Goal: Task Accomplishment & Management: Manage account settings

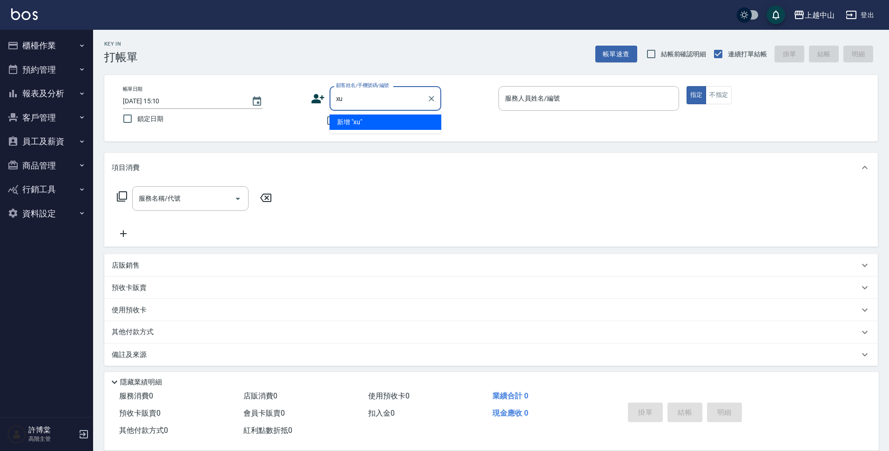
type input "x"
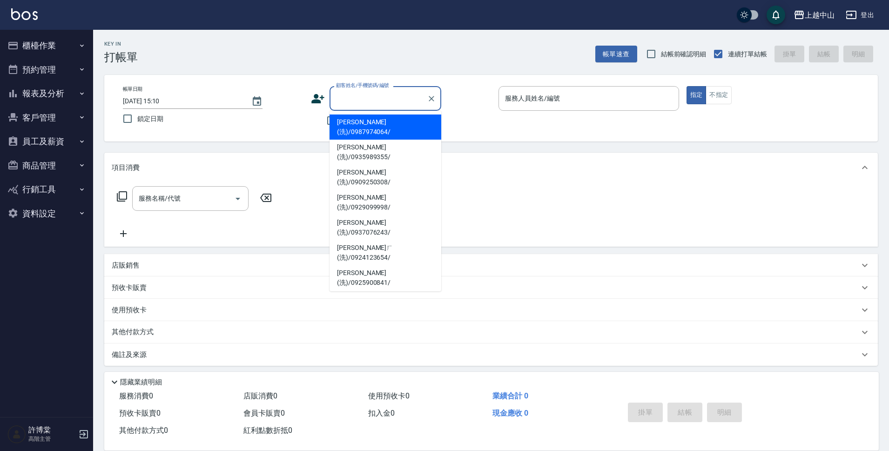
type input "x"
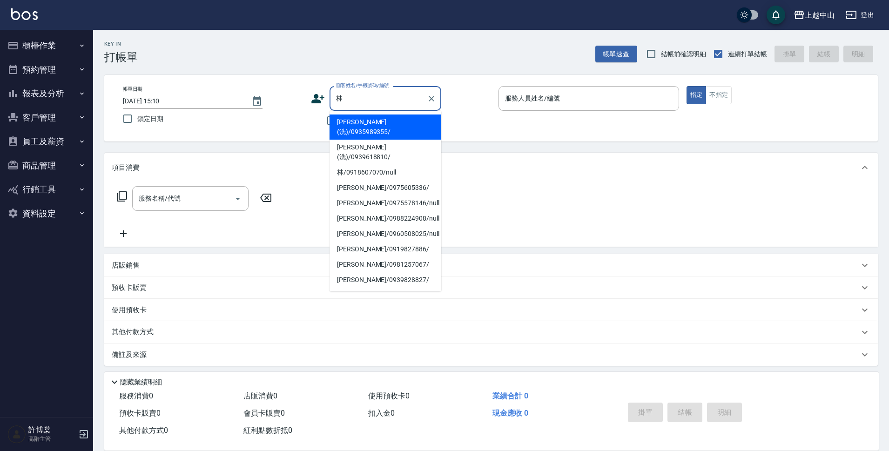
click at [335, 129] on li "[PERSON_NAME](洗)/0935989355/" at bounding box center [386, 127] width 112 height 25
type input "[PERSON_NAME](洗)/0935989355/"
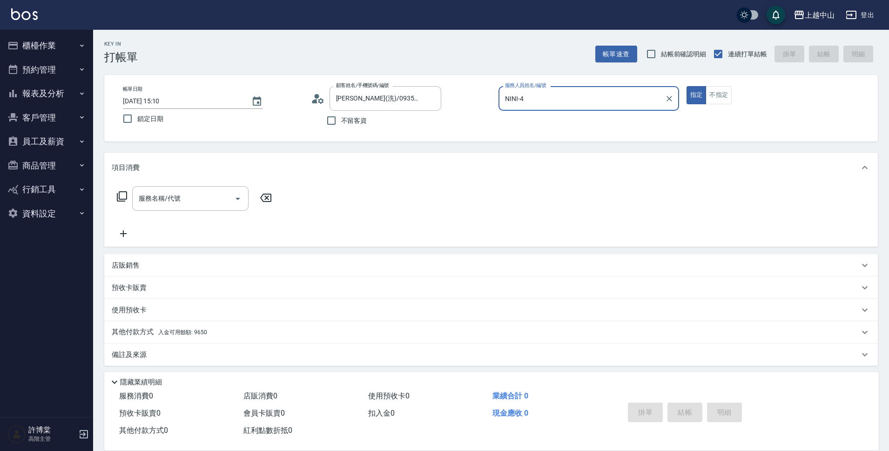
click at [562, 96] on input "NINI-4" at bounding box center [582, 98] width 158 height 16
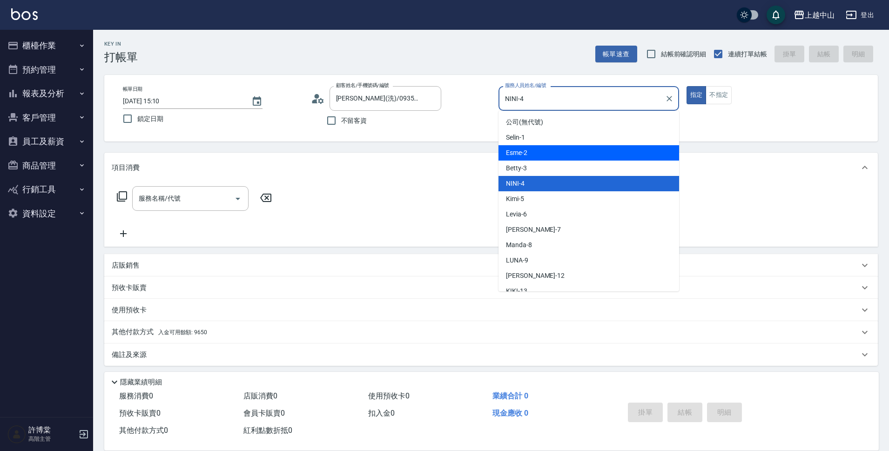
click at [558, 153] on div "Esme -2" at bounding box center [589, 152] width 181 height 15
type input "Esme-2"
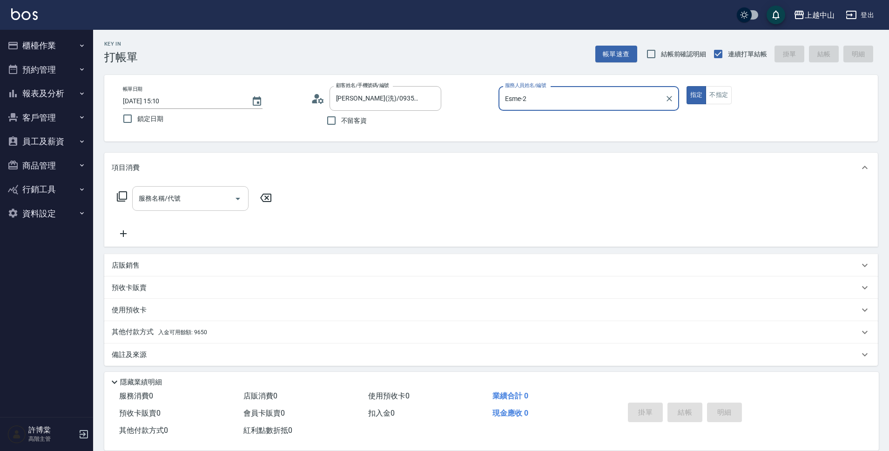
click at [141, 187] on div "服務名稱/代號" at bounding box center [190, 198] width 116 height 25
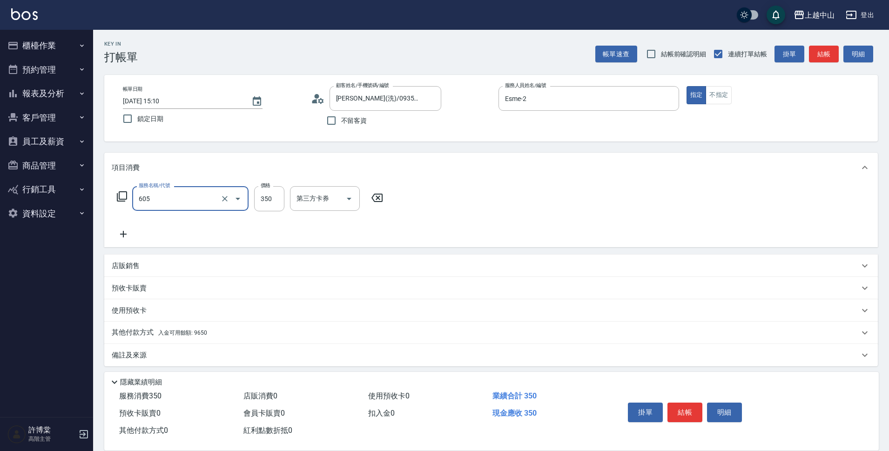
type input "洗髮 (女)(605)"
type input "鴨鴨-30"
click at [332, 201] on icon "Clear" at bounding box center [336, 198] width 9 height 9
click at [332, 201] on input "洗-1" at bounding box center [317, 198] width 47 height 16
type input "[PERSON_NAME]-33"
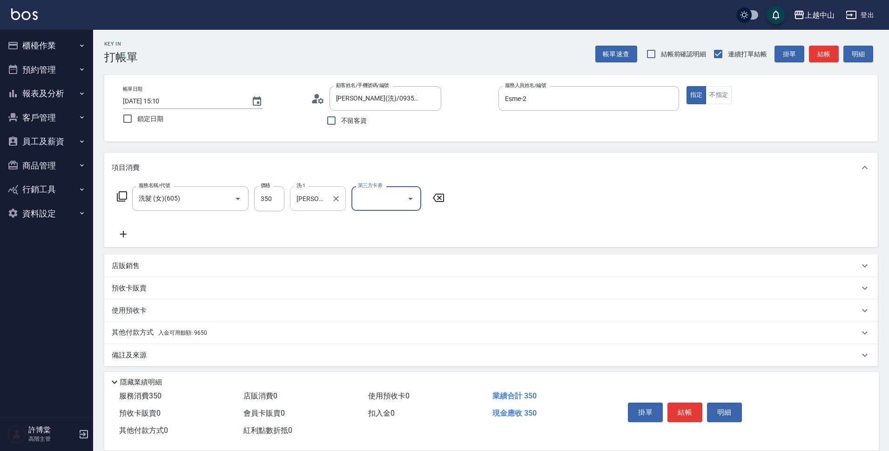
scroll to position [5, 0]
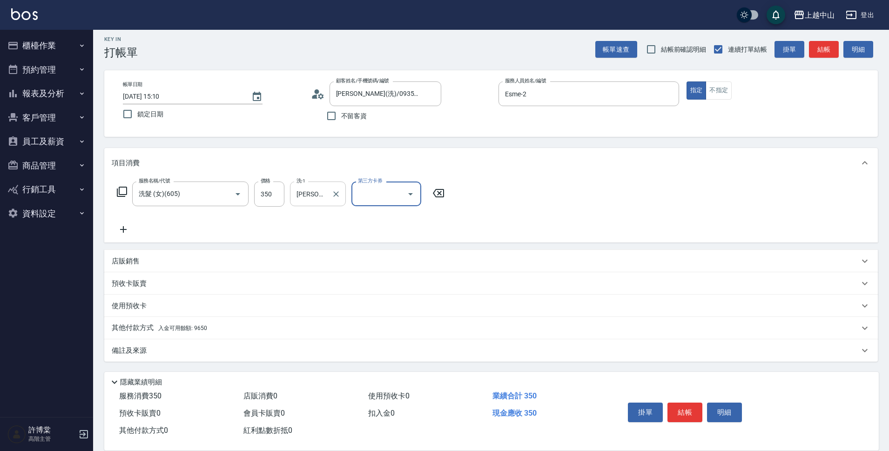
click at [187, 329] on span "入金可用餘額: 9650" at bounding box center [182, 328] width 49 height 7
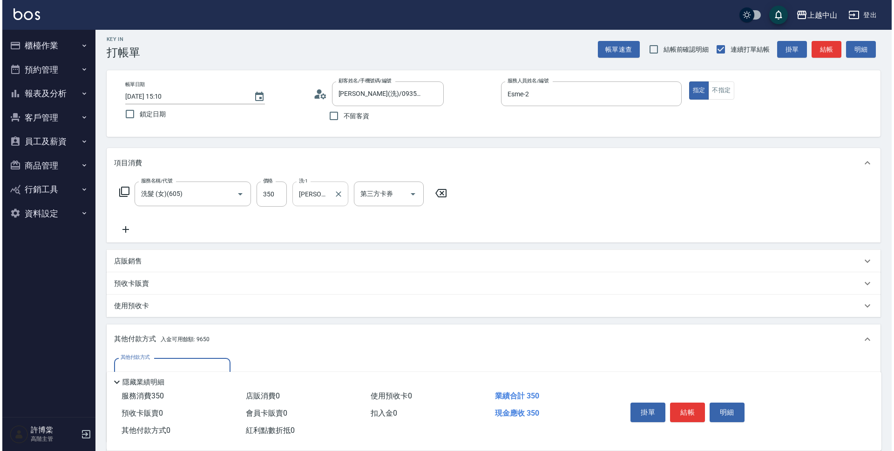
scroll to position [0, 0]
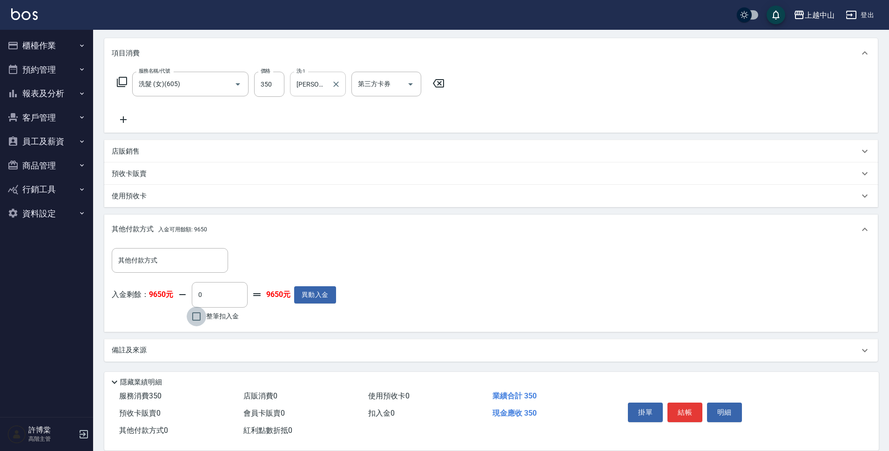
click at [197, 318] on input "整筆扣入金" at bounding box center [197, 317] width 20 height 20
checkbox input "true"
type input "350"
click at [719, 406] on button "明細" at bounding box center [724, 413] width 35 height 20
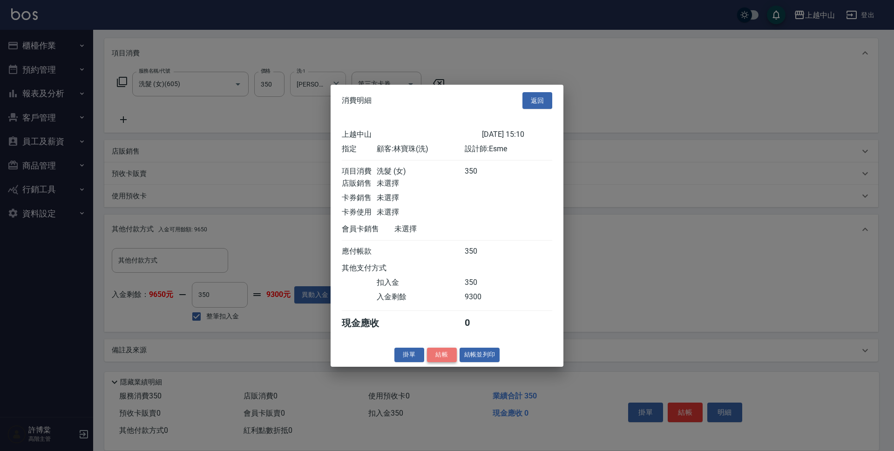
click at [442, 362] on button "結帳" at bounding box center [442, 355] width 30 height 14
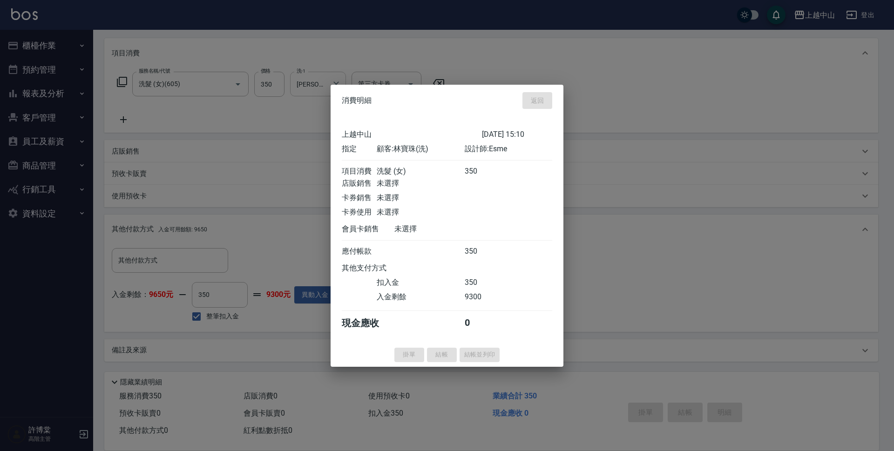
type input "[DATE] 20:13"
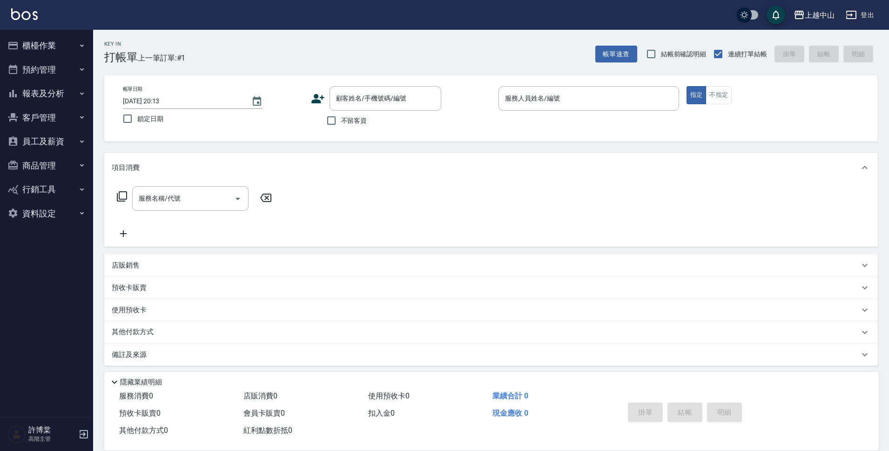
click at [338, 131] on div "帳單日期 [DATE] 20:13 鎖定日期 顧客姓名/手機號碼/編號 顧客姓名/手機號碼/編號 不留客資 服務人員姓名/編號 服務人員姓名/編號 指定 不指定" at bounding box center [491, 108] width 774 height 67
click at [340, 123] on input "不留客資" at bounding box center [332, 121] width 20 height 20
checkbox input "true"
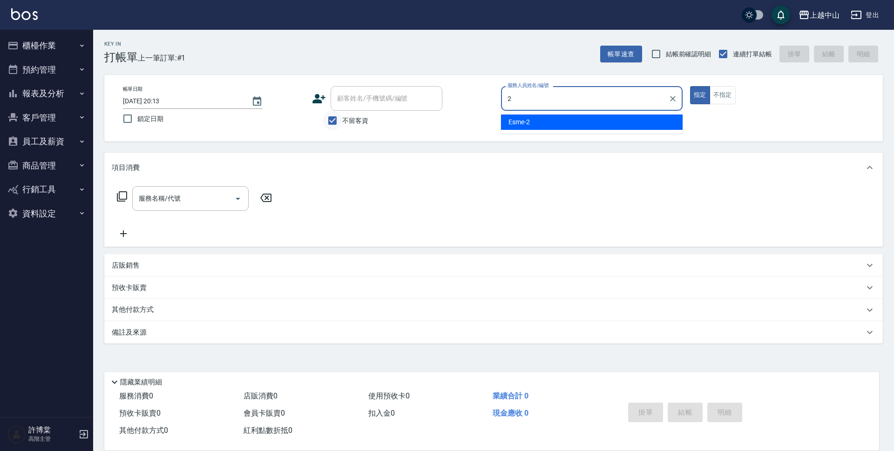
type input "Esme-2"
type button "true"
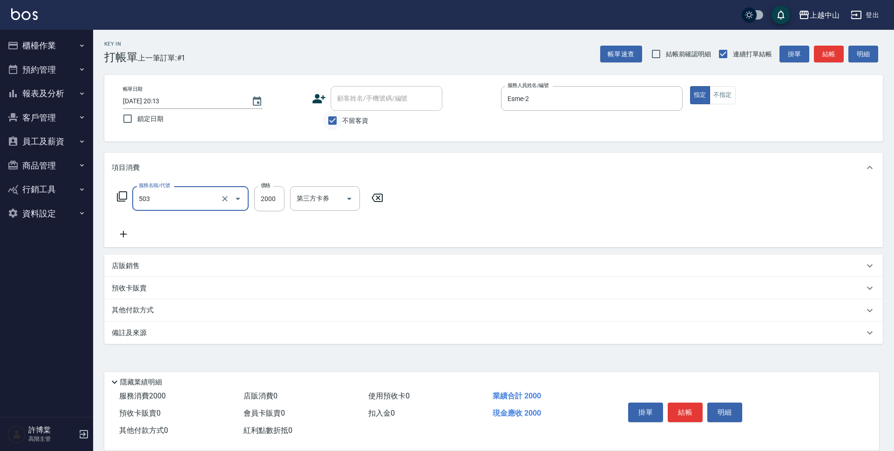
type input "染髮2000以下(503)"
type input "2000"
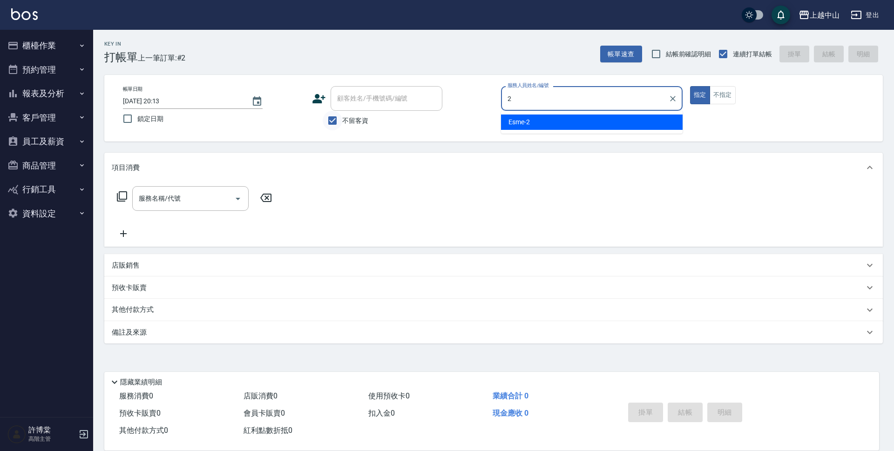
type input "Esme-2"
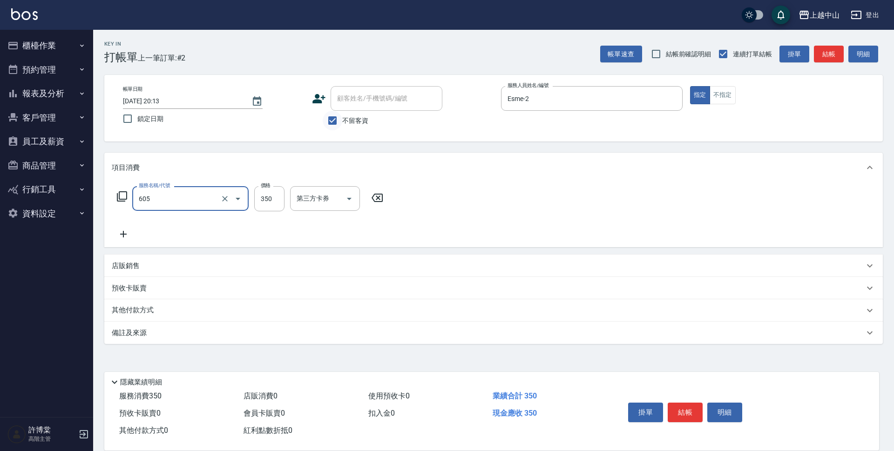
type input "洗髮 (女)(605)"
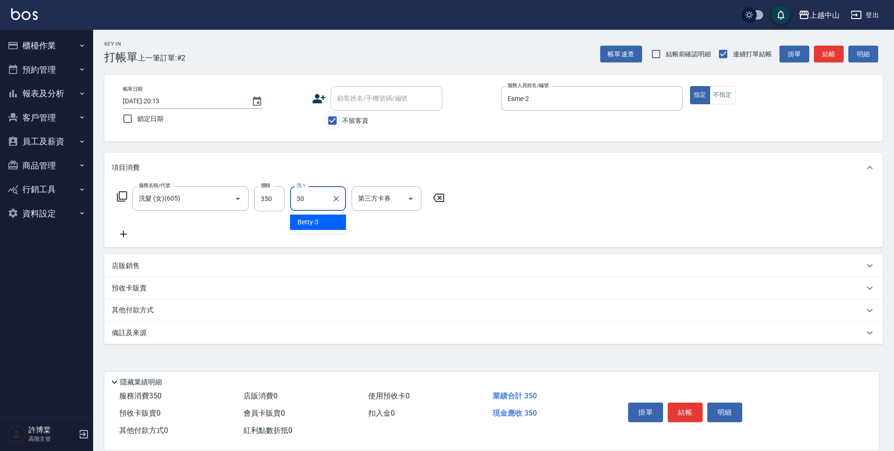
type input "鴨鴨-30"
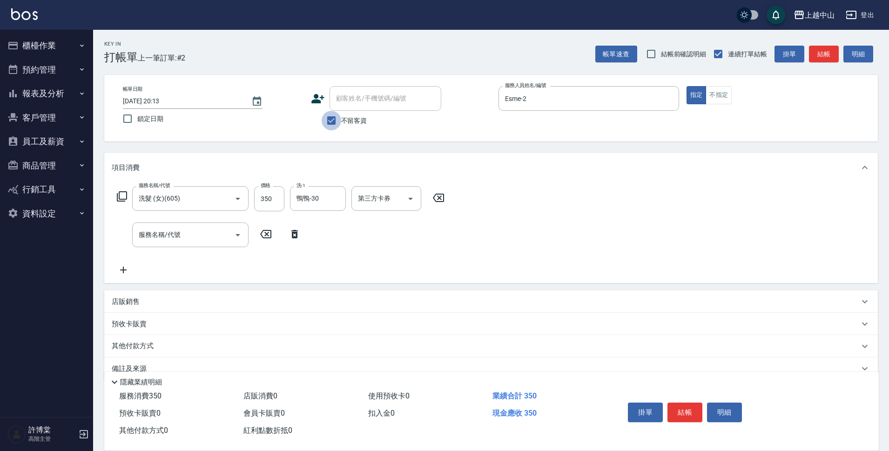
click at [331, 127] on input "不留客資" at bounding box center [332, 121] width 20 height 20
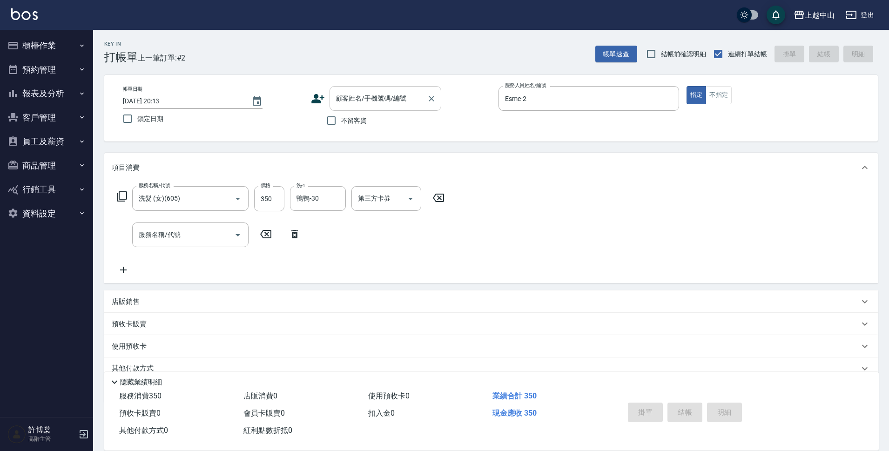
click at [322, 111] on input "不留客資" at bounding box center [332, 121] width 20 height 20
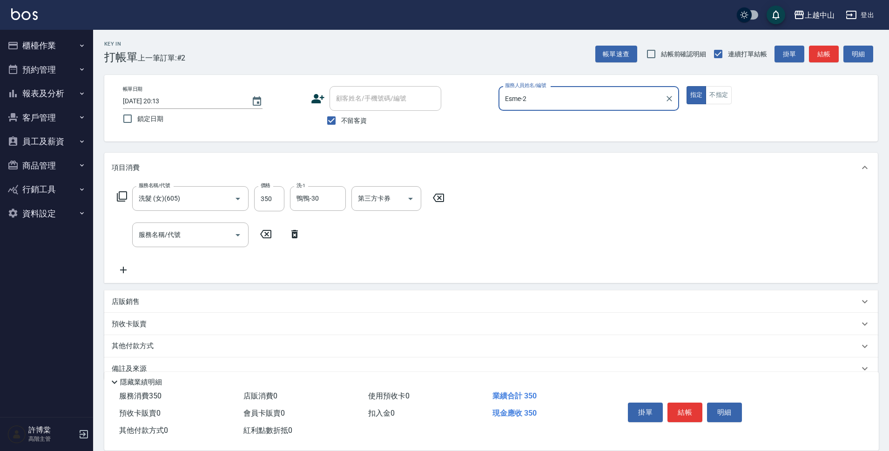
click at [334, 107] on div "顧客姓名/手機號碼/編號" at bounding box center [386, 98] width 112 height 25
click at [337, 116] on input "不留客資" at bounding box center [332, 121] width 20 height 20
checkbox input "false"
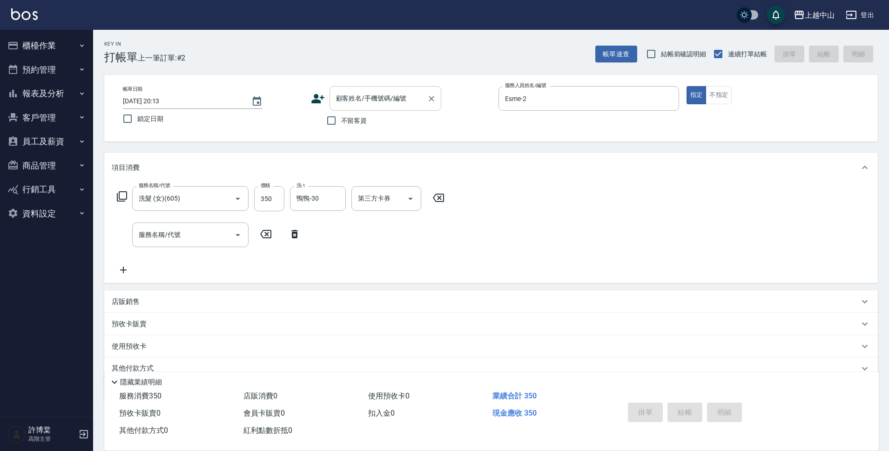
click at [341, 109] on div "顧客姓名/手機號碼/編號" at bounding box center [386, 98] width 112 height 25
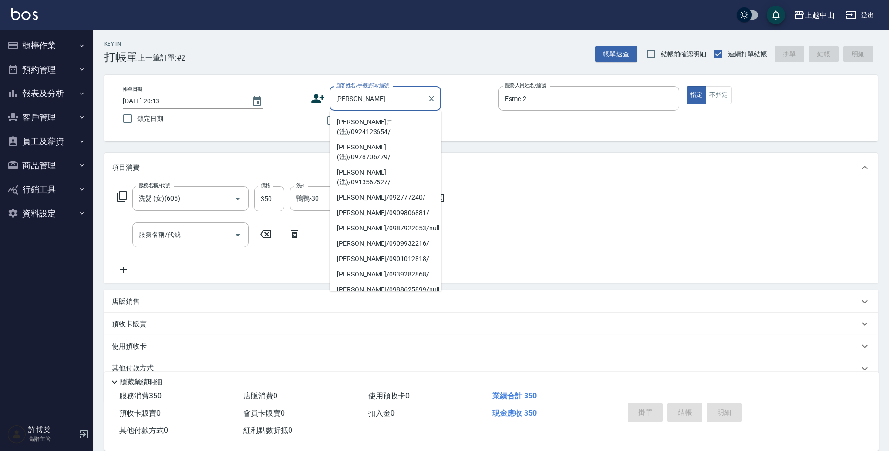
click at [363, 127] on li "[PERSON_NAME]ㄏ(洗)/0924123654/" at bounding box center [386, 127] width 112 height 25
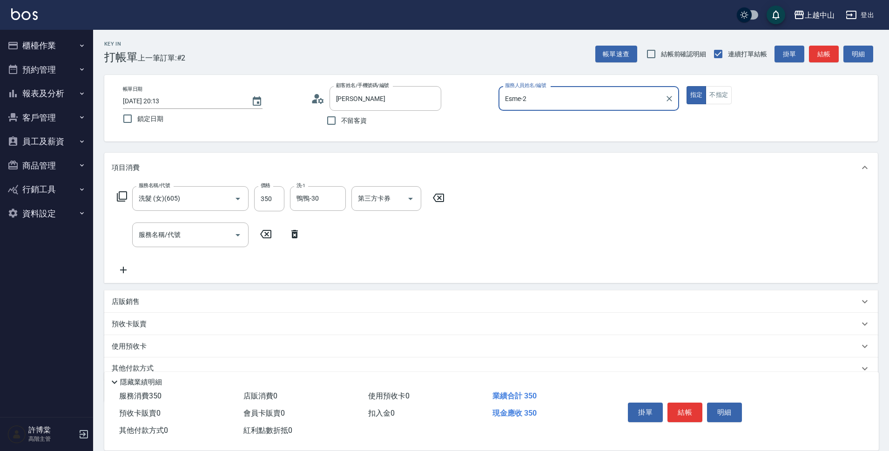
type input "[PERSON_NAME]ㄏ(洗)/0924123654/"
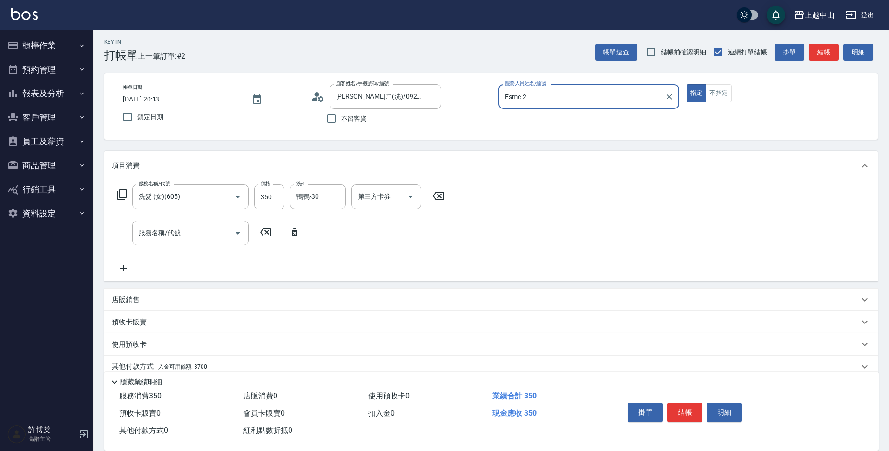
scroll to position [41, 0]
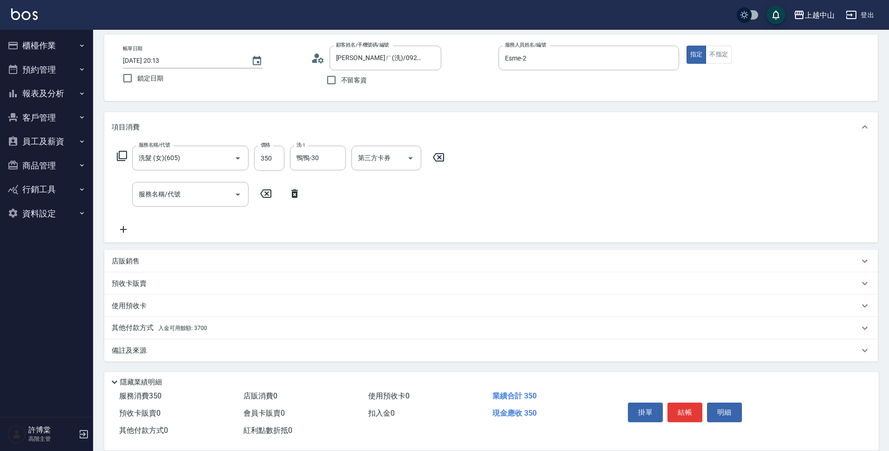
click at [202, 332] on p "其他付款方式 入金可用餘額: 3700" at bounding box center [159, 328] width 95 height 10
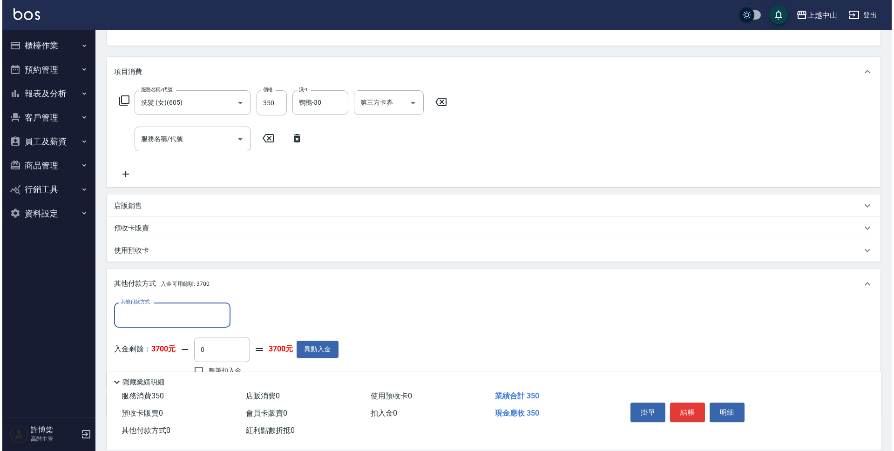
scroll to position [150, 0]
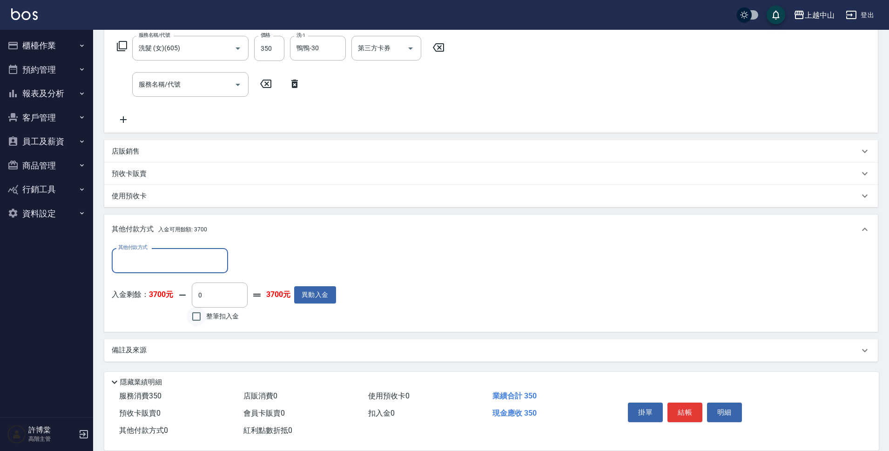
click at [190, 319] on input "整筆扣入金" at bounding box center [197, 317] width 20 height 20
checkbox input "true"
type input "350"
click at [730, 412] on button "明細" at bounding box center [724, 413] width 35 height 20
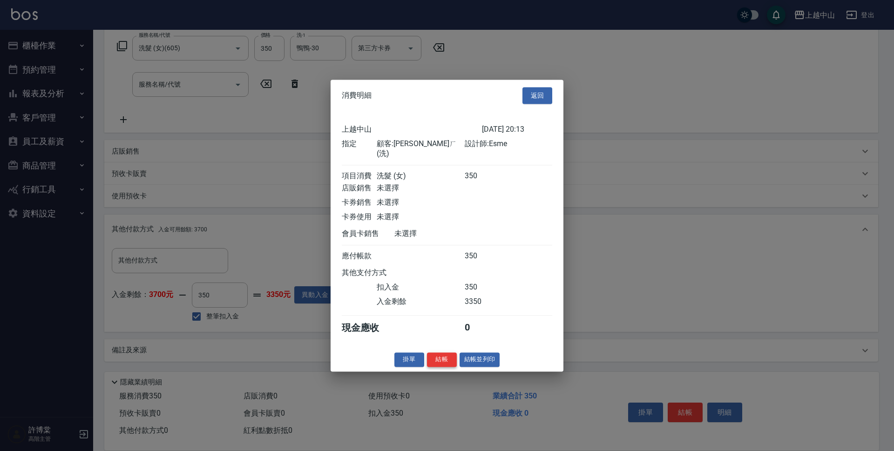
click at [443, 361] on button "結帳" at bounding box center [442, 360] width 30 height 14
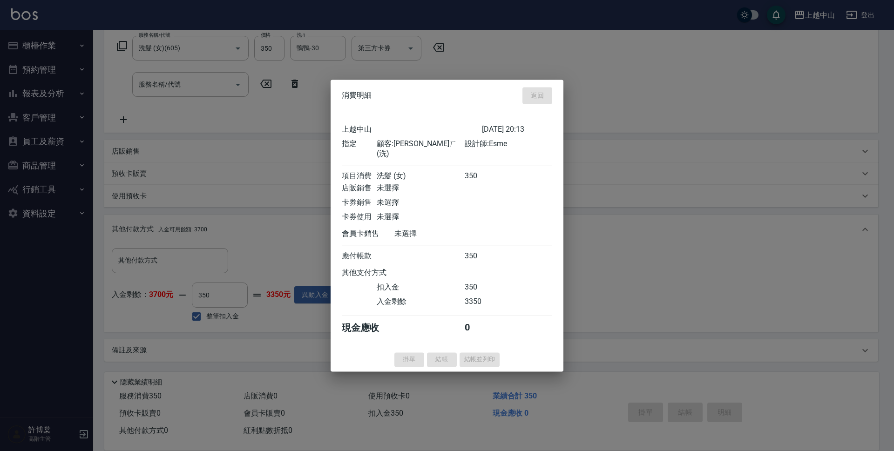
type input "[DATE] 20:14"
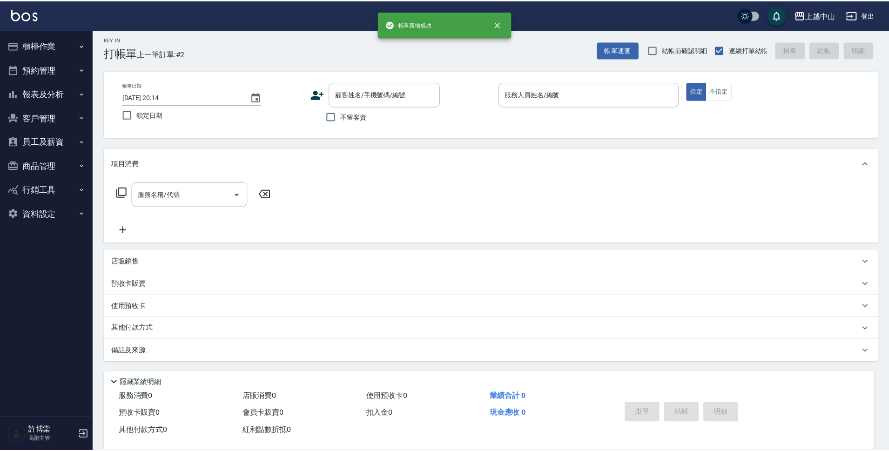
scroll to position [0, 0]
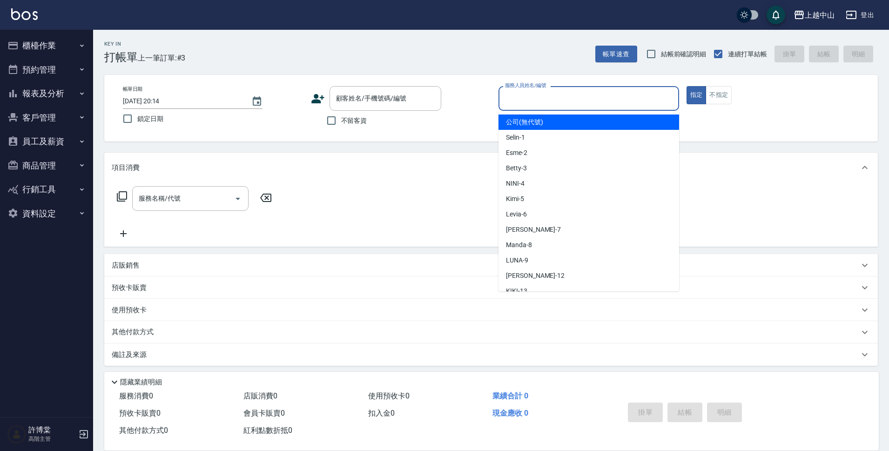
click at [587, 102] on input "服務人員姓名/編號" at bounding box center [589, 98] width 172 height 16
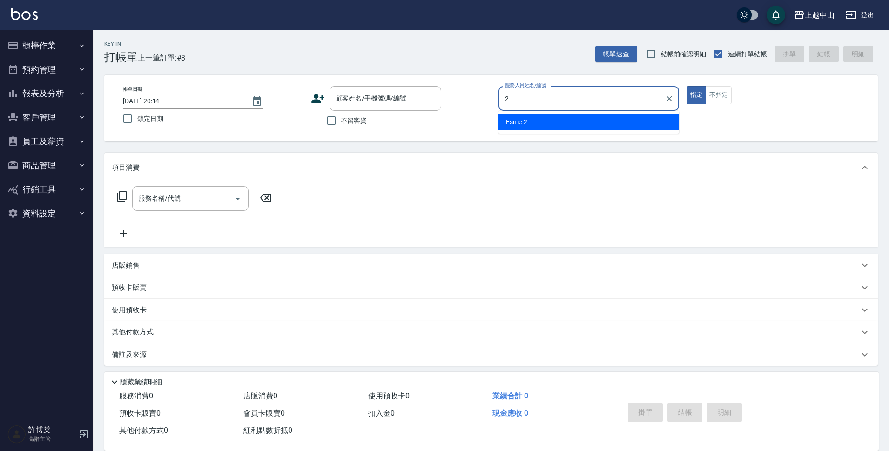
type input "Esme-2"
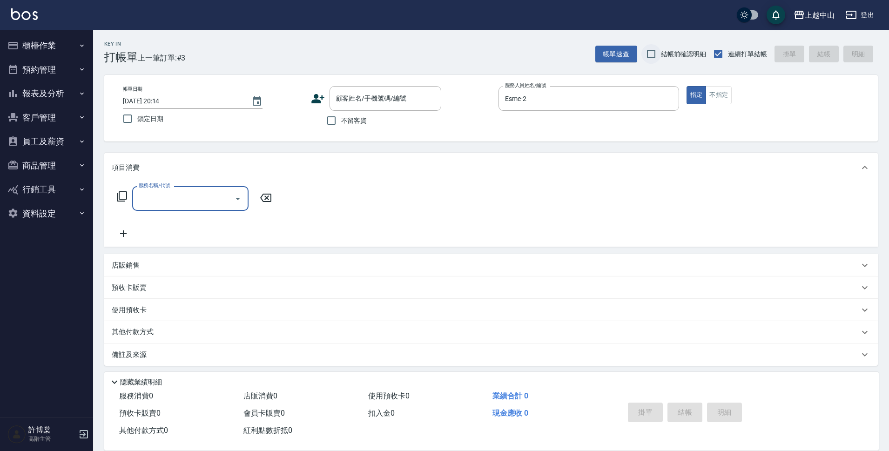
click at [647, 57] on input "結帳前確認明細" at bounding box center [652, 54] width 20 height 20
checkbox input "true"
click at [323, 116] on input "不留客資" at bounding box center [332, 121] width 20 height 20
checkbox input "true"
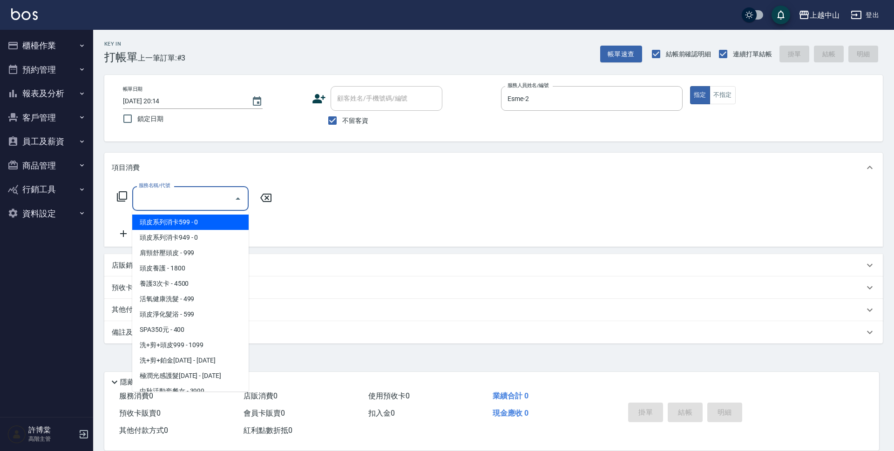
click at [221, 194] on input "服務名稱/代號" at bounding box center [183, 198] width 94 height 16
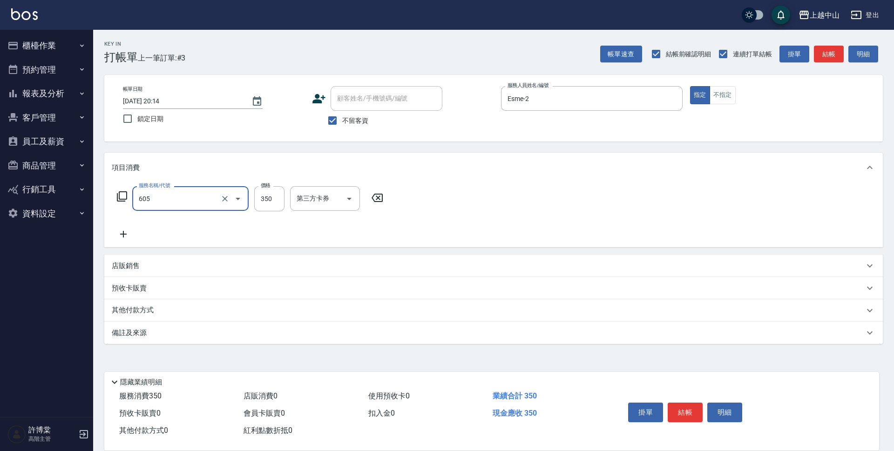
type input "洗髮 (女)(605)"
type input "500"
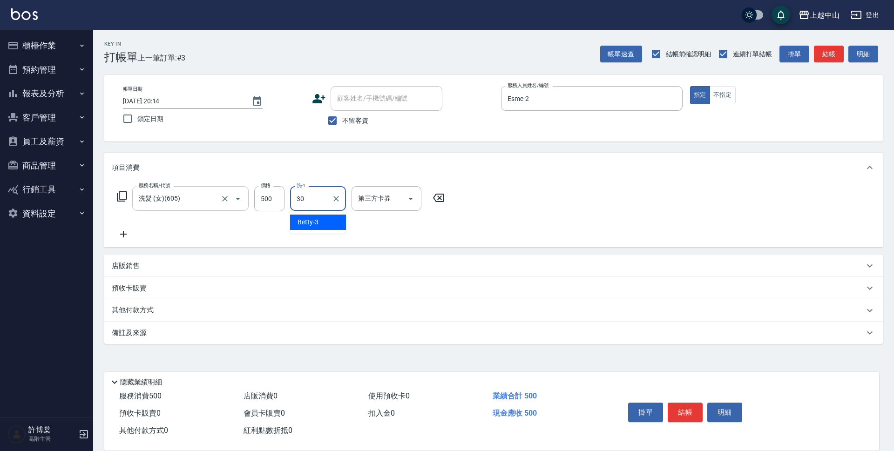
type input "鴨鴨-30"
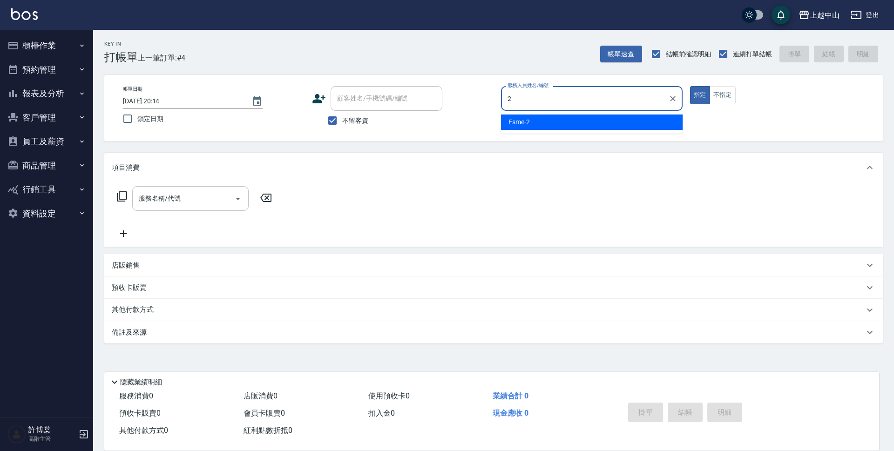
type input "Esme-2"
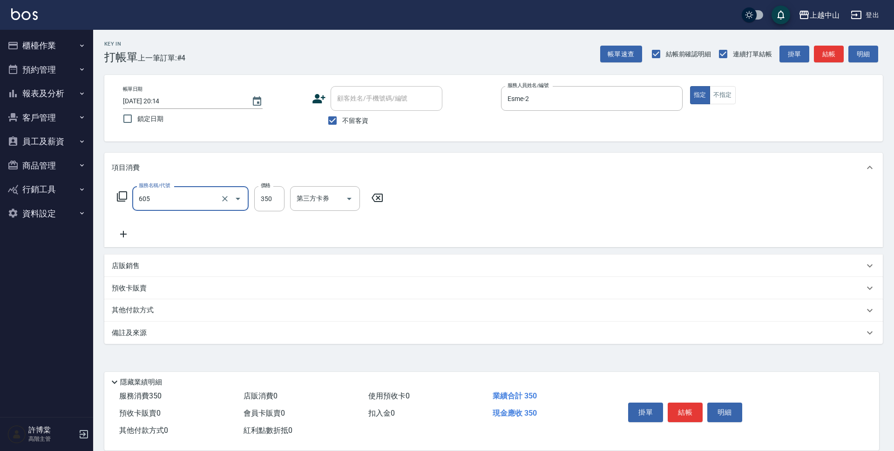
type input "洗髮 (女)(605)"
type input "400"
type input "0"
click at [288, 206] on div "服務名稱/代號 洗髮 (女)(605) 服務名稱/代號 價格 400 價格 洗-1 洗-1 第三方卡券 第三方卡券" at bounding box center [281, 198] width 339 height 25
click at [289, 205] on div "服務名稱/代號 洗髮 (女)(605) 服務名稱/代號 價格 400 價格 洗-1 洗-1 第三方卡券 第三方卡券" at bounding box center [281, 198] width 339 height 25
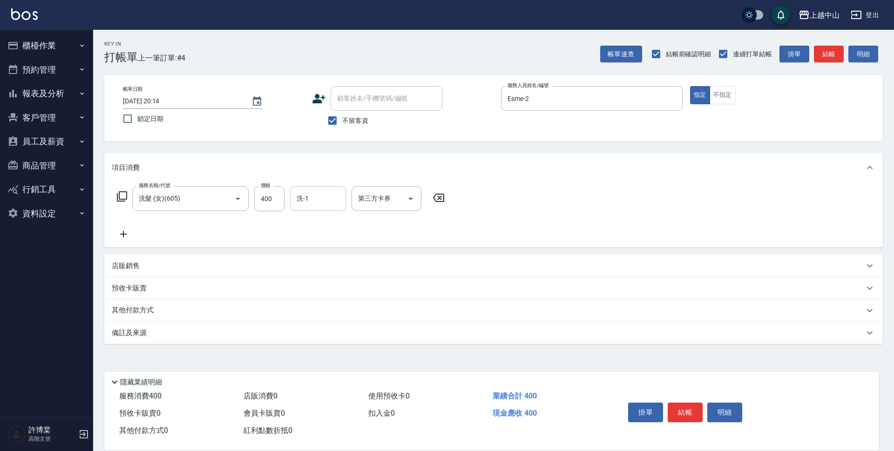
click at [293, 203] on div "洗-1" at bounding box center [318, 198] width 56 height 25
type input "鴨鴨-30"
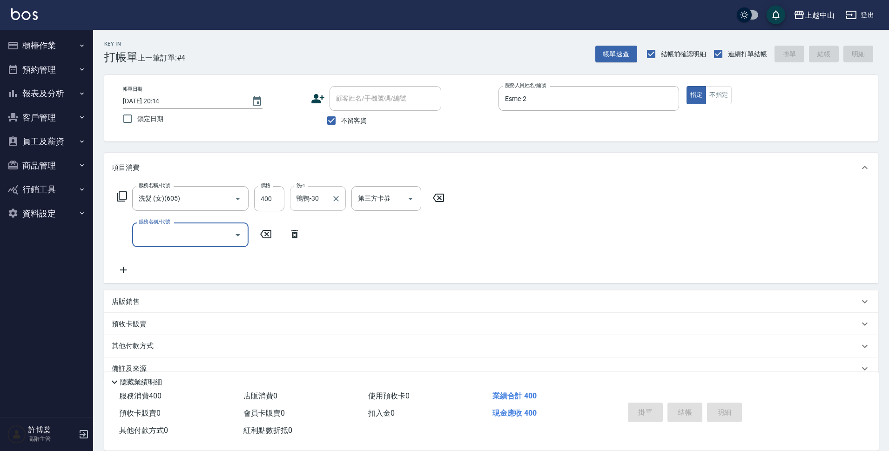
type input "[DATE] 20:15"
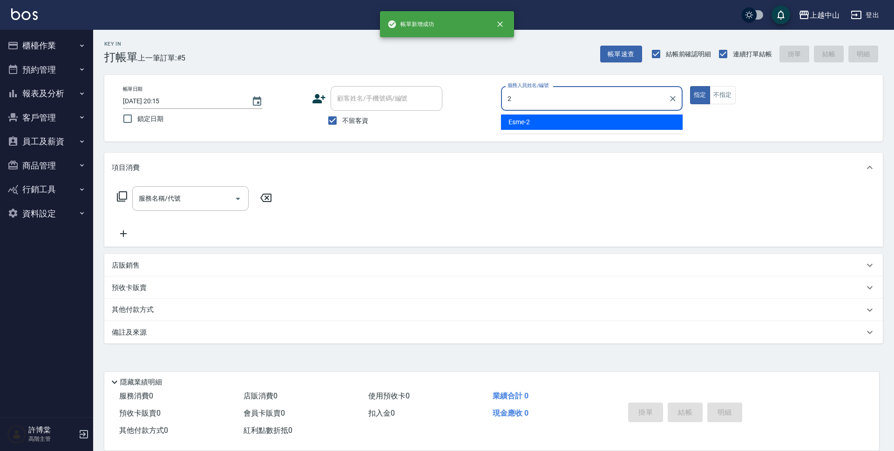
type input "Esme-2"
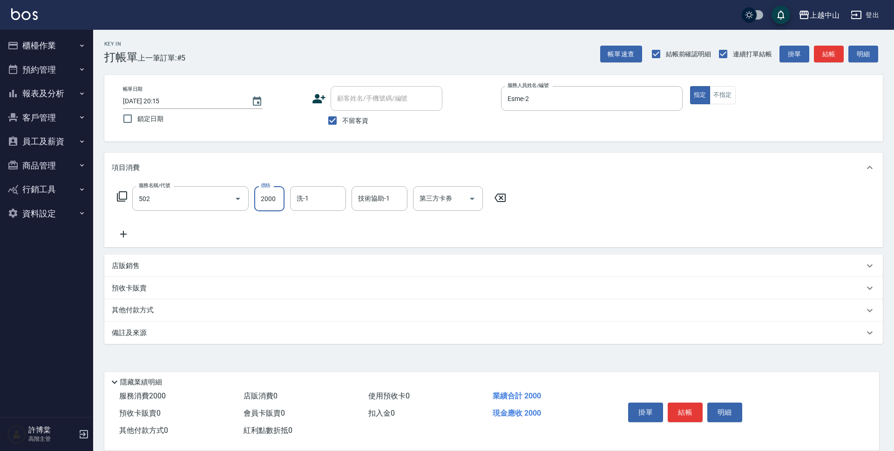
type input "染髮2000以上(502)"
type input "4900"
type input "鴨鴨-30"
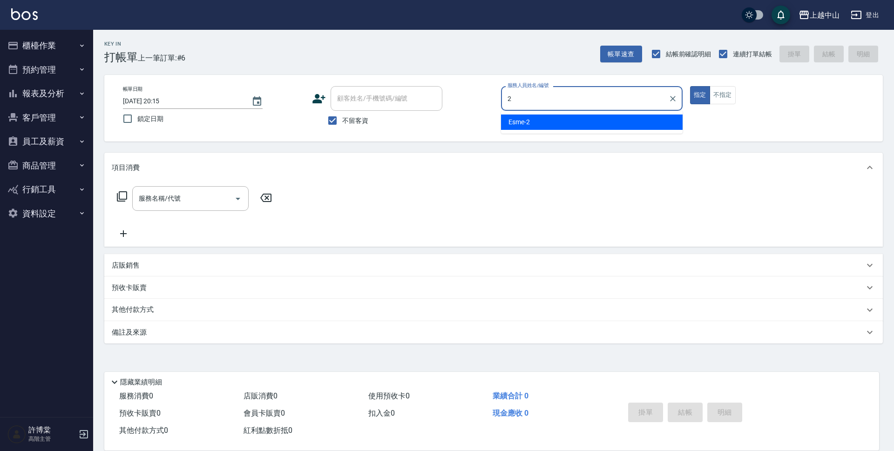
type input "Esme-2"
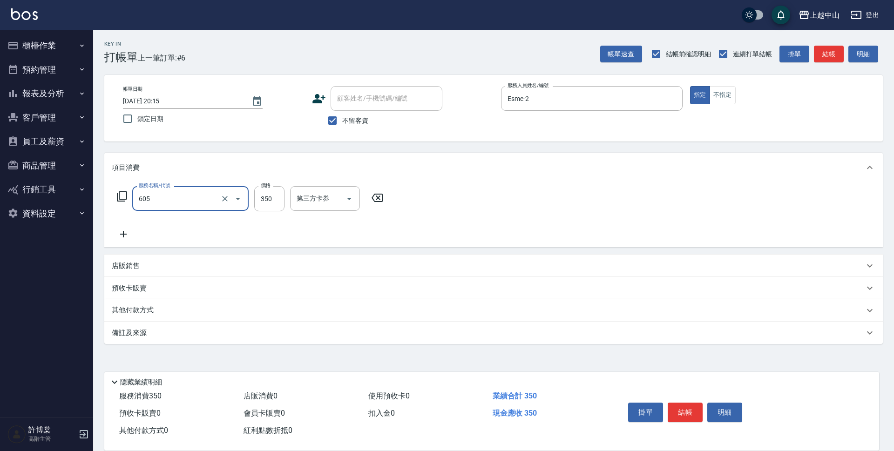
type input "洗髮 (女)(605)"
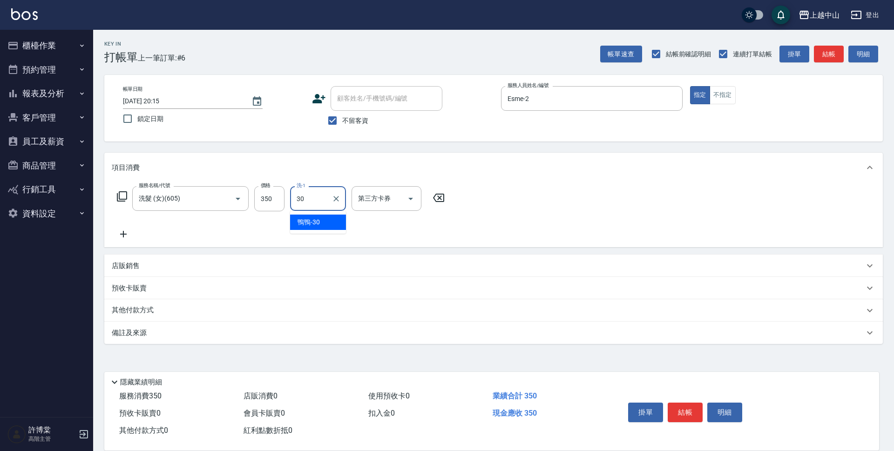
type input "鴨鴨-30"
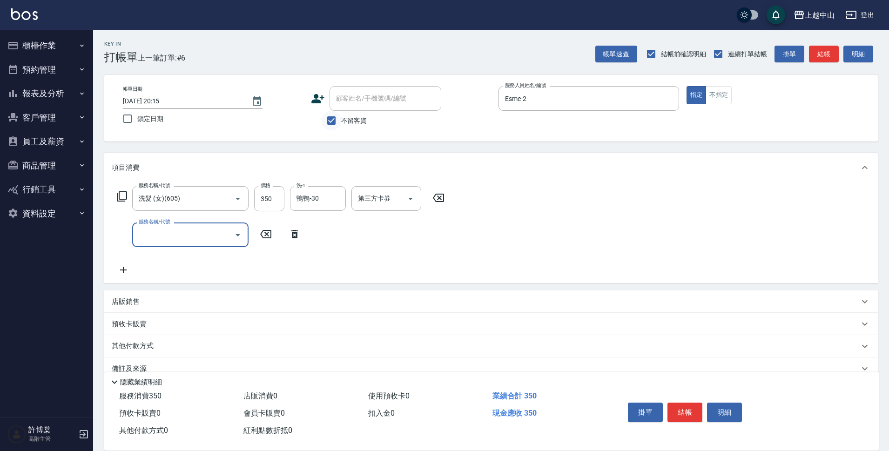
click at [333, 115] on input "不留客資" at bounding box center [332, 121] width 20 height 20
checkbox input "false"
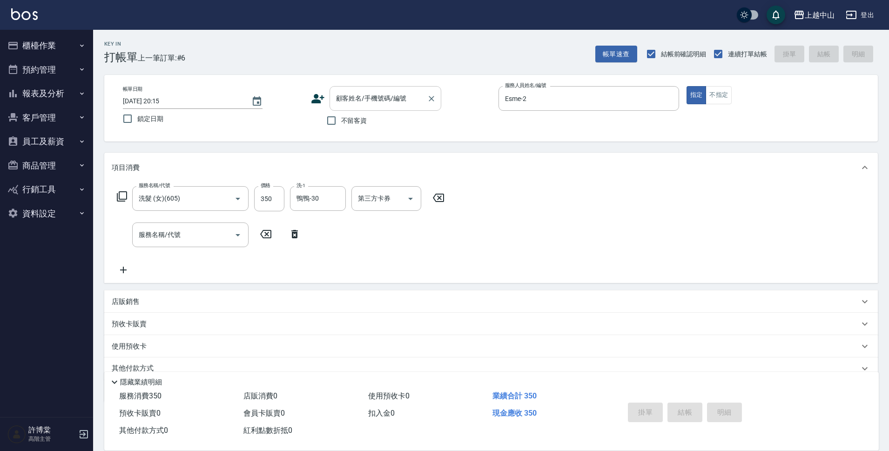
click at [359, 107] on input "顧客姓名/手機號碼/編號" at bounding box center [378, 98] width 89 height 16
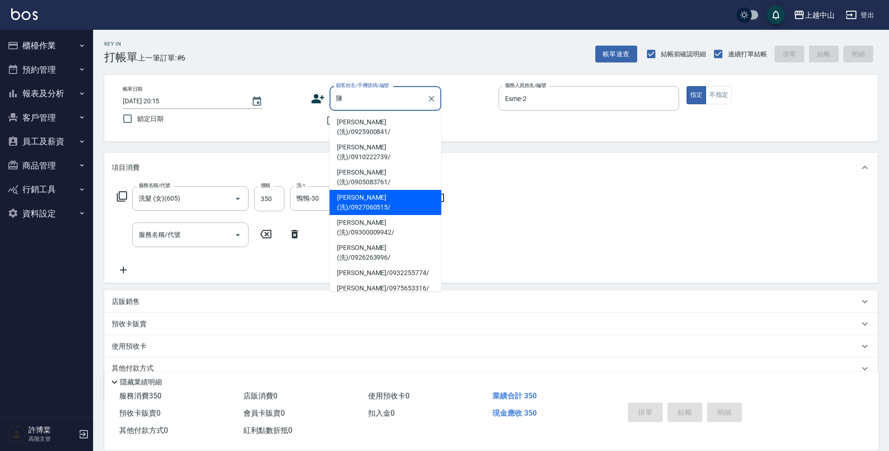
click at [405, 190] on li "[PERSON_NAME](洗)/0927060515/" at bounding box center [386, 202] width 112 height 25
type input "[PERSON_NAME](洗)/0927060515/"
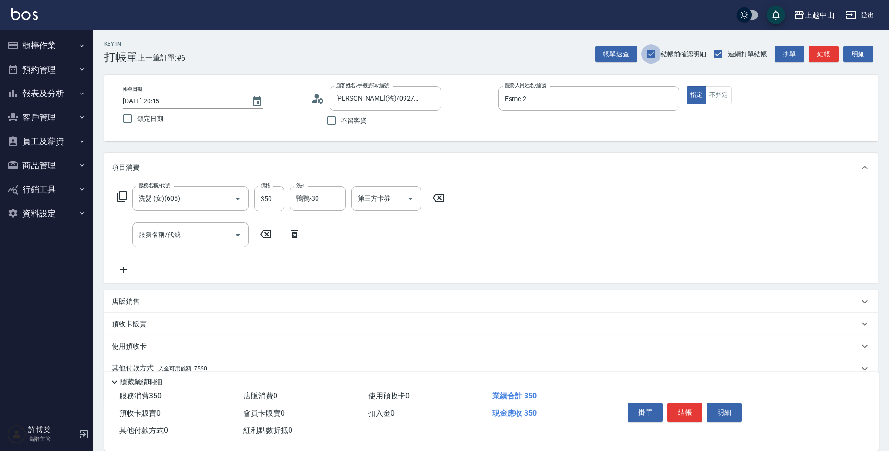
click at [651, 60] on input "結帳前確認明細" at bounding box center [652, 54] width 20 height 20
checkbox input "false"
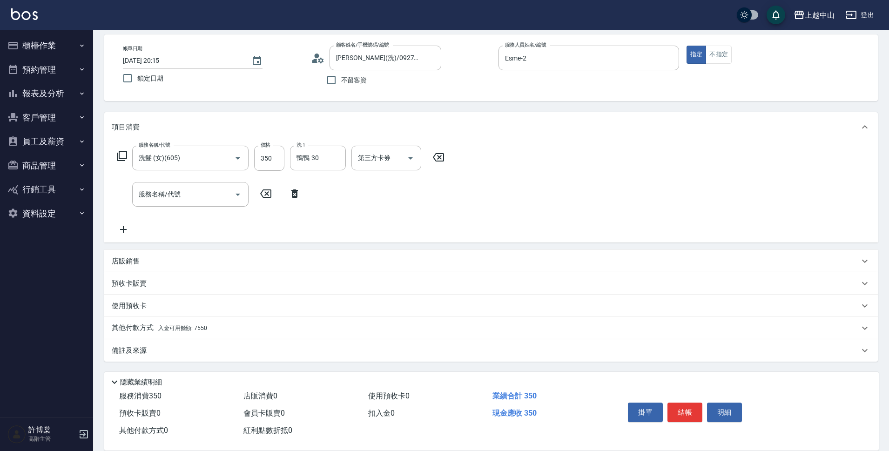
click at [199, 322] on div "其他付款方式 入金可用餘額: 7550" at bounding box center [491, 328] width 774 height 22
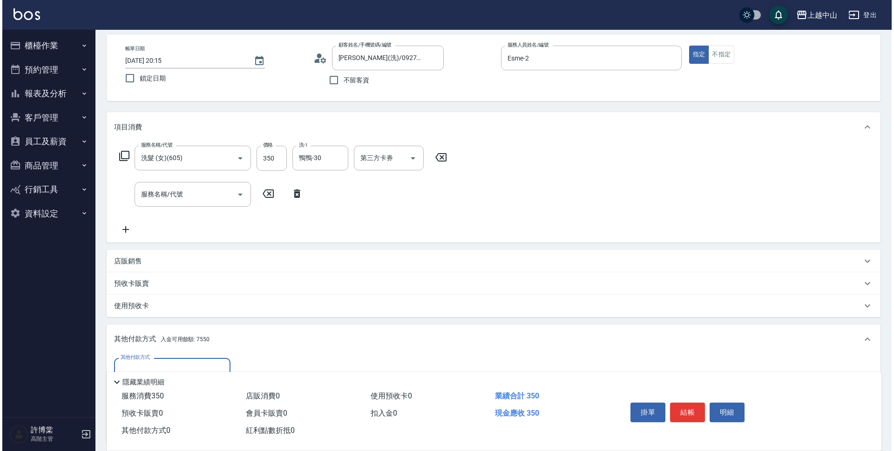
scroll to position [150, 0]
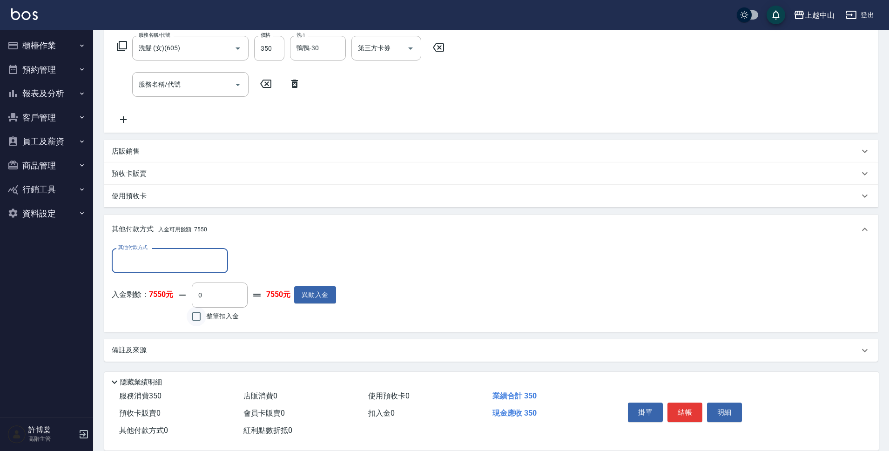
click at [192, 321] on input "整筆扣入金" at bounding box center [197, 317] width 20 height 20
checkbox input "true"
type input "350"
click at [718, 413] on button "明細" at bounding box center [724, 413] width 35 height 20
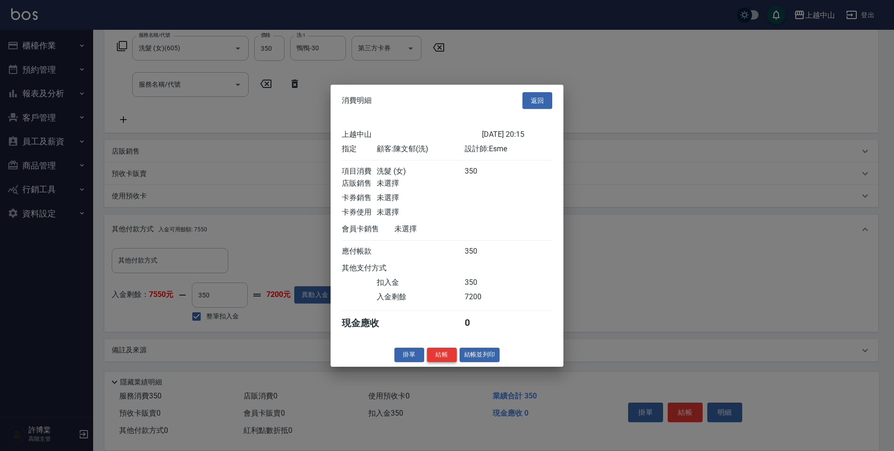
click at [450, 362] on button "結帳" at bounding box center [442, 355] width 30 height 14
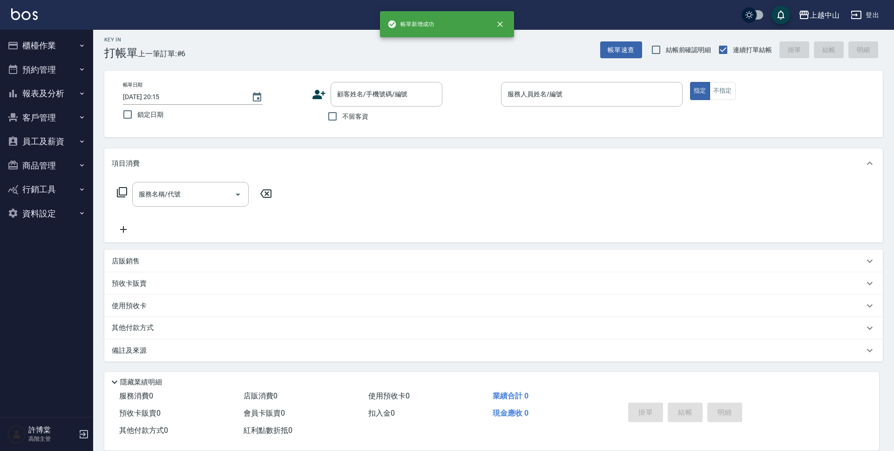
scroll to position [0, 0]
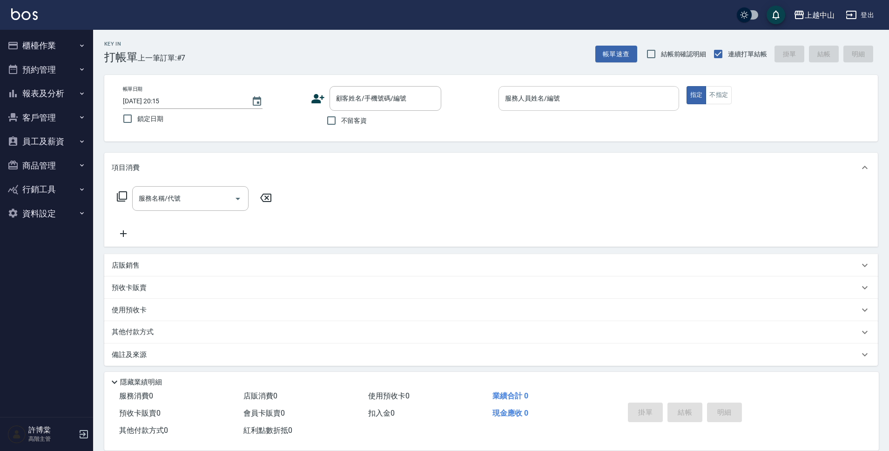
click at [603, 109] on div "服務人員姓名/編號" at bounding box center [589, 98] width 181 height 25
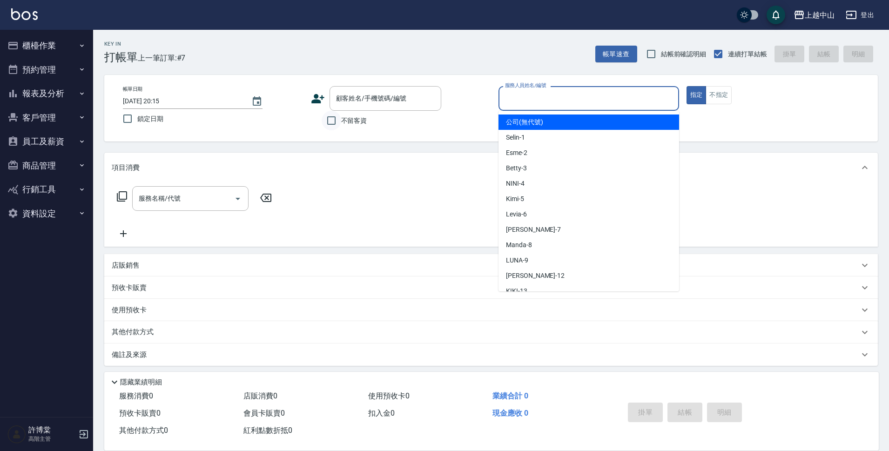
click at [336, 129] on input "不留客資" at bounding box center [332, 121] width 20 height 20
checkbox input "true"
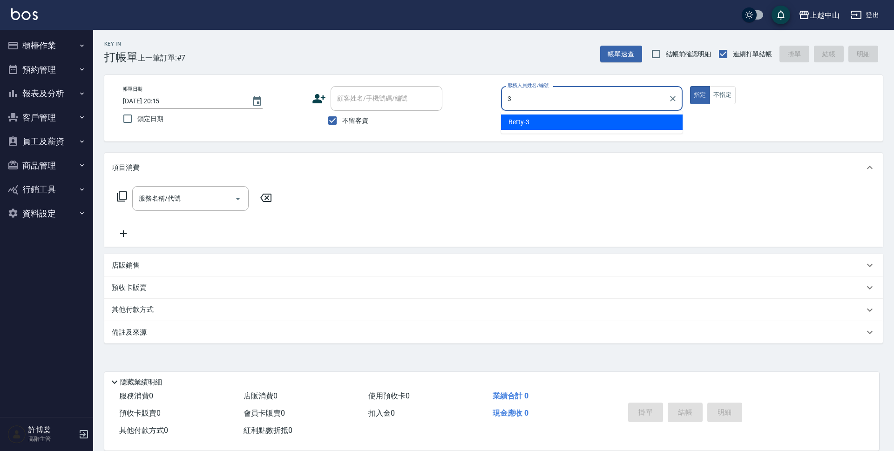
type input "Betty-3"
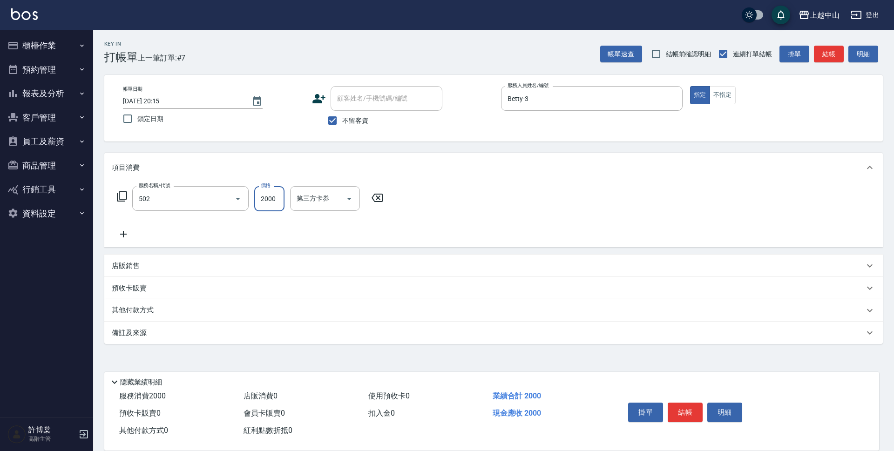
type input "染髮2000以上(502)"
type input "5000"
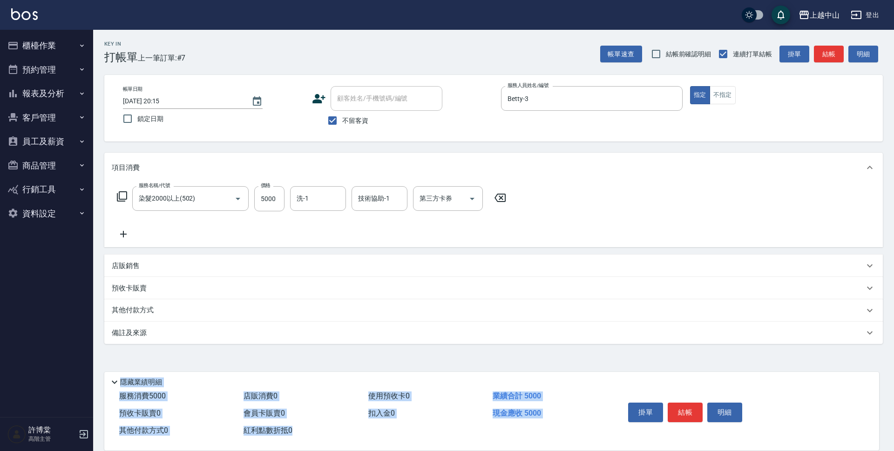
drag, startPoint x: 870, startPoint y: 281, endPoint x: 770, endPoint y: 372, distance: 135.8
click at [857, 411] on div "Key In 打帳單 上一筆訂單:#7 帳單速查 結帳前確認明細 連續打單結帳 掛單 結帳 明細 帳單日期 [DATE] 20:15 鎖定日期 顧客姓名/手機…" at bounding box center [493, 232] width 801 height 404
click at [170, 312] on div "其他付款方式" at bounding box center [488, 310] width 753 height 10
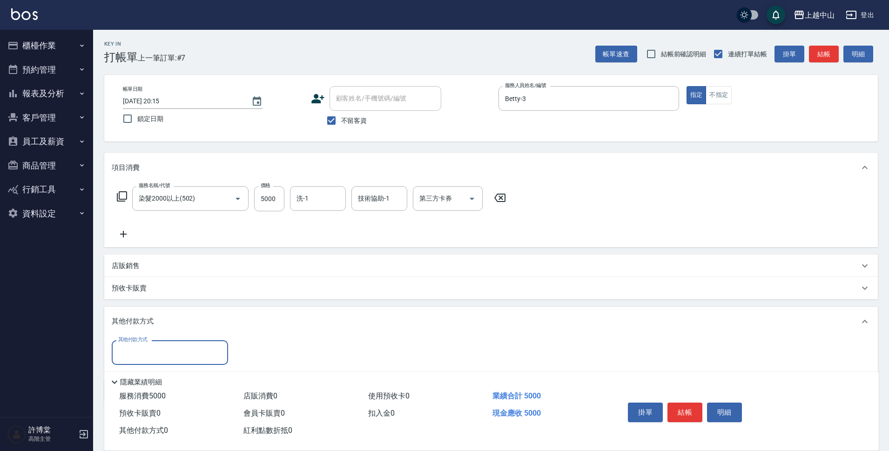
scroll to position [41, 0]
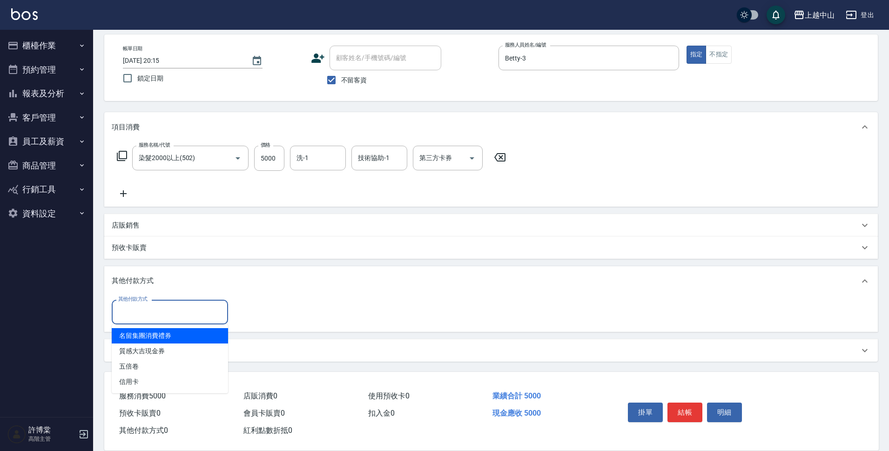
click at [157, 311] on input "其他付款方式" at bounding box center [170, 312] width 108 height 16
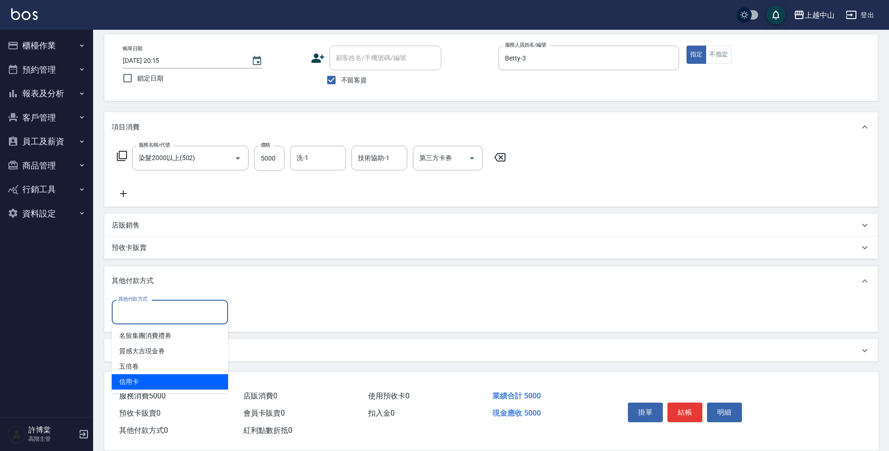
click at [148, 385] on span "信用卡" at bounding box center [170, 381] width 116 height 15
type input "信用卡"
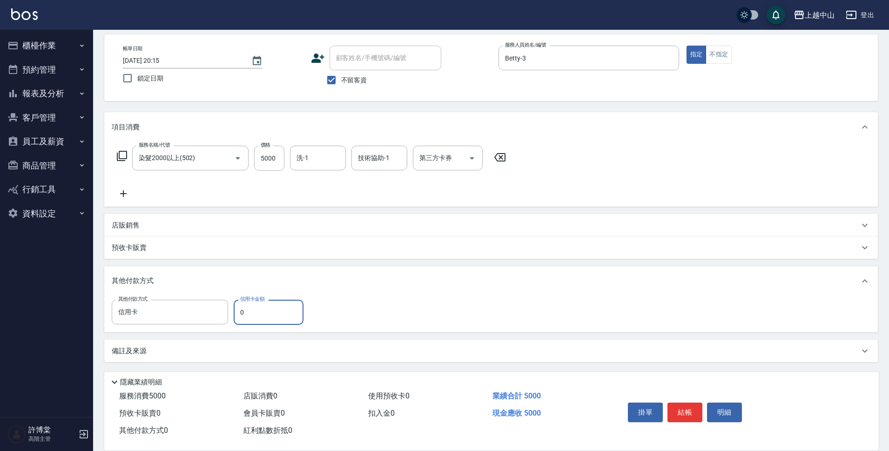
click at [243, 315] on input "0" at bounding box center [269, 312] width 70 height 25
type input "5000"
type input "[DATE] 20:16"
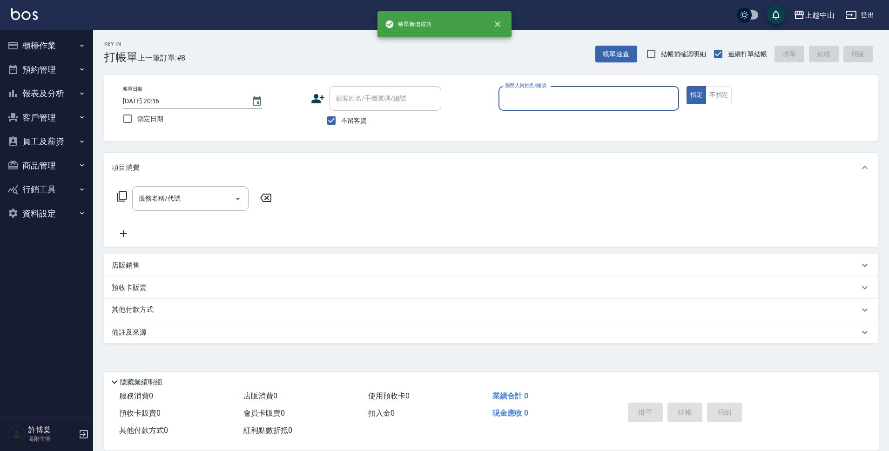
scroll to position [0, 0]
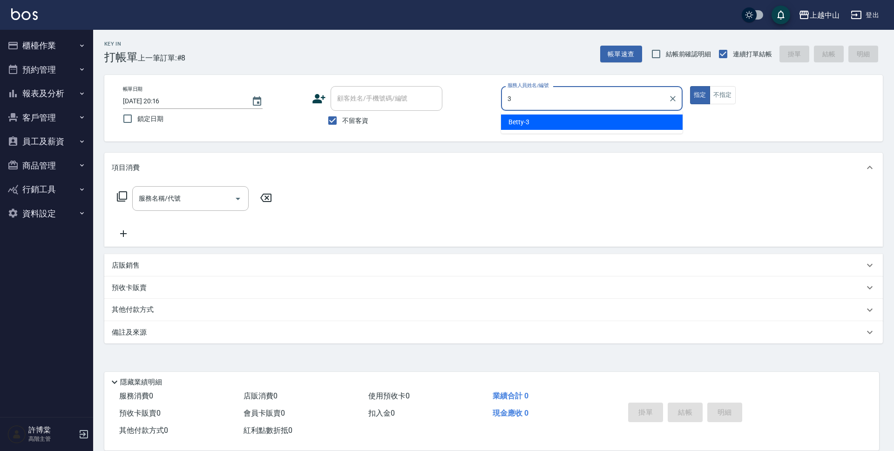
type input "Betty-3"
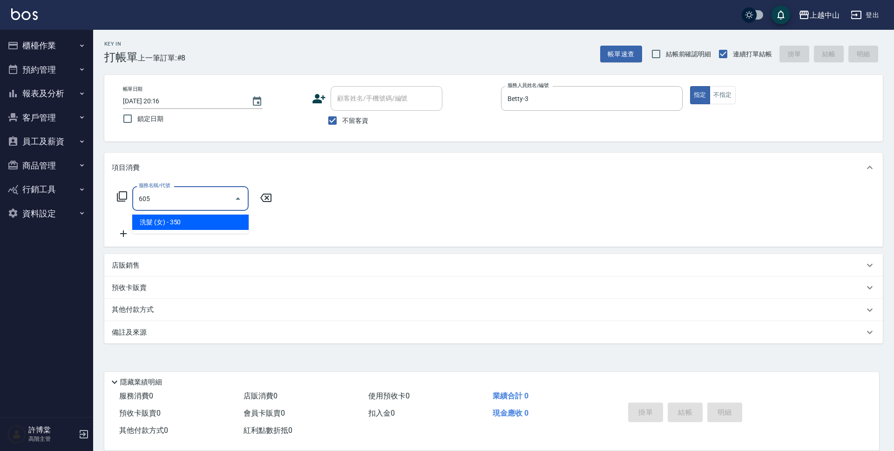
type input "洗髮 (女)(605)"
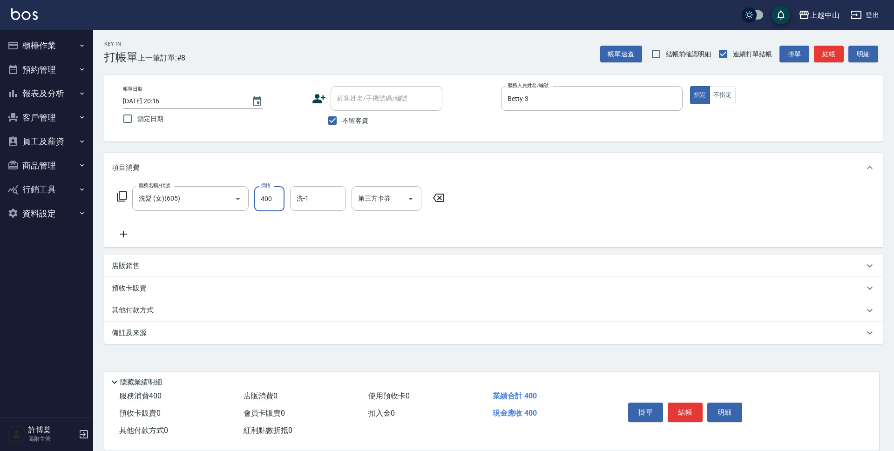
type input "400"
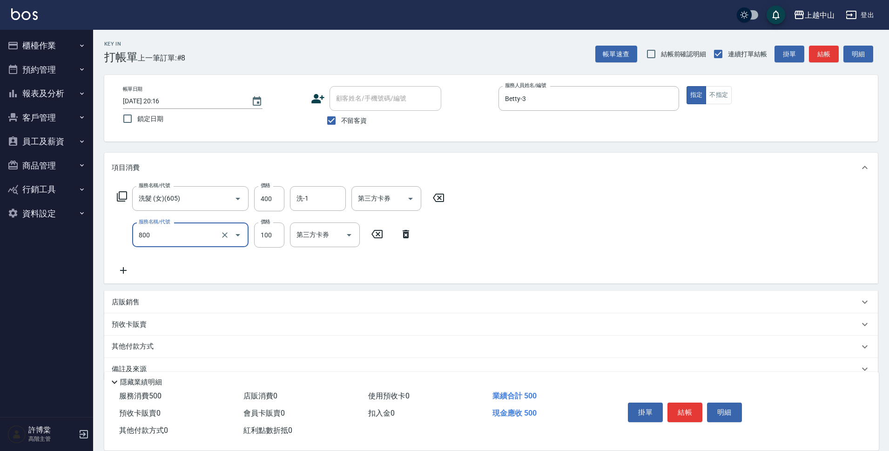
type input "梳髮(800)"
type input "50"
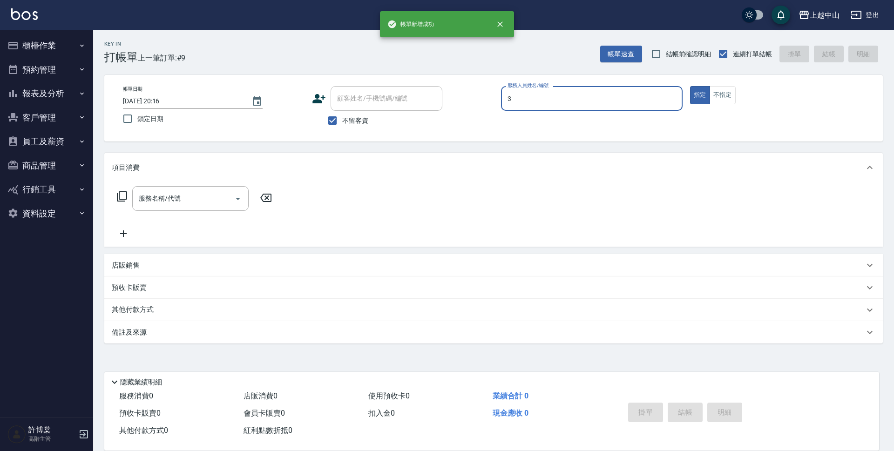
type input "Betty-3"
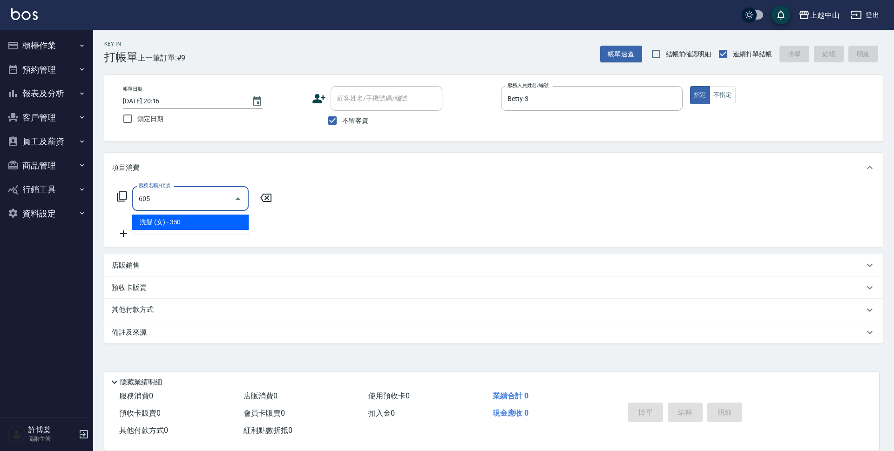
type input "洗髮 (女)(605)"
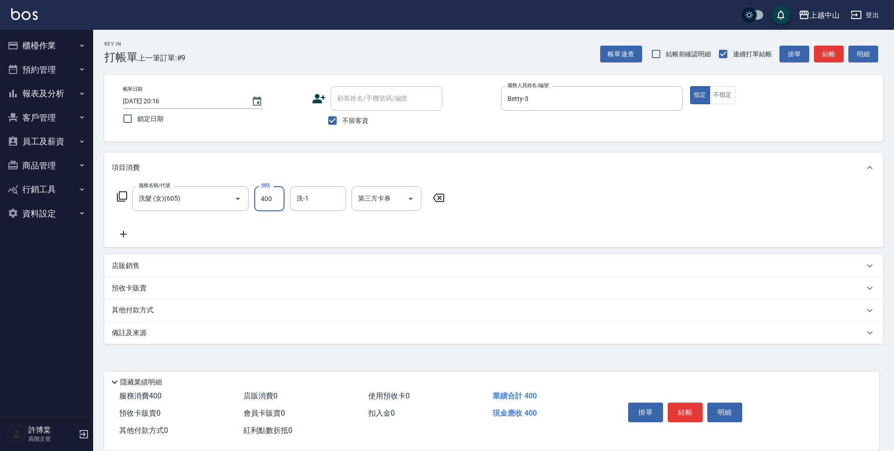
type input "400"
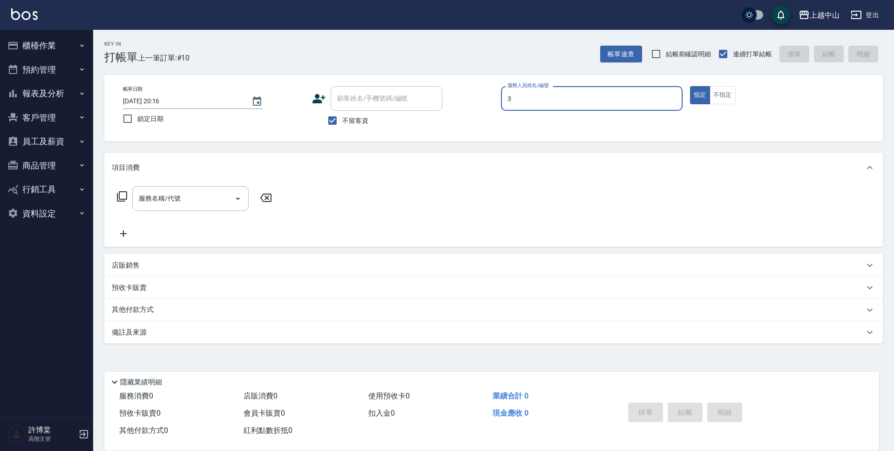
type input "Betty-3"
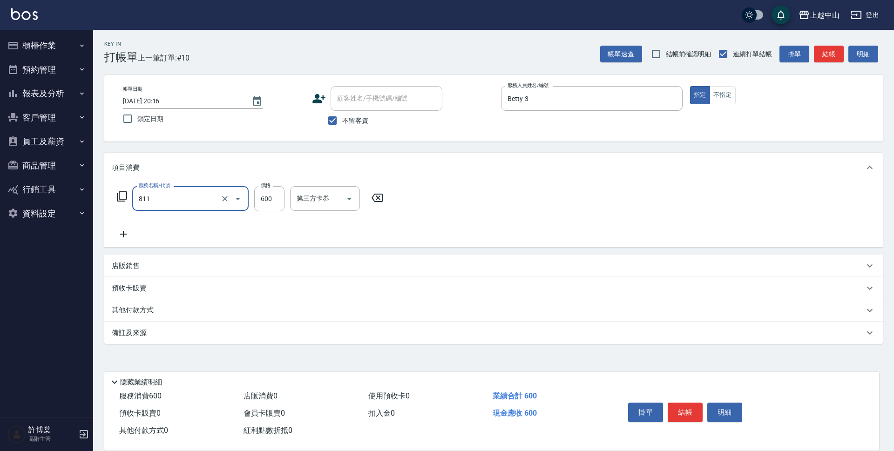
type input "洗+剪(811)"
type input "600"
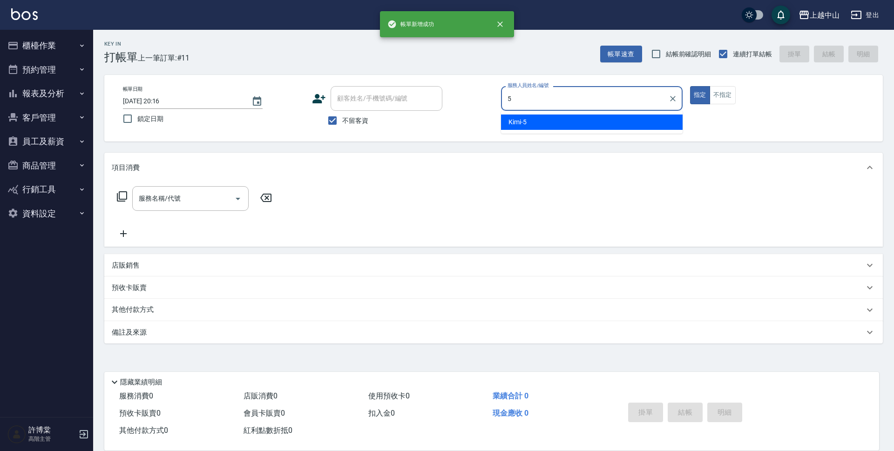
type input "Kimi-5"
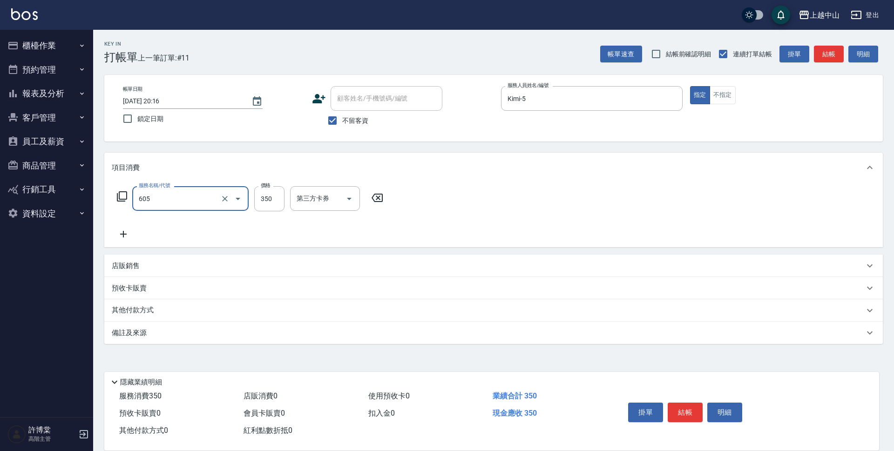
type input "洗髮 (女)(605)"
type input "500"
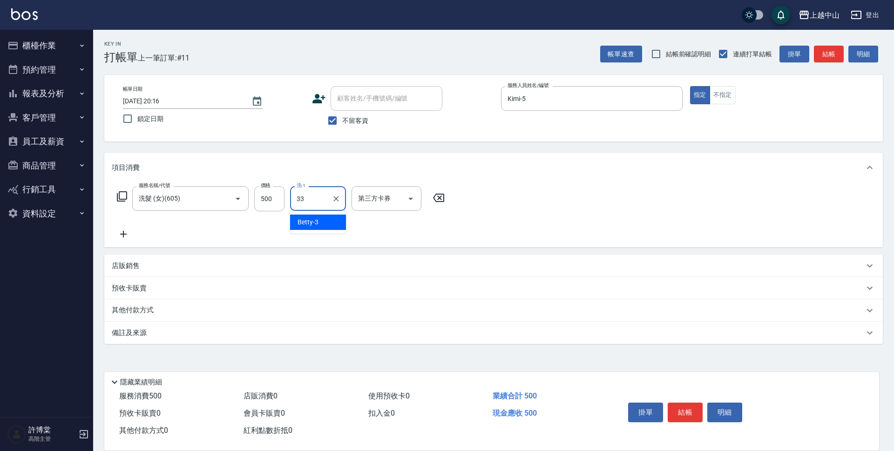
type input "[PERSON_NAME]-33"
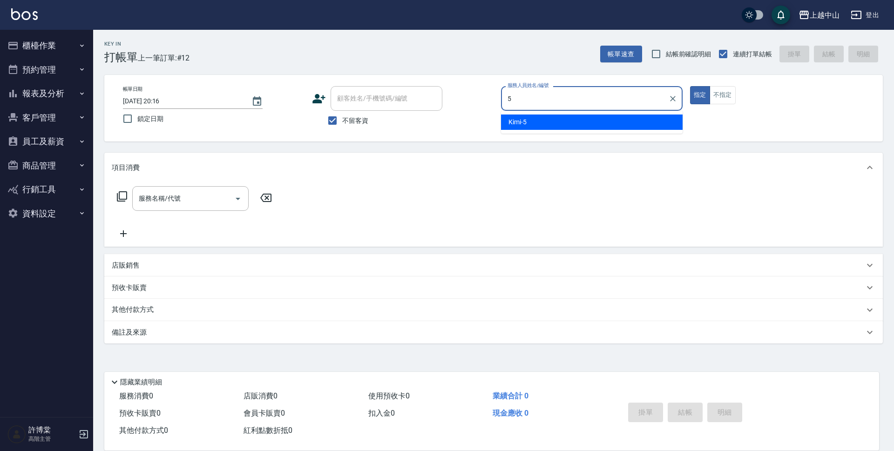
type input "Kimi-5"
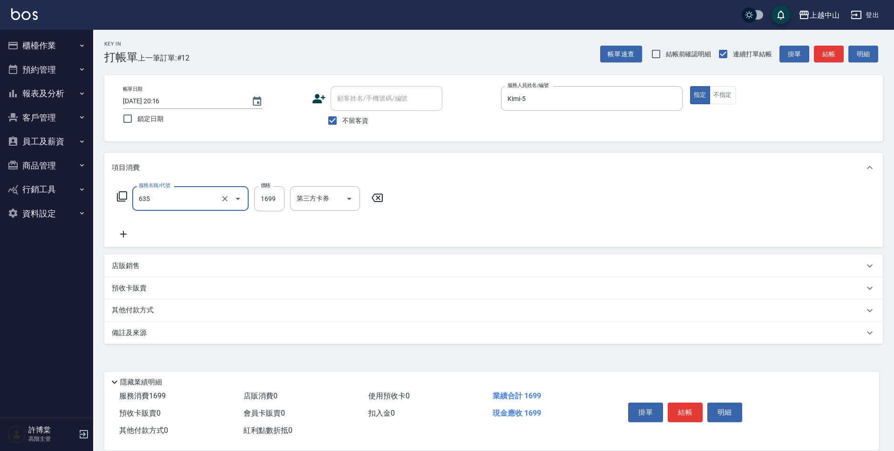
type input "兩段自備單次(635)"
type input "1500"
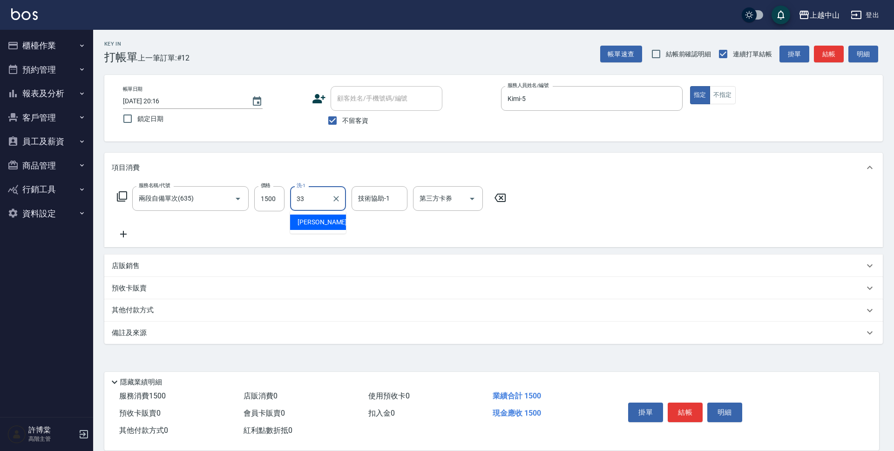
type input "[PERSON_NAME]-33"
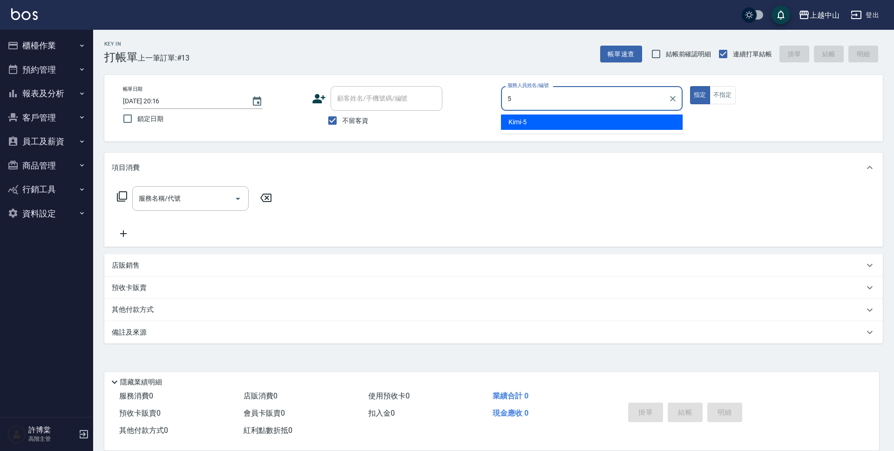
type input "Kimi-5"
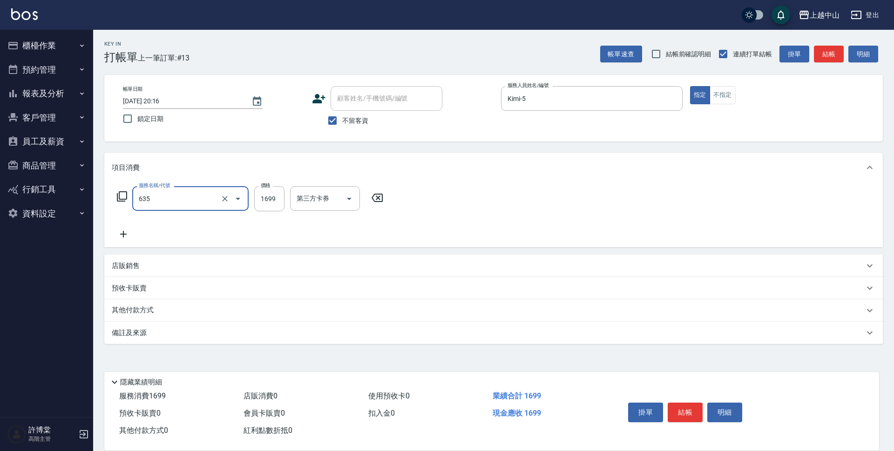
type input "兩段自備單次(635)"
type input "1500"
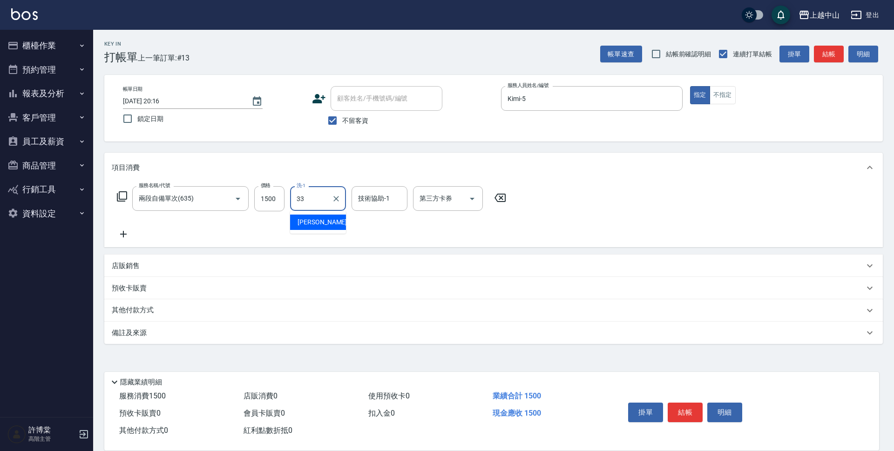
type input "[PERSON_NAME]-33"
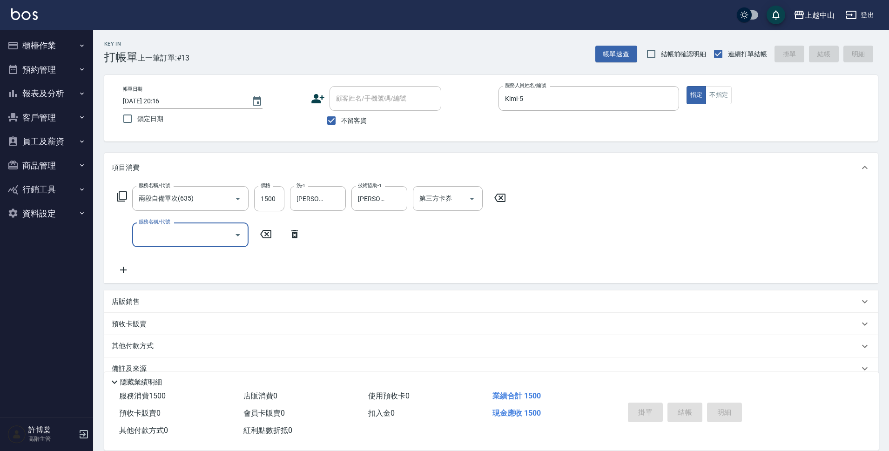
type input "[DATE] 20:17"
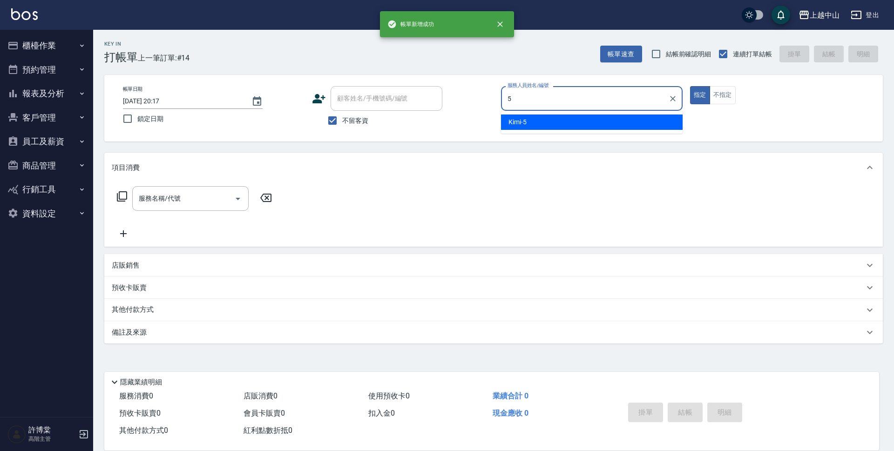
type input "Kimi-5"
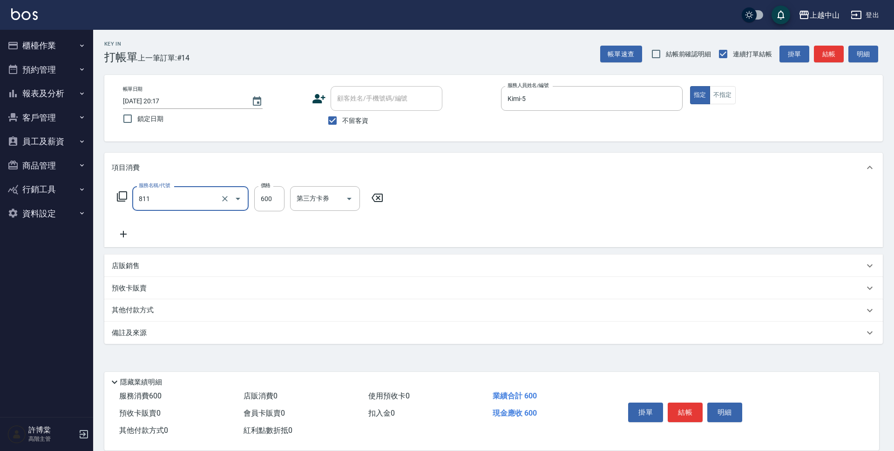
type input "洗+剪(811)"
type input "600"
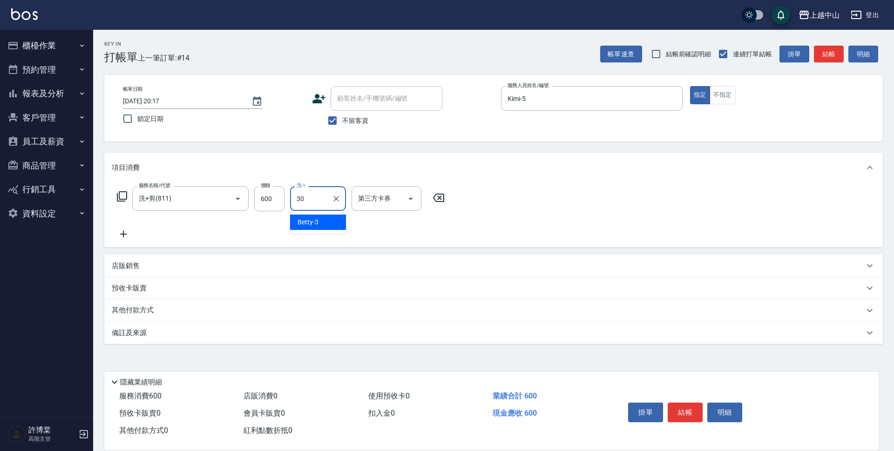
type input "鴨鴨-30"
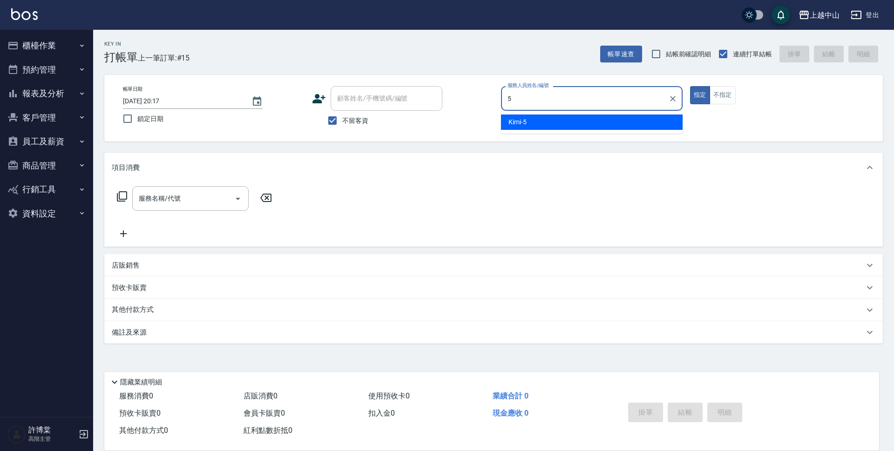
type input "Kimi-5"
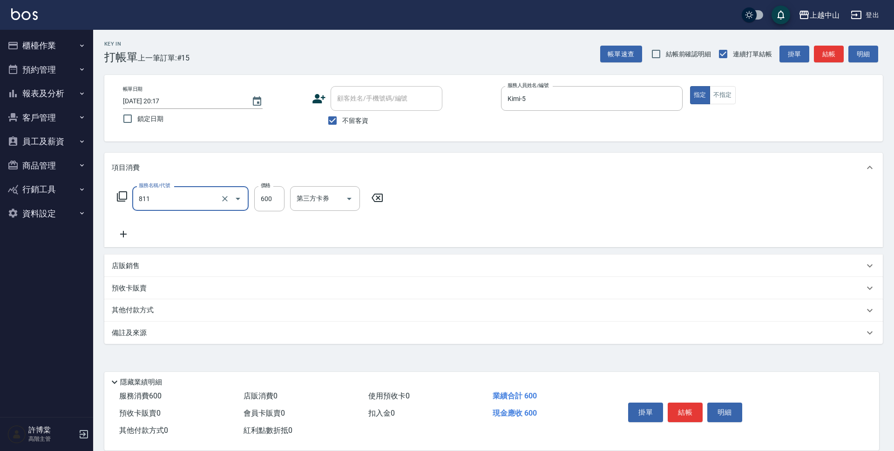
type input "洗+剪(811)"
type input "600"
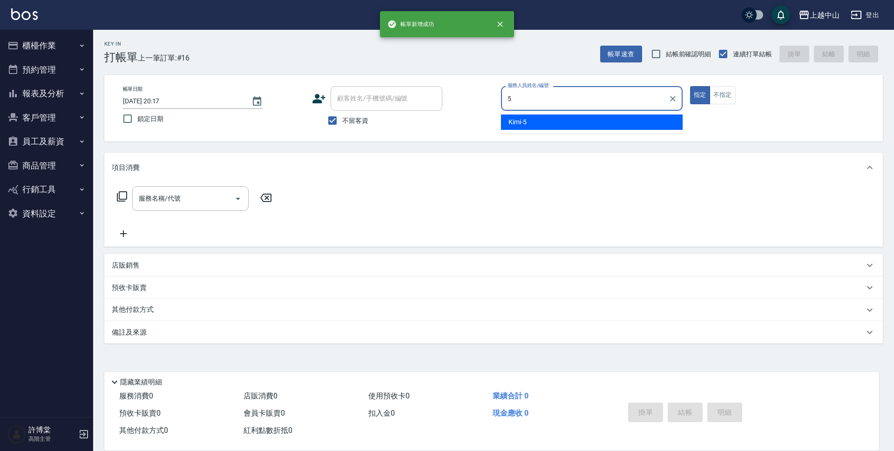
type input "Kimi-5"
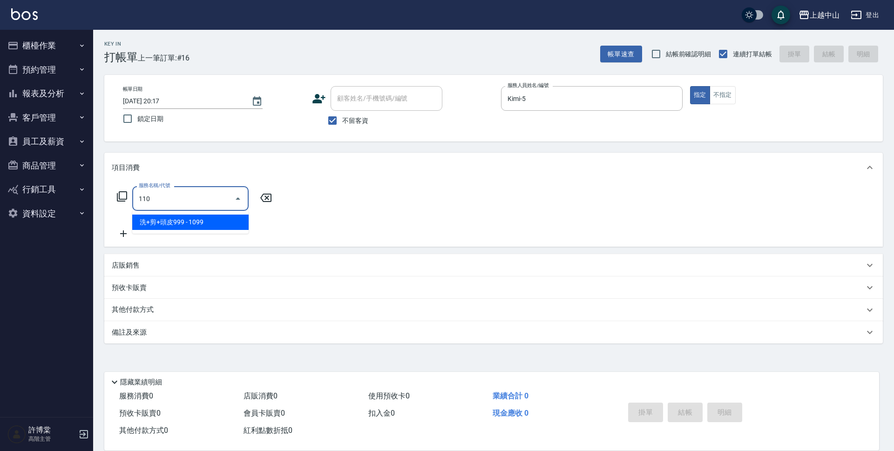
type input "洗+剪+頭皮999(110)"
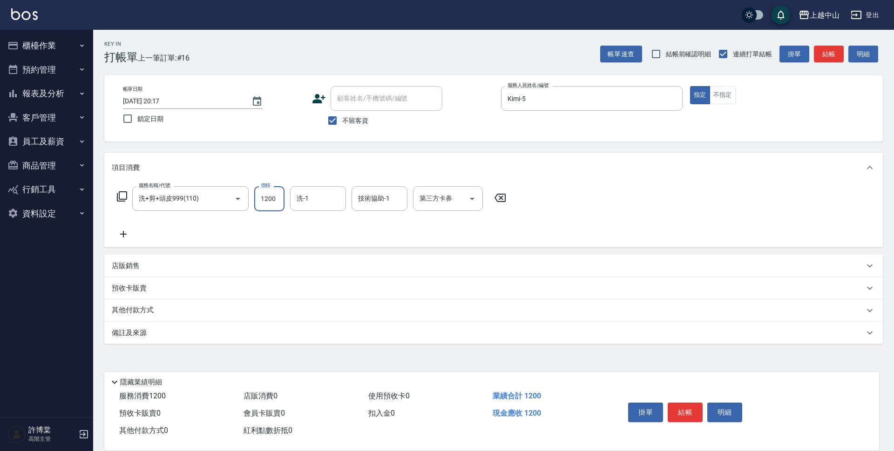
type input "1200"
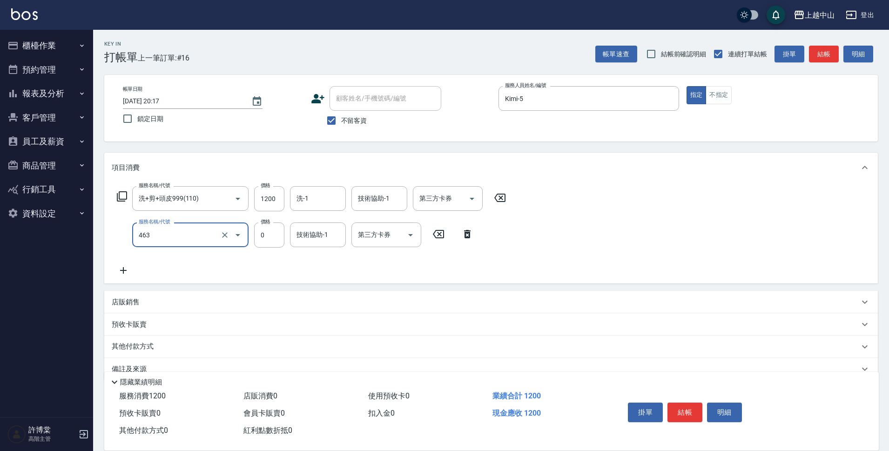
type input "護髮卡使用(463)"
click at [457, 237] on icon at bounding box center [467, 234] width 23 height 11
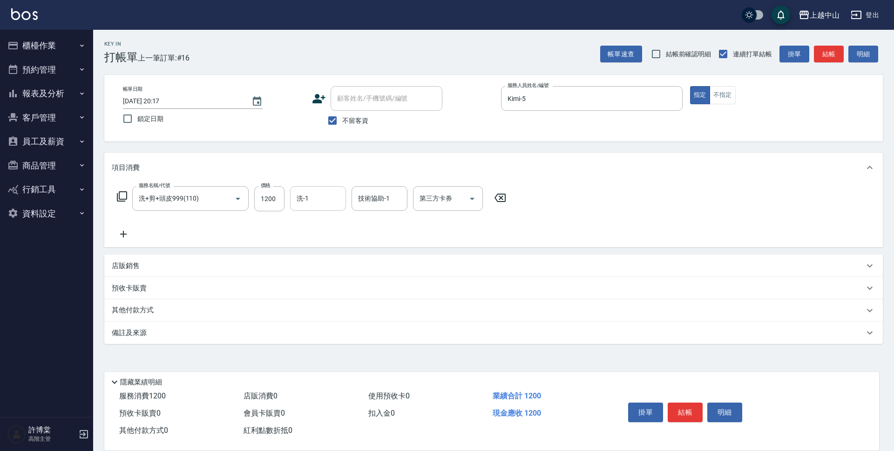
click at [331, 192] on input "洗-1" at bounding box center [317, 198] width 47 height 16
type input "[PERSON_NAME]-33"
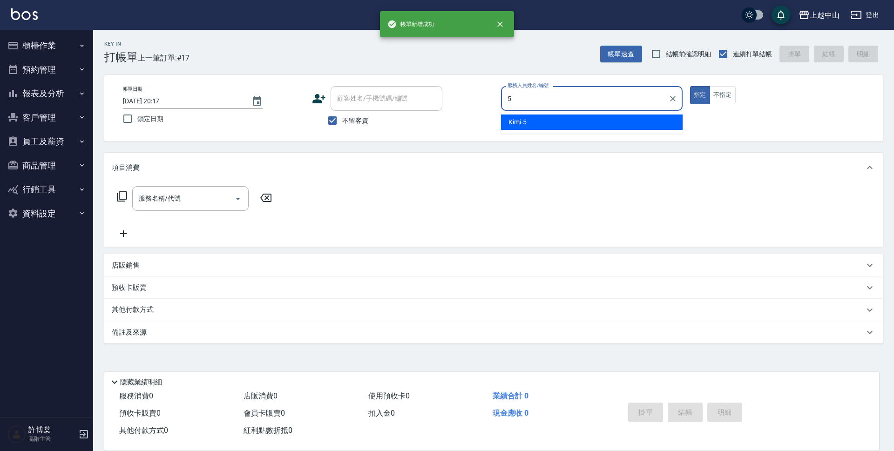
type input "Kimi-5"
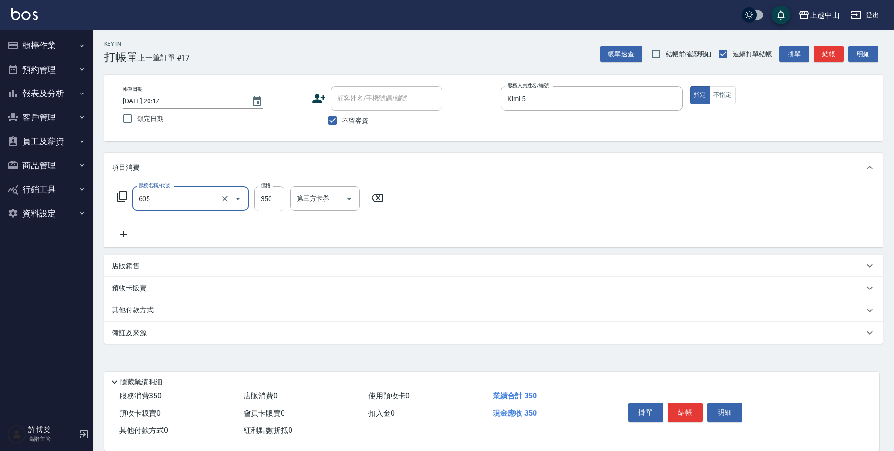
type input "洗髮 (女)(605)"
type input "400"
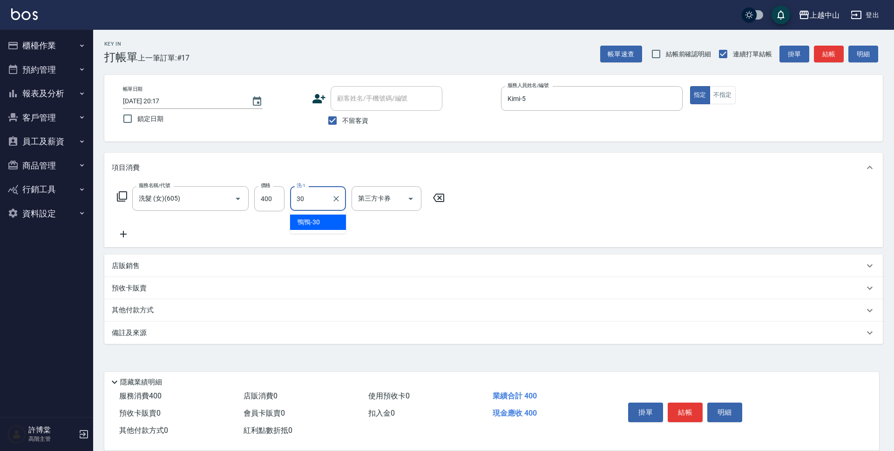
type input "鴨鴨-30"
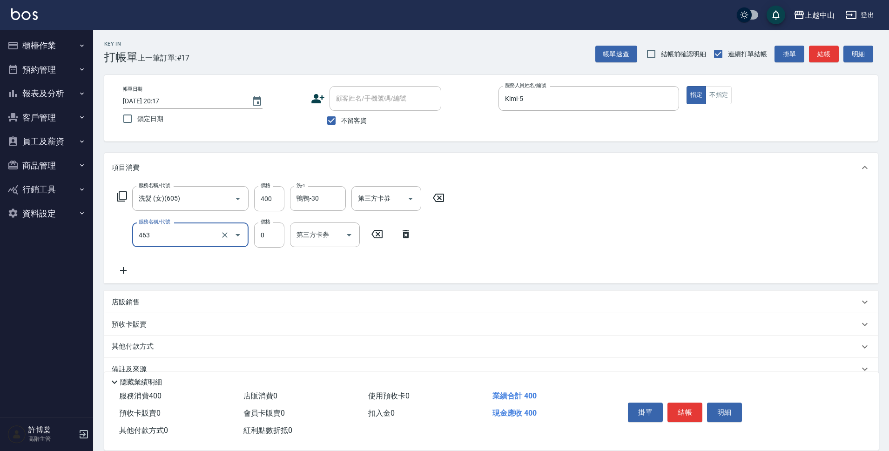
type input "護髮卡使用(463)"
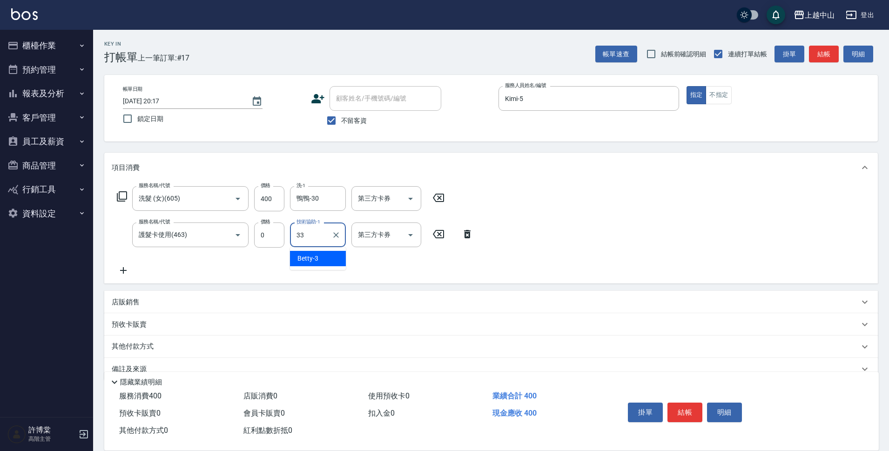
type input "[PERSON_NAME]-33"
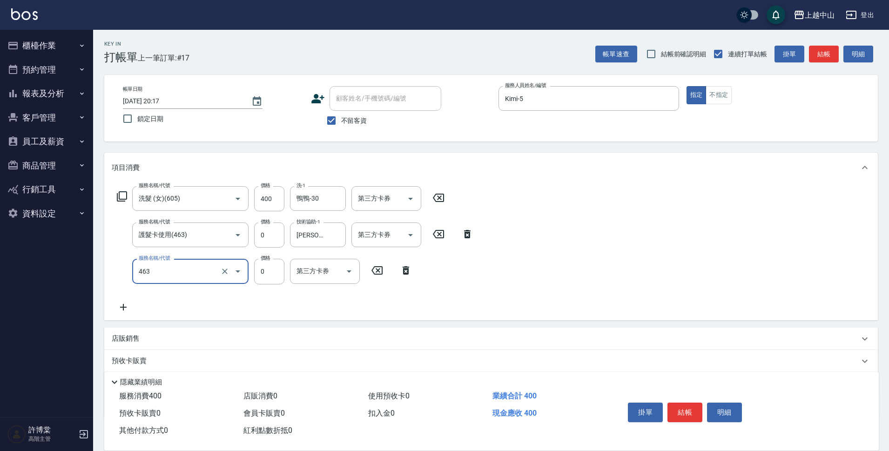
type input "護髮卡使用(463)"
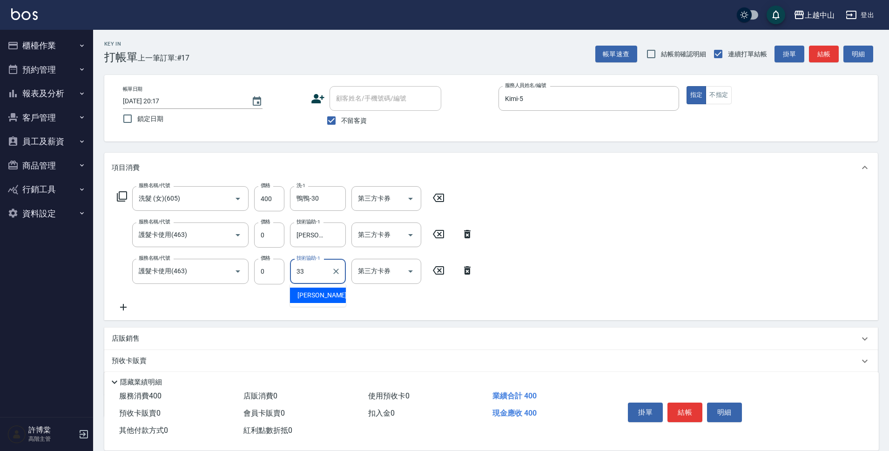
type input "[PERSON_NAME]-33"
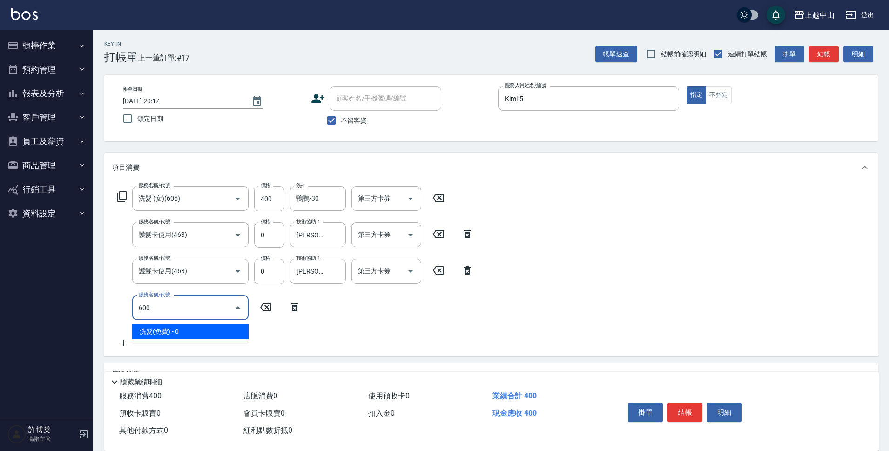
type input "洗髮(免費)(600)"
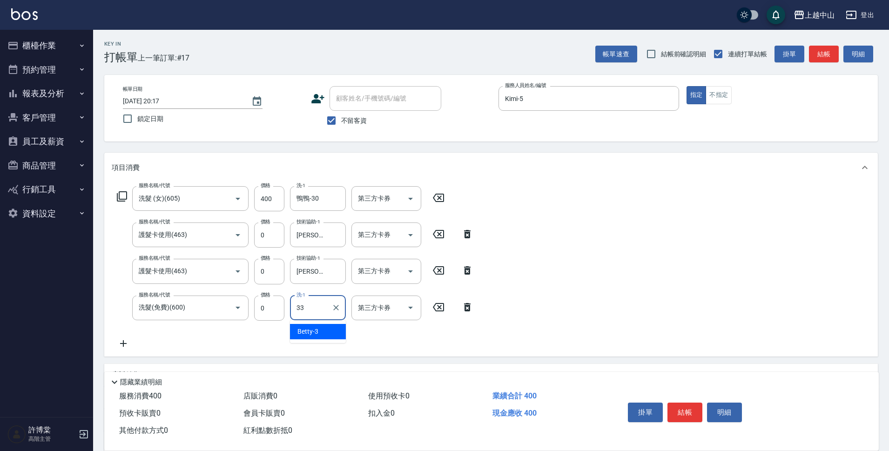
type input "[PERSON_NAME]-33"
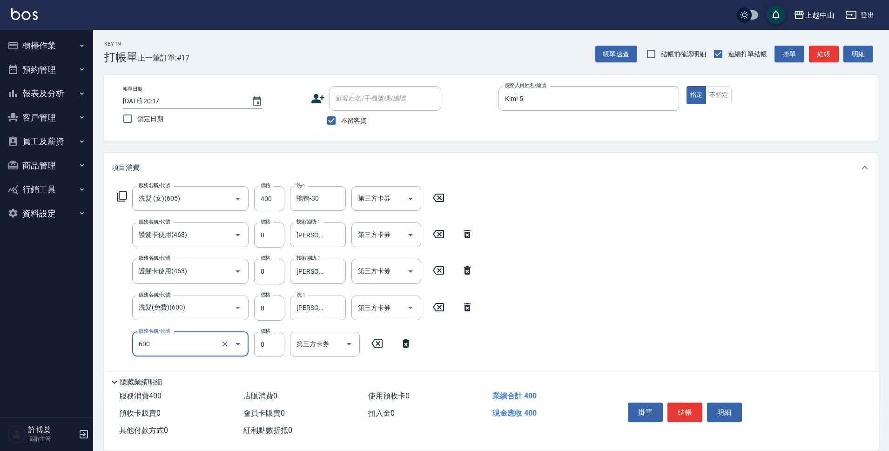
type input "洗髮(免費)(600)"
type input "0"
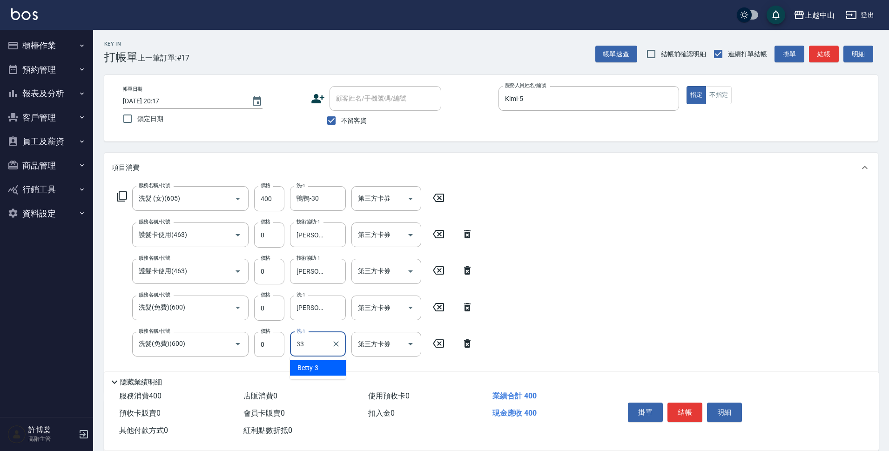
type input "[PERSON_NAME]-33"
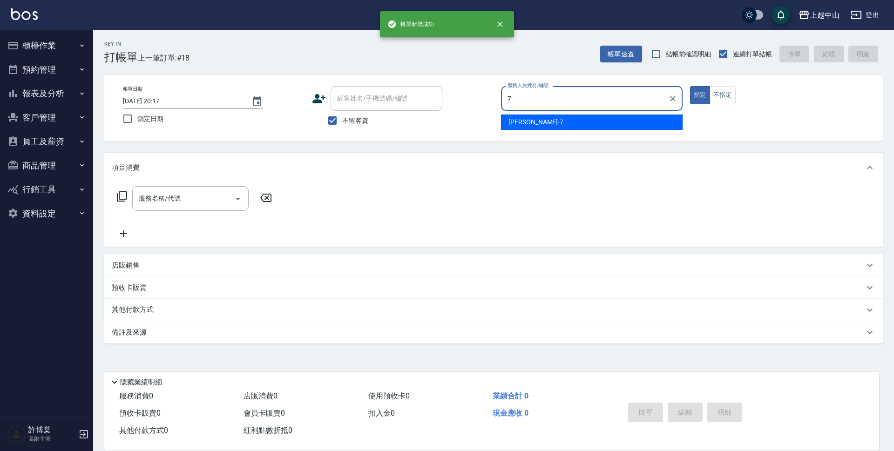
type input "[PERSON_NAME]-7"
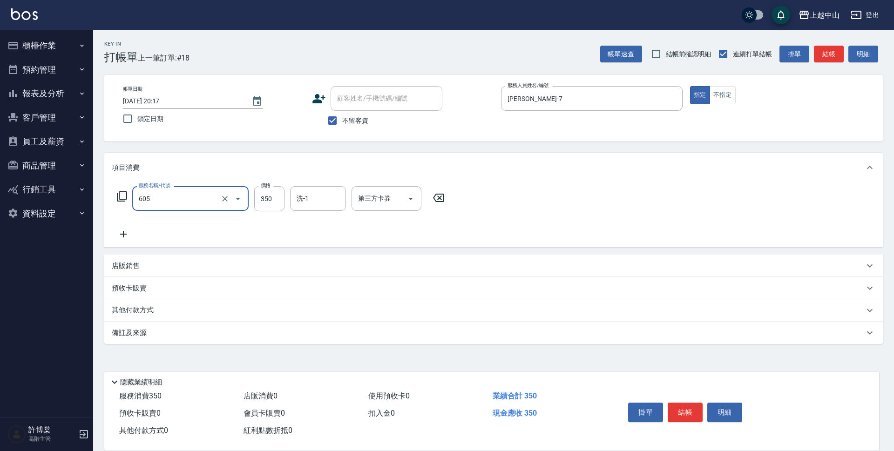
type input "洗髮 (女)(605)"
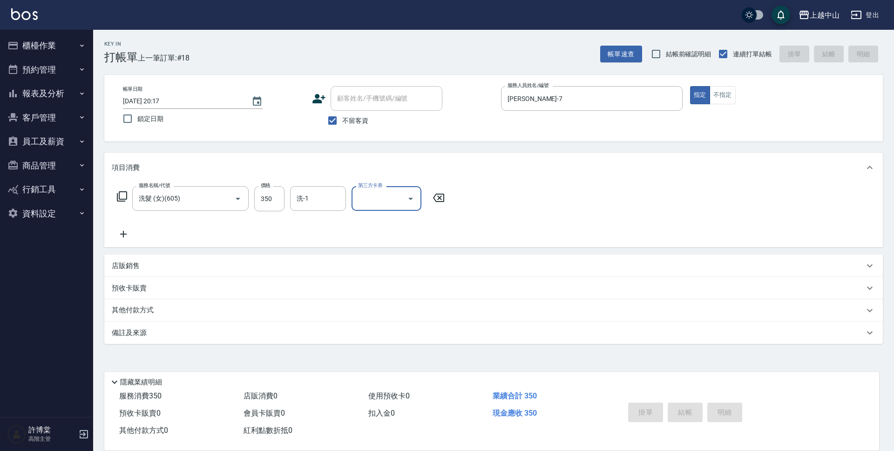
type input "[DATE] 20:18"
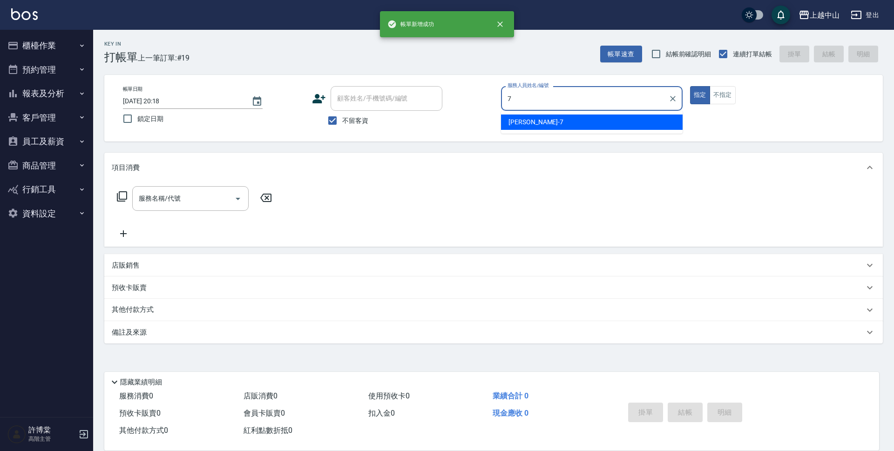
type input "[PERSON_NAME]-7"
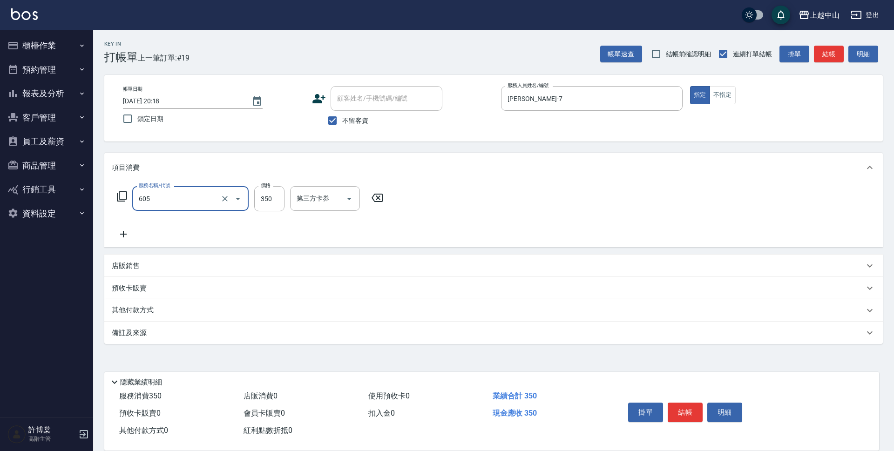
type input "洗髮 (女)(605)"
type input "400"
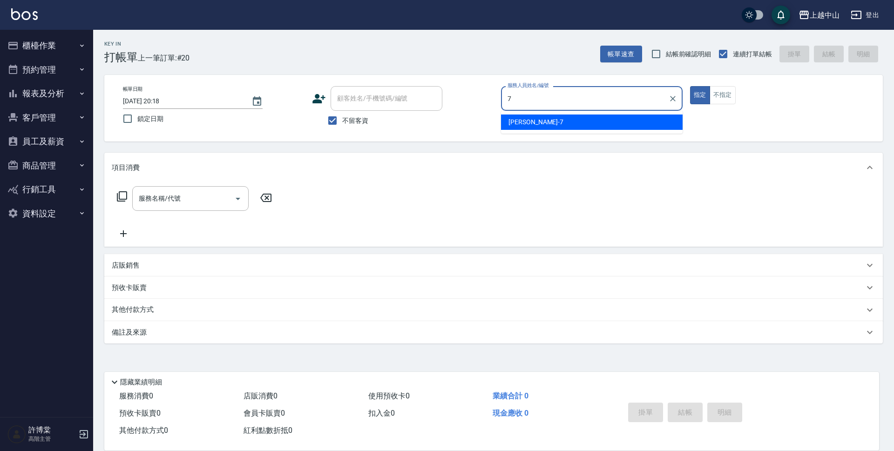
type input "[PERSON_NAME]-7"
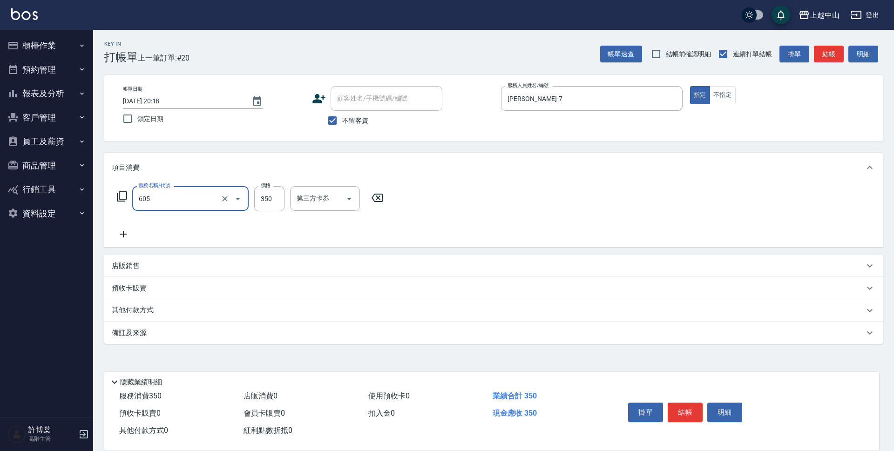
type input "洗髮 (女)(605)"
type input "350"
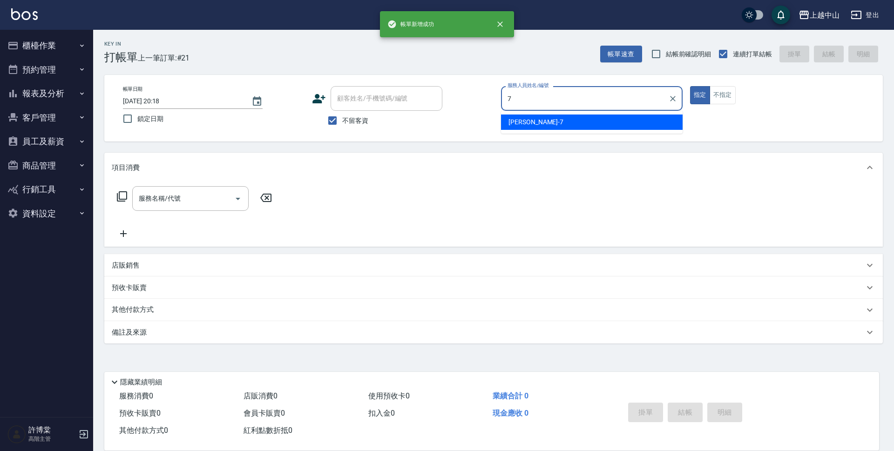
type input "[PERSON_NAME]-7"
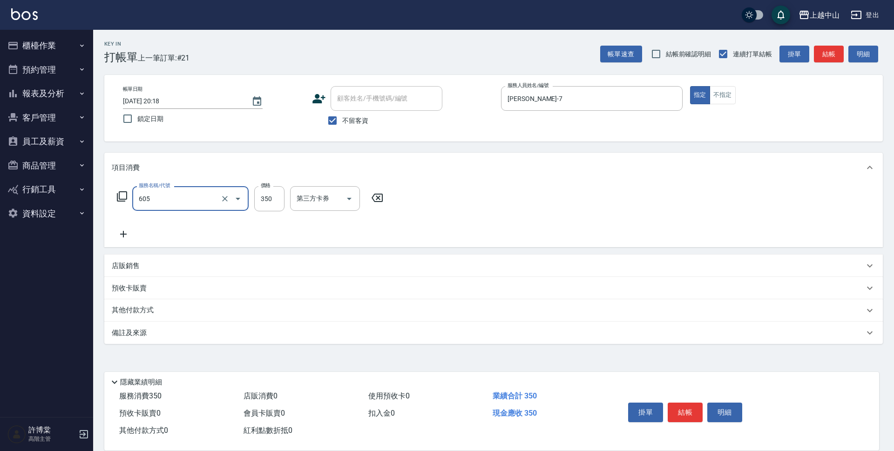
type input "洗髮 (女)(605)"
click at [322, 120] on div "不留客資" at bounding box center [377, 121] width 130 height 20
click at [335, 117] on input "不留客資" at bounding box center [333, 121] width 20 height 20
checkbox input "false"
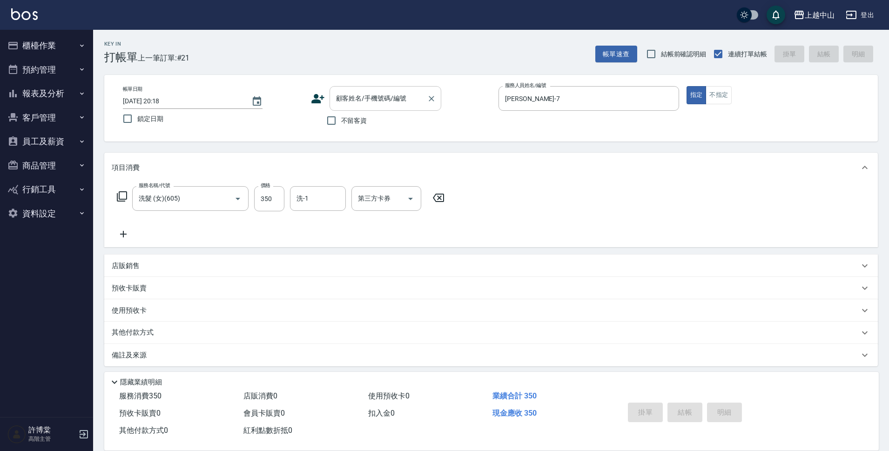
click at [346, 105] on input "顧客姓名/手機號碼/編號" at bounding box center [378, 98] width 89 height 16
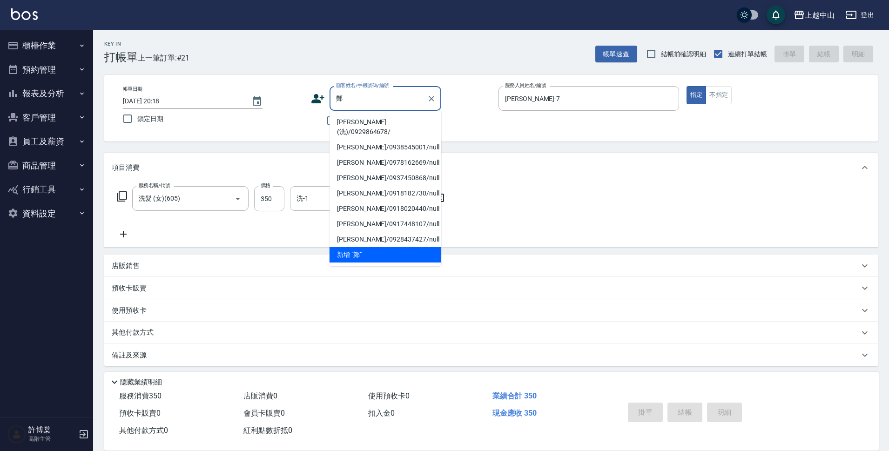
click at [412, 122] on li "[PERSON_NAME](洗)/0929864678/" at bounding box center [386, 127] width 112 height 25
type input "[PERSON_NAME](洗)/0929864678/"
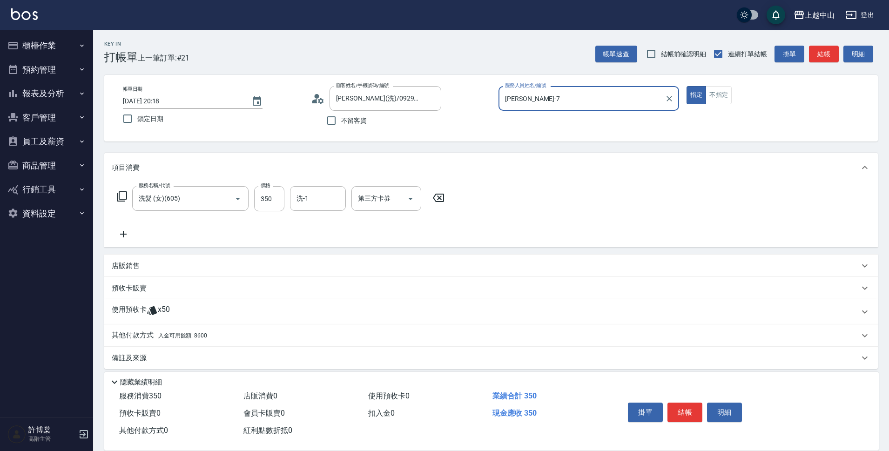
scroll to position [7, 0]
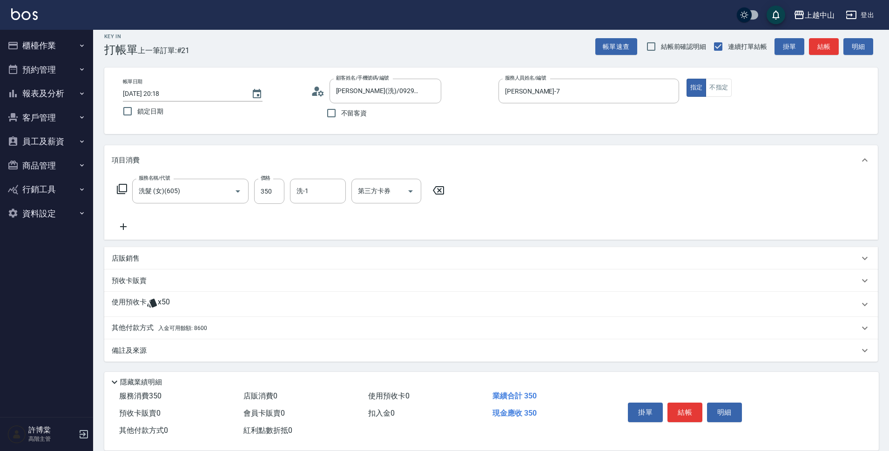
click at [164, 326] on span "入金可用餘額: 8600" at bounding box center [182, 328] width 49 height 7
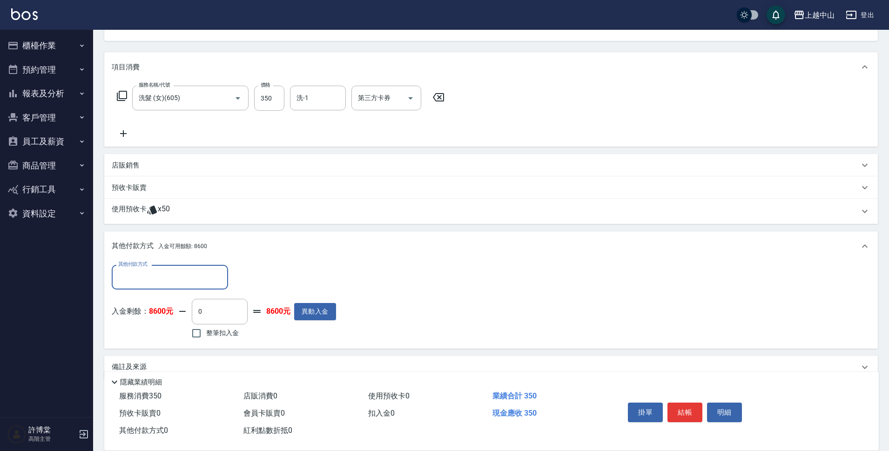
scroll to position [115, 0]
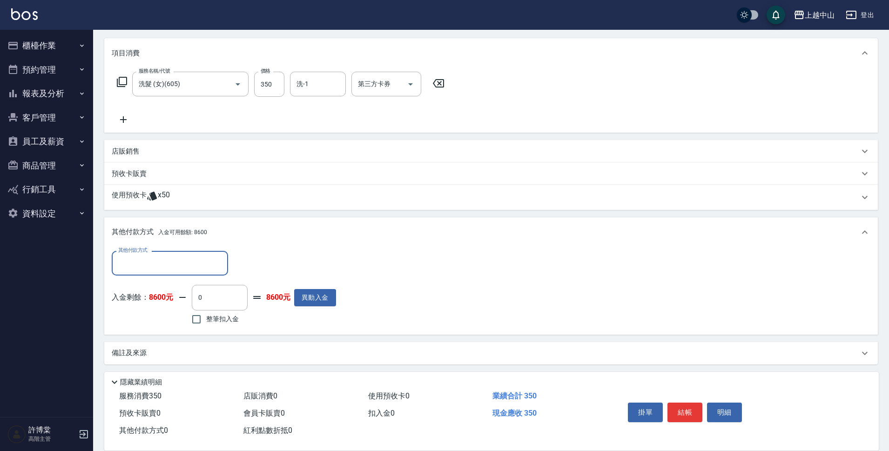
click at [210, 320] on span "整筆扣入金" at bounding box center [222, 319] width 33 height 10
click at [206, 320] on input "整筆扣入金" at bounding box center [197, 320] width 20 height 20
checkbox input "true"
type input "350"
click at [681, 403] on button "結帳" at bounding box center [685, 413] width 35 height 20
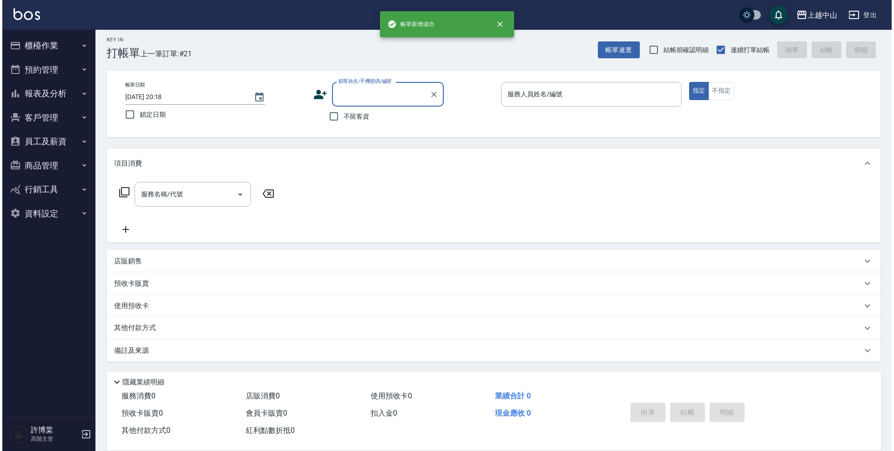
scroll to position [0, 0]
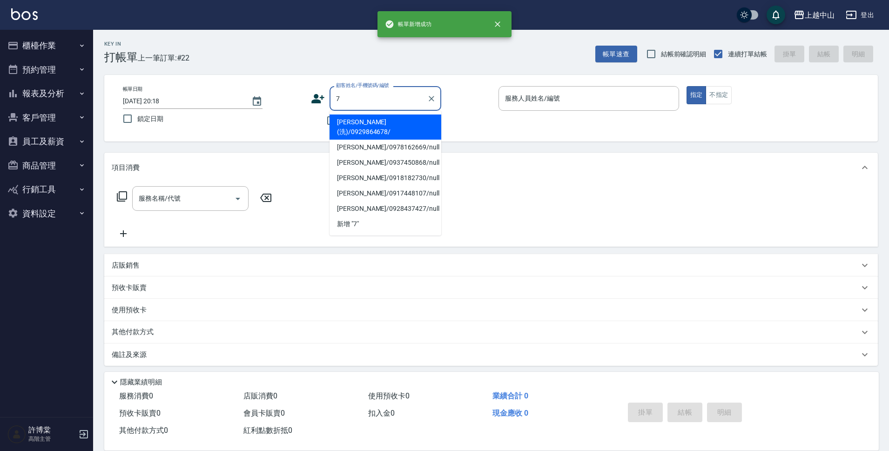
type input "[PERSON_NAME](洗)/0929864678/"
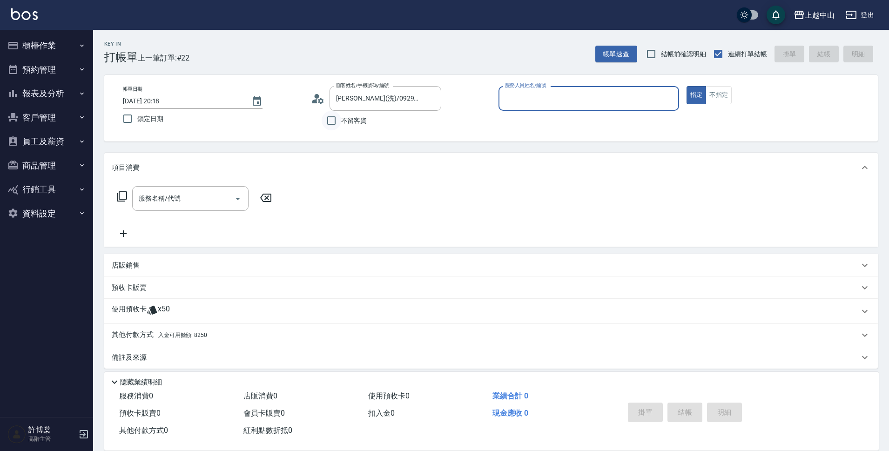
click at [335, 116] on input "不留客資" at bounding box center [332, 121] width 20 height 20
checkbox input "true"
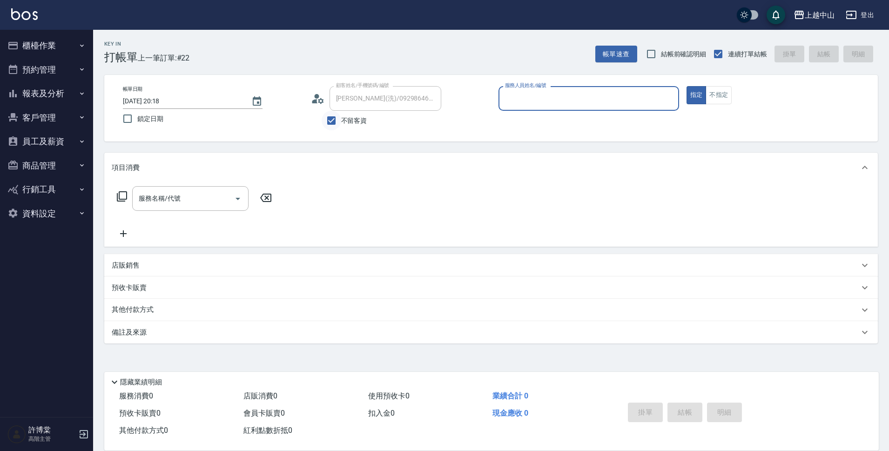
type input "[PERSON_NAME]/0975605336/"
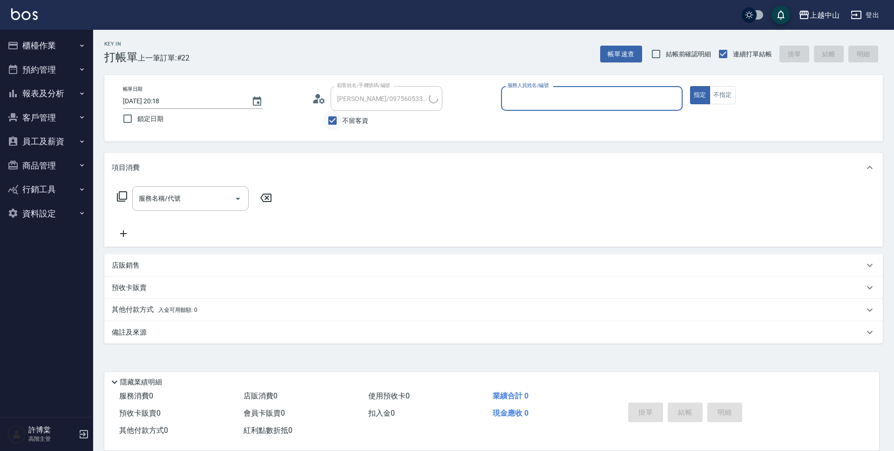
type input "7"
type input "[PERSON_NAME]蒂(洗)/0922996929/"
type input "[PERSON_NAME]-7"
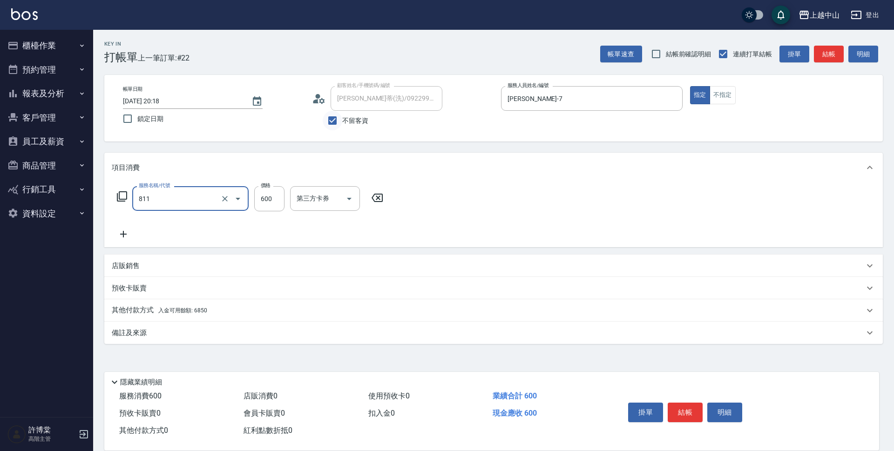
type input "洗+剪(811)"
type input "600"
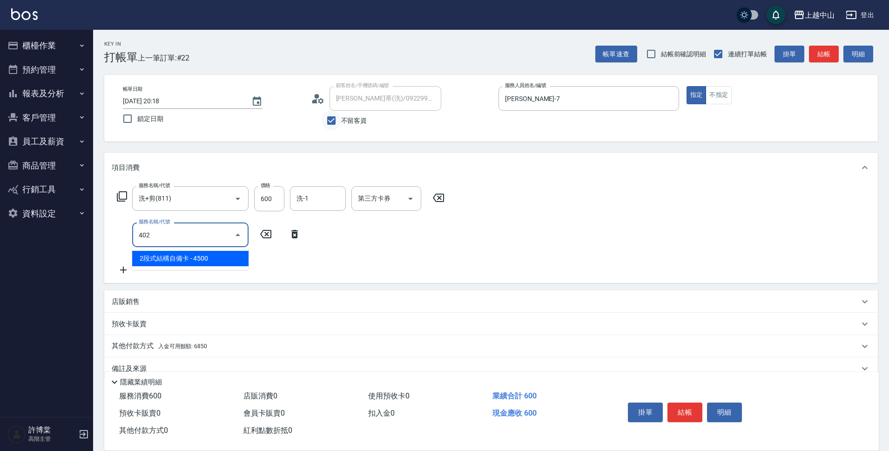
type input "2段式結構自備卡(402)"
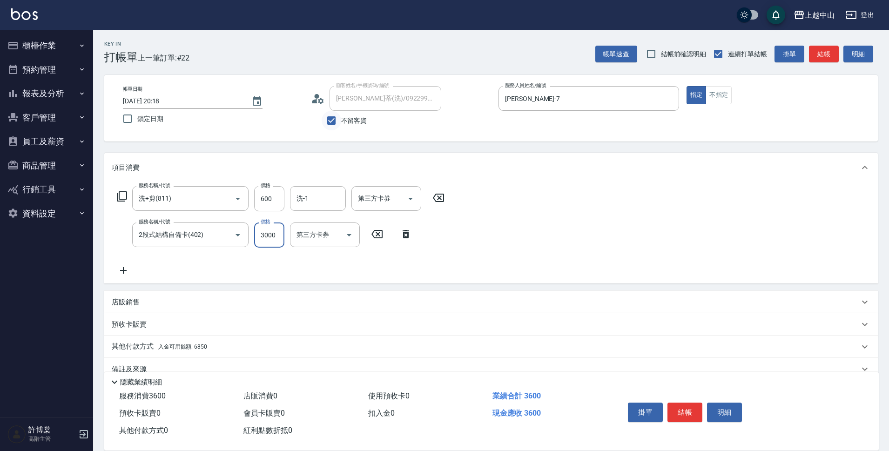
type input "3000"
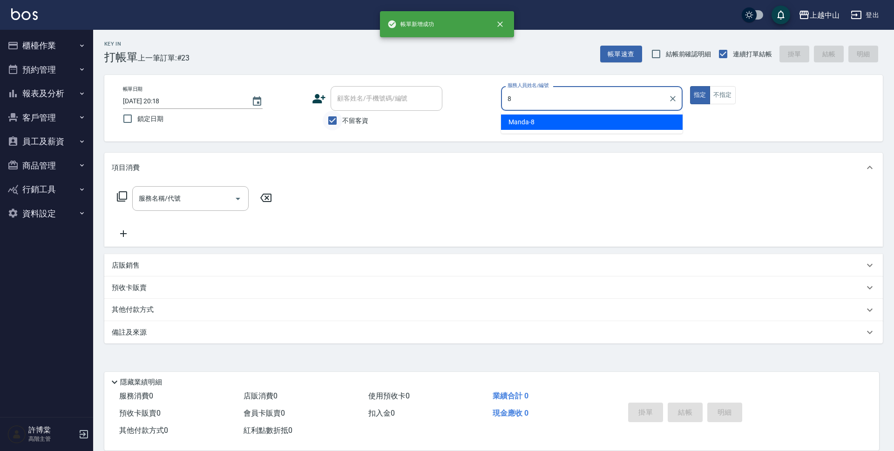
type input "Manda-8"
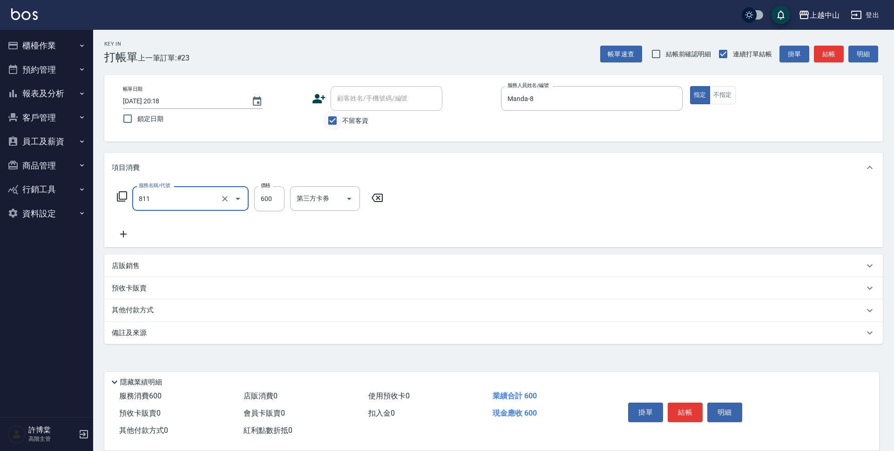
type input "洗+剪(811)"
type input "700"
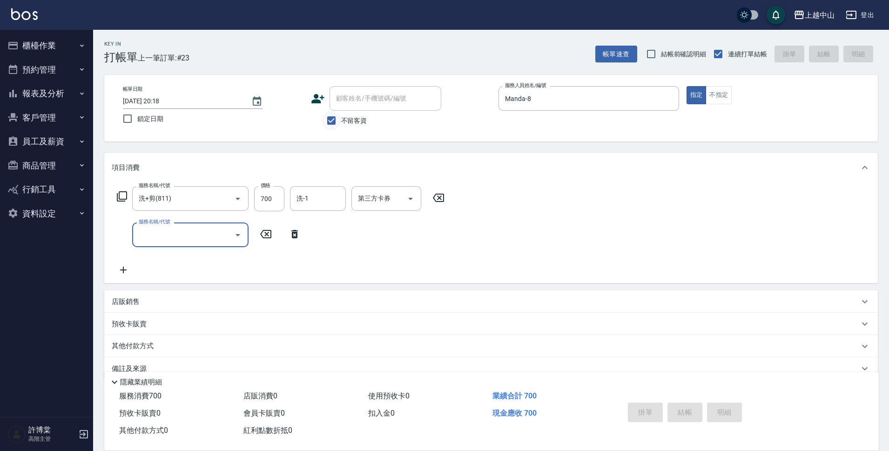
type input "[DATE] 20:19"
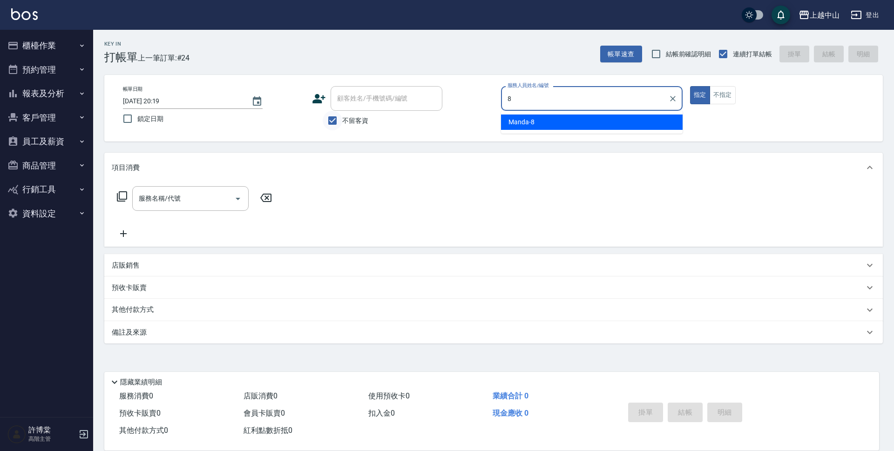
type input "Manda-8"
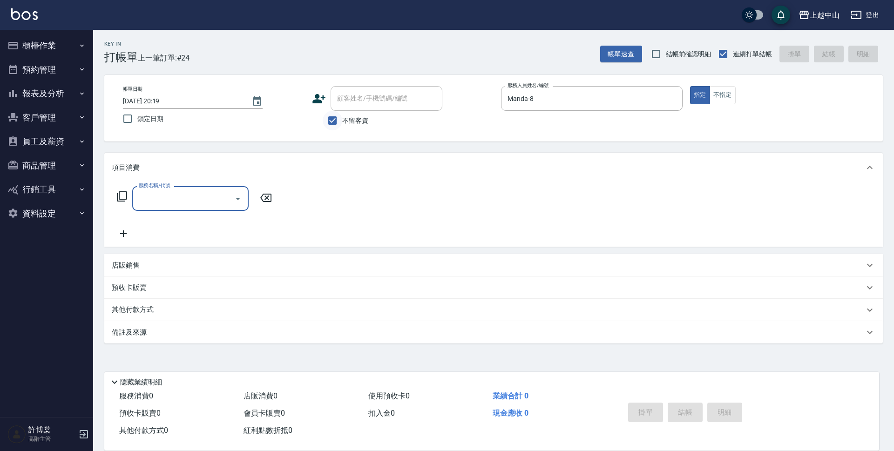
type input "4"
type input "洗髮 (女)(605)"
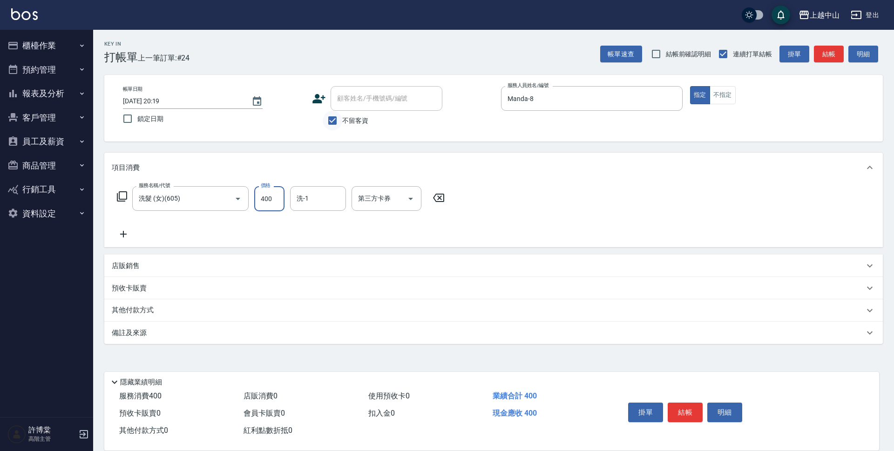
type input "400"
type input "[PERSON_NAME]-33"
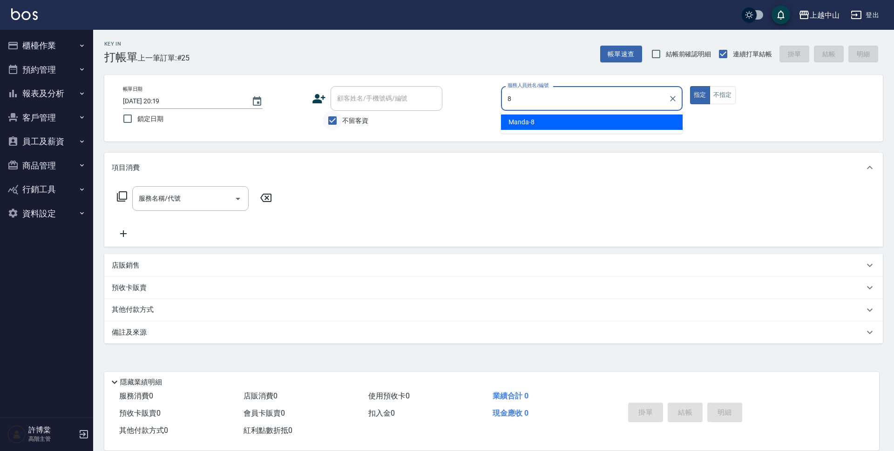
type input "Manda-8"
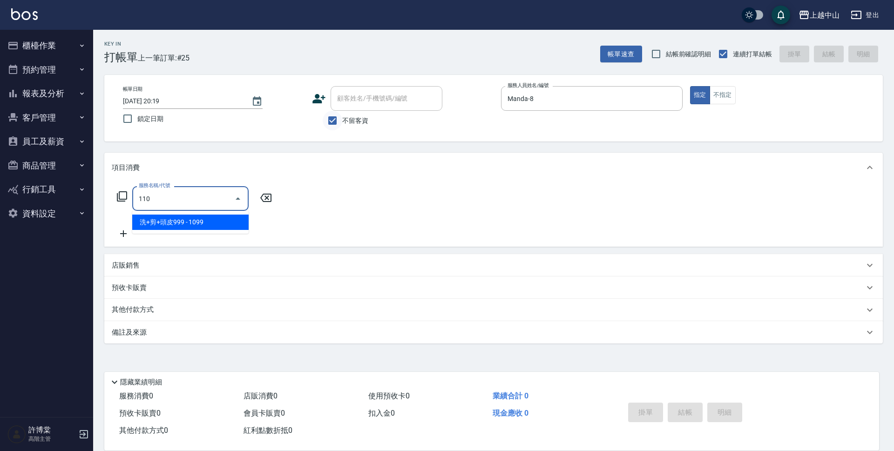
type input "洗+剪+頭皮999(110)"
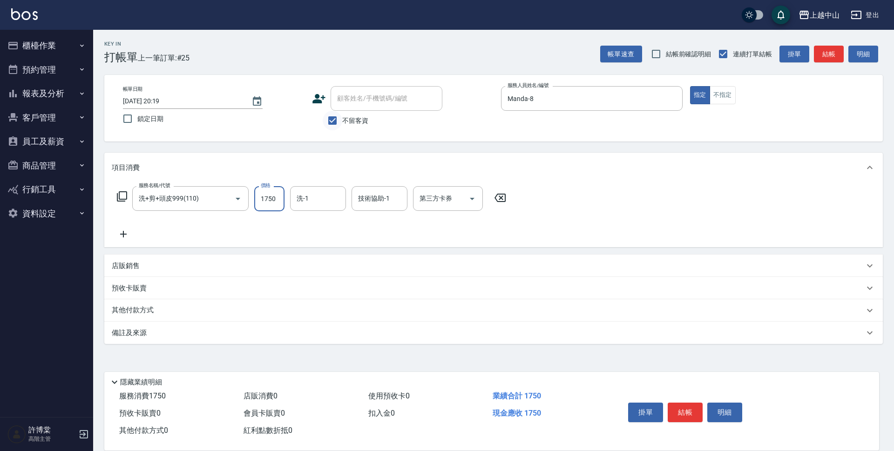
type input "1750"
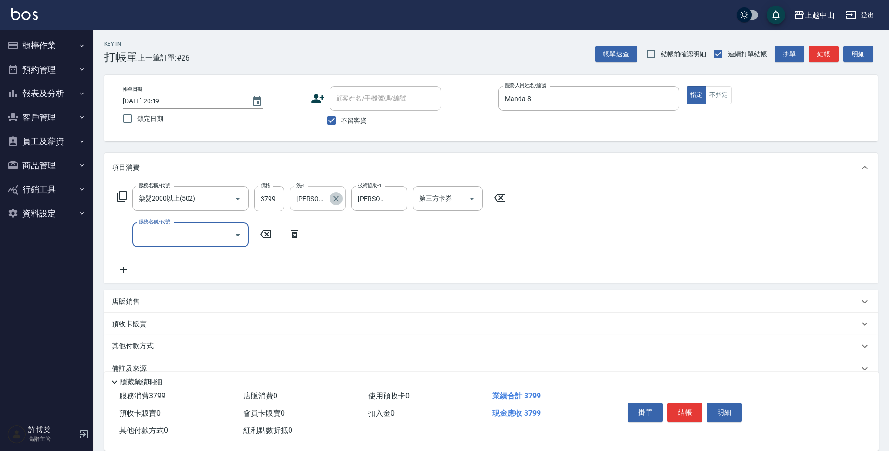
click at [336, 200] on icon "Clear" at bounding box center [336, 198] width 9 height 9
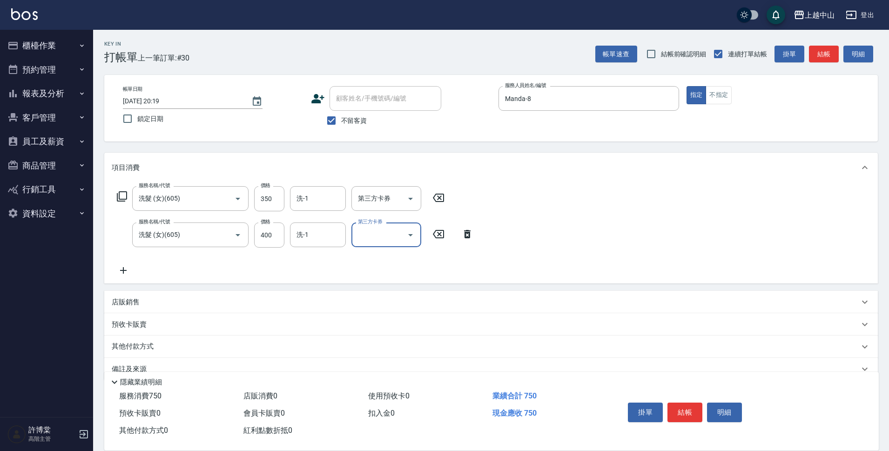
click at [336, 200] on input "洗-1" at bounding box center [317, 198] width 47 height 16
click at [325, 225] on div "KIKI -13" at bounding box center [318, 222] width 56 height 15
click at [267, 193] on input "350" at bounding box center [269, 198] width 30 height 25
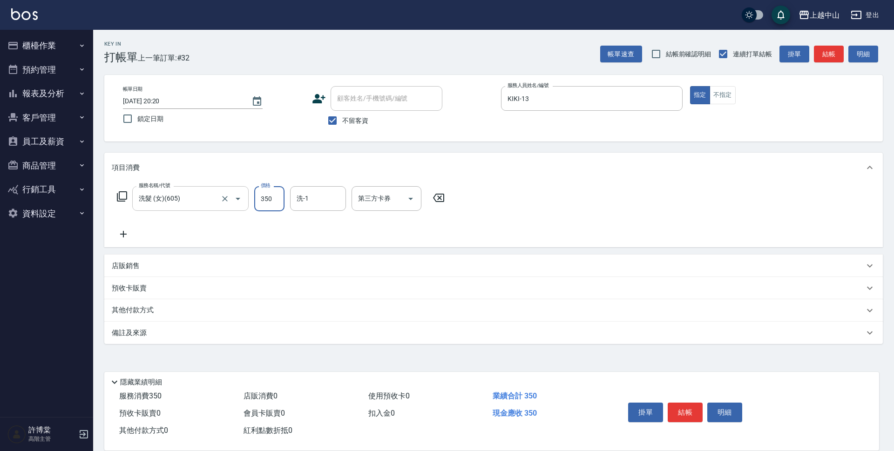
click at [189, 197] on input "洗髮 (女)(605)" at bounding box center [177, 198] width 82 height 16
click at [206, 197] on input "605" at bounding box center [177, 198] width 82 height 16
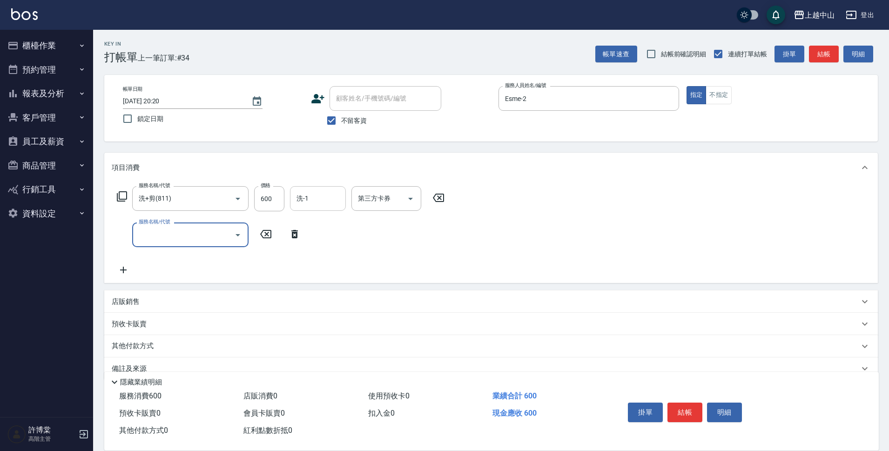
click at [314, 190] on div "洗-1" at bounding box center [318, 198] width 56 height 25
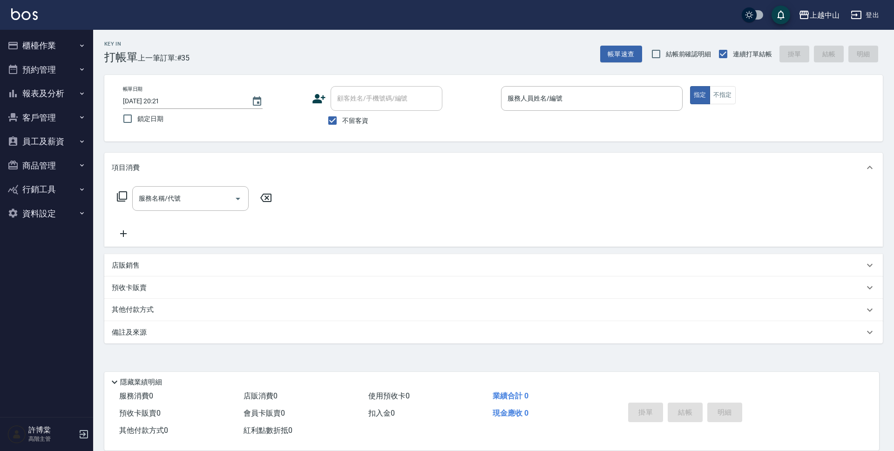
click at [343, 117] on span "不留客資" at bounding box center [355, 121] width 26 height 10
click at [342, 117] on input "不留客資" at bounding box center [333, 121] width 20 height 20
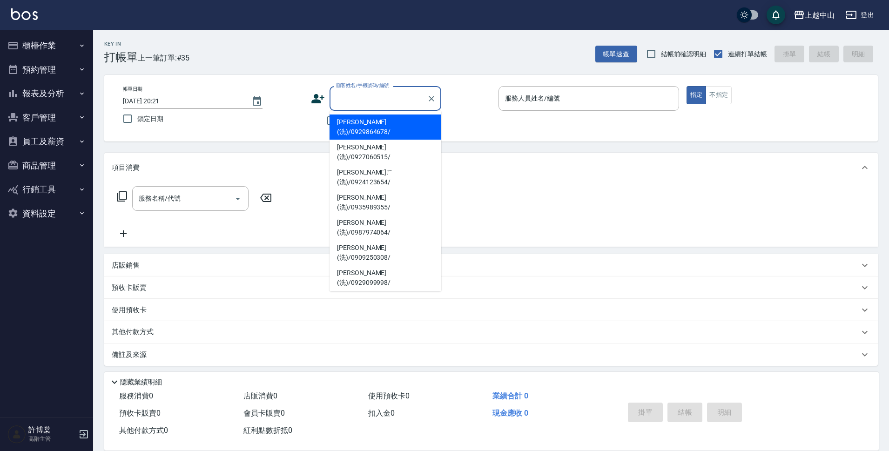
click at [351, 104] on input "顧客姓名/手機號碼/編號" at bounding box center [378, 98] width 89 height 16
click at [528, 157] on div "項目消費" at bounding box center [491, 168] width 774 height 30
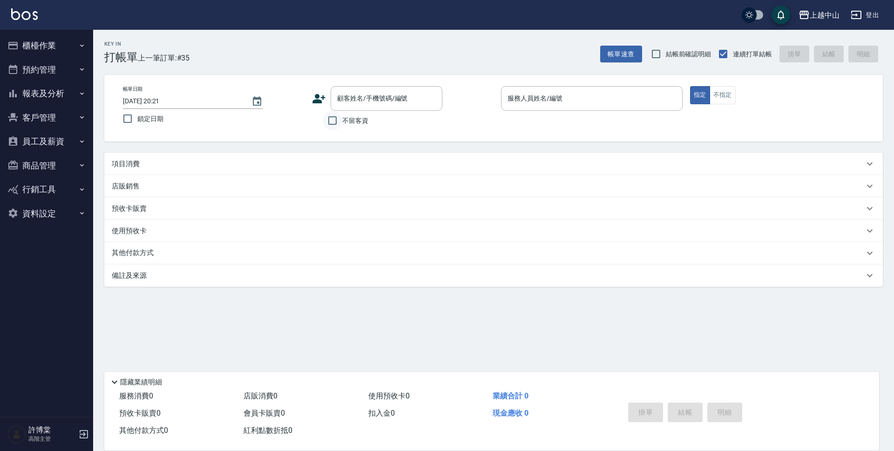
click at [332, 125] on input "不留客資" at bounding box center [333, 121] width 20 height 20
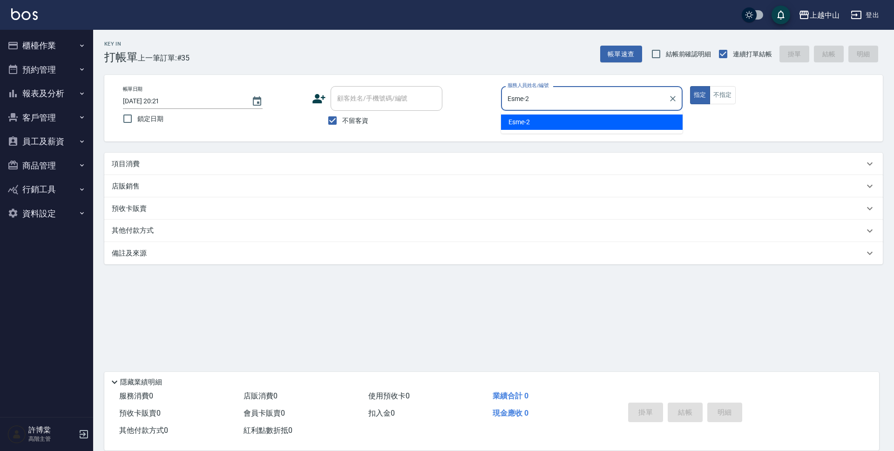
click at [690, 86] on button "指定" at bounding box center [700, 95] width 20 height 18
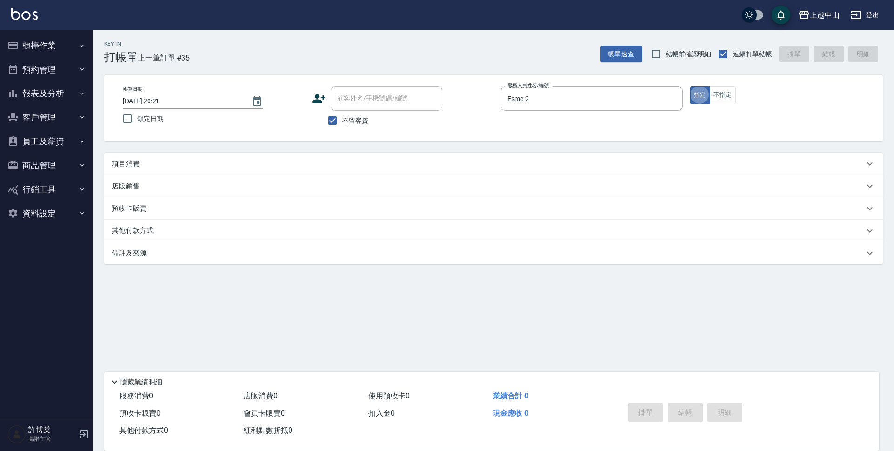
click at [690, 86] on button "指定" at bounding box center [700, 95] width 20 height 18
click at [613, 56] on button "帳單速查" at bounding box center [621, 54] width 42 height 17
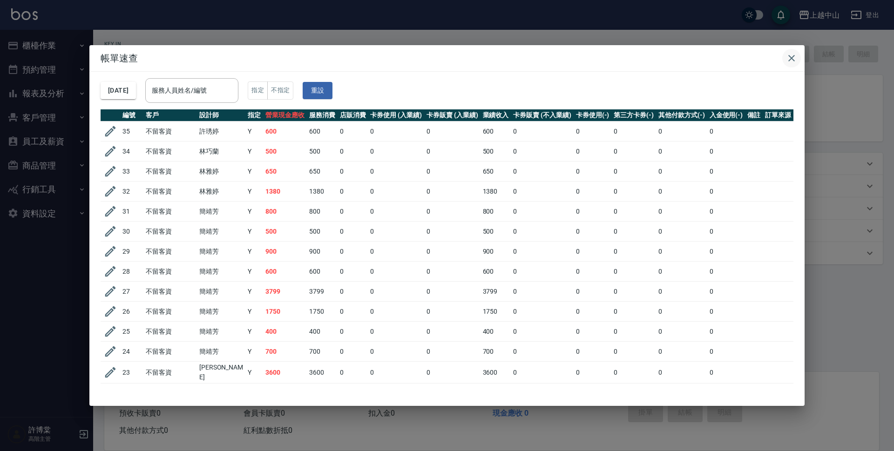
click at [791, 55] on icon "button" at bounding box center [791, 58] width 11 height 11
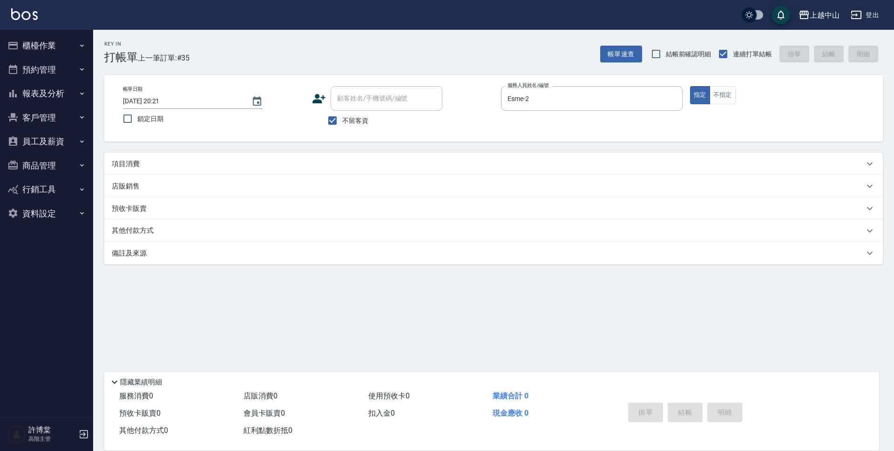
click at [262, 172] on div "項目消費" at bounding box center [493, 164] width 779 height 22
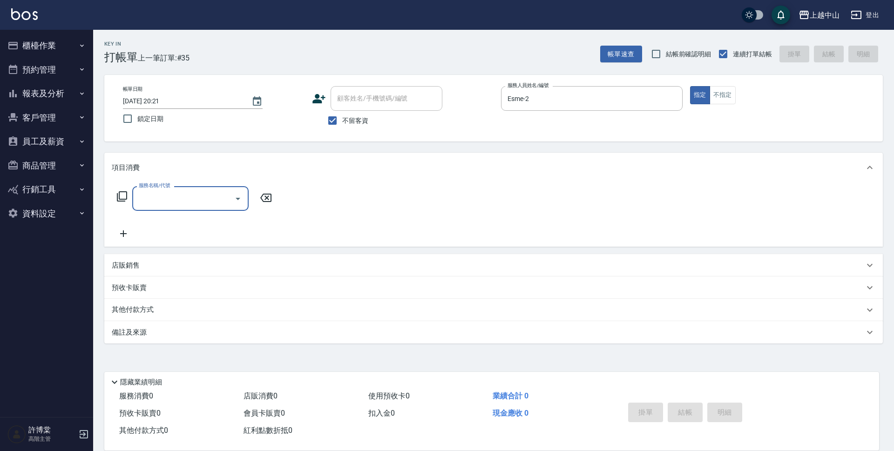
click at [262, 158] on div "項目消費" at bounding box center [493, 168] width 779 height 30
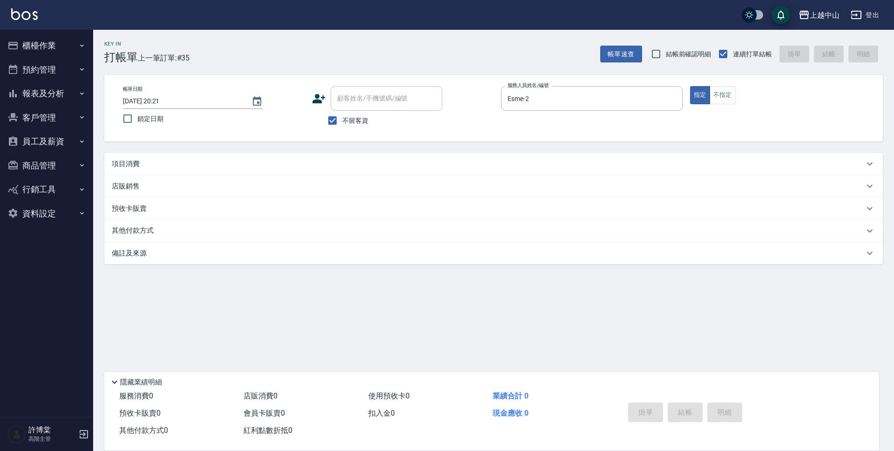
click at [258, 160] on div "項目消費" at bounding box center [488, 164] width 753 height 10
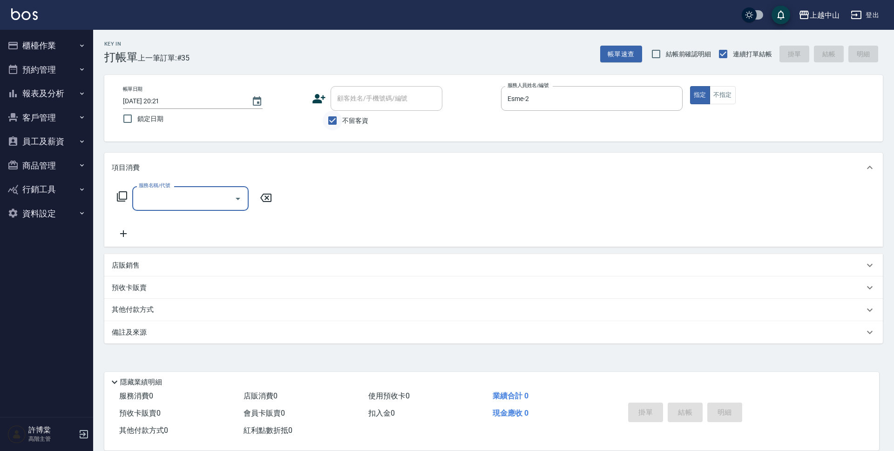
click at [325, 127] on input "不留客資" at bounding box center [333, 121] width 20 height 20
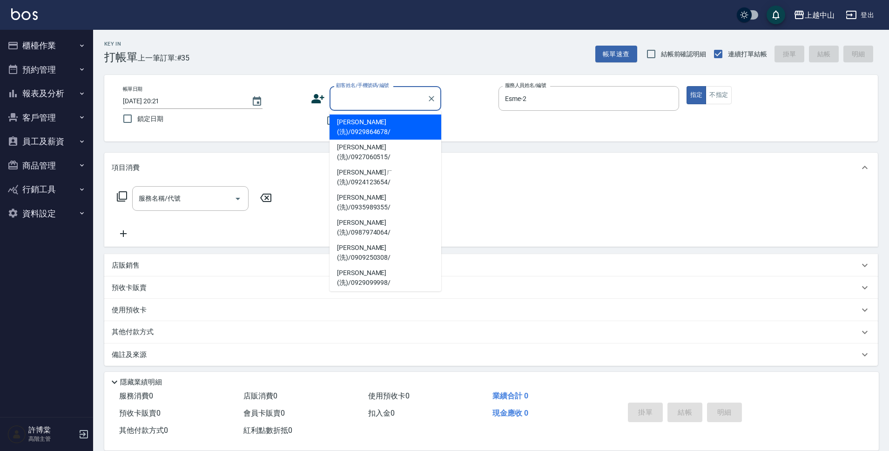
click at [349, 98] on input "顧客姓名/手機號碼/編號" at bounding box center [378, 98] width 89 height 16
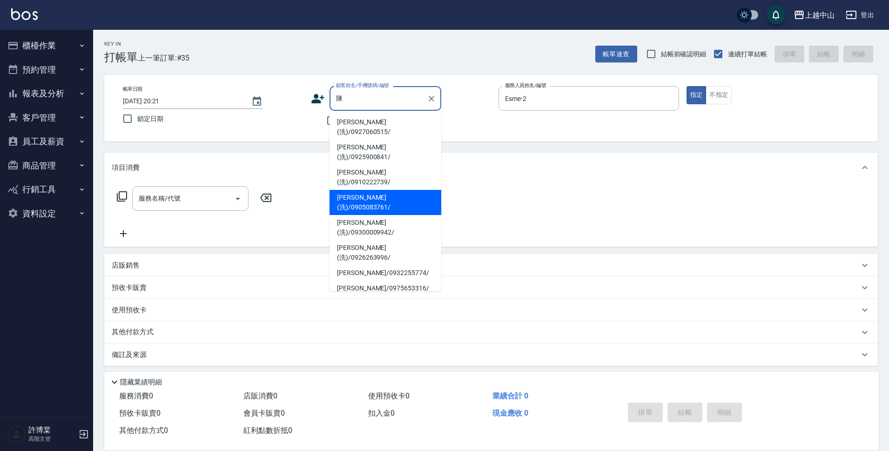
click at [381, 190] on li "[PERSON_NAME](洗)/0905083761/" at bounding box center [386, 202] width 112 height 25
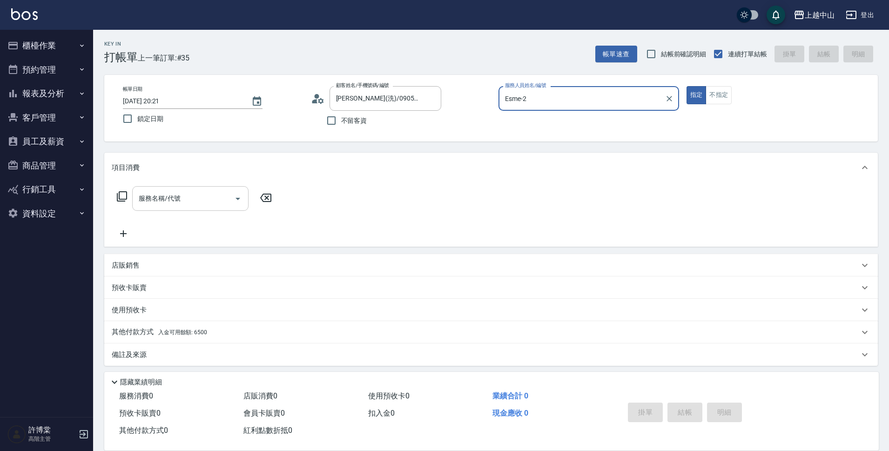
click at [232, 196] on button "Open" at bounding box center [238, 198] width 15 height 15
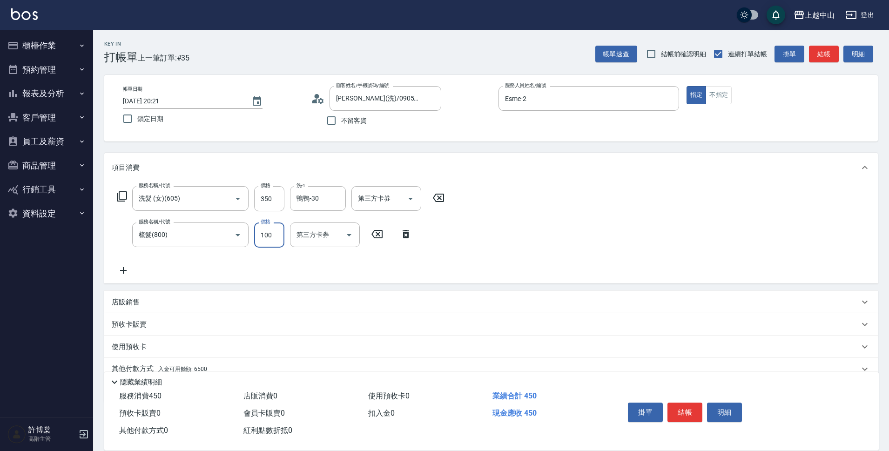
scroll to position [41, 0]
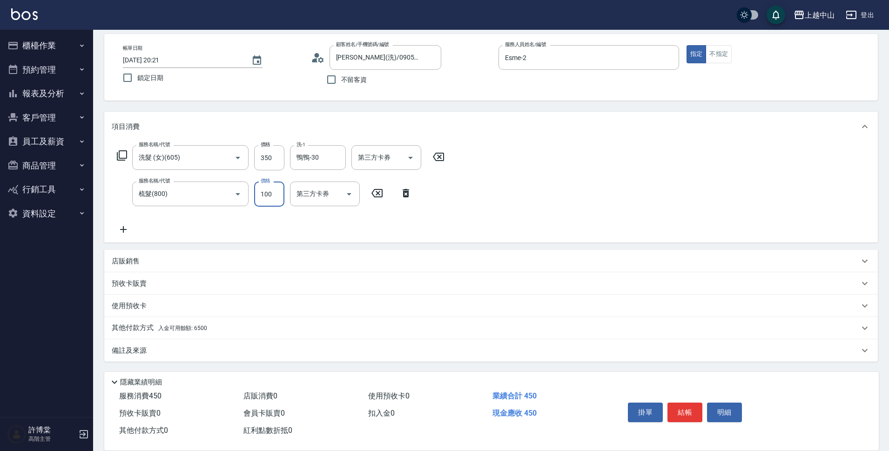
click at [246, 338] on div "其他付款方式 入金可用餘額: 6500" at bounding box center [491, 328] width 774 height 22
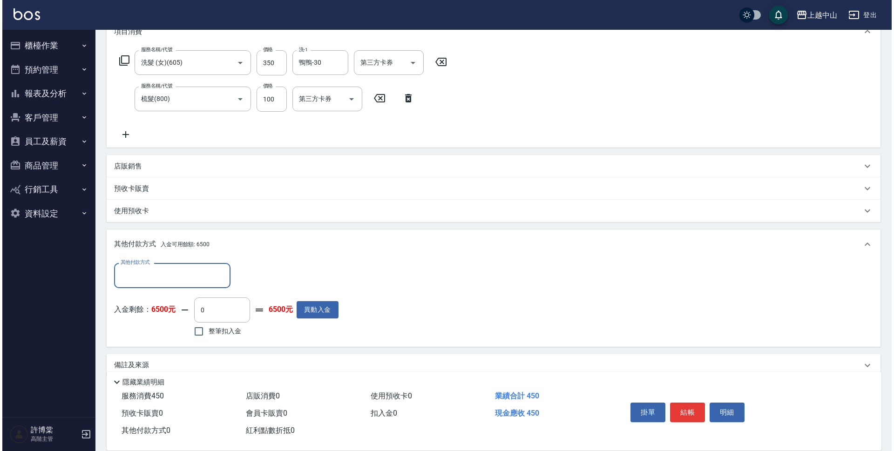
scroll to position [151, 0]
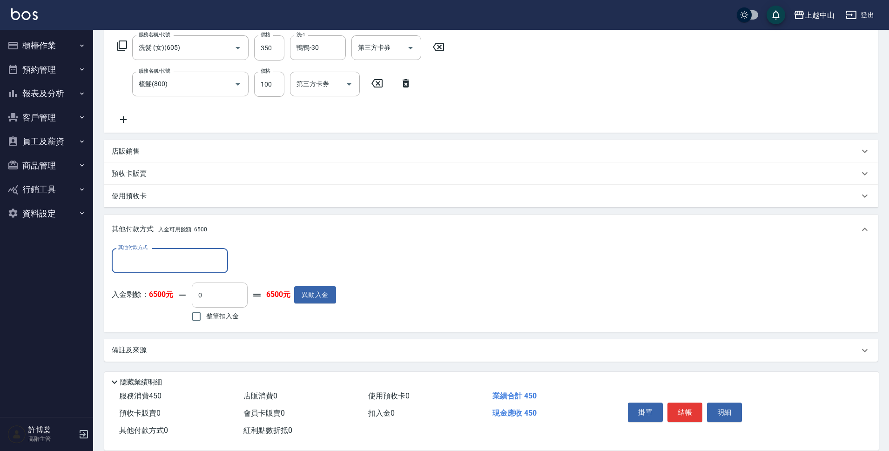
click at [201, 298] on input "0" at bounding box center [220, 295] width 56 height 25
click at [719, 410] on button "明細" at bounding box center [724, 413] width 35 height 20
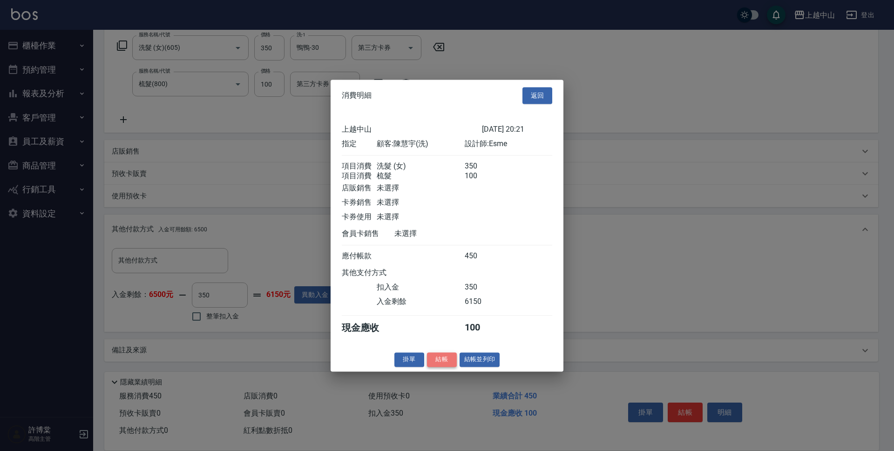
click at [427, 366] on button "結帳" at bounding box center [442, 360] width 30 height 14
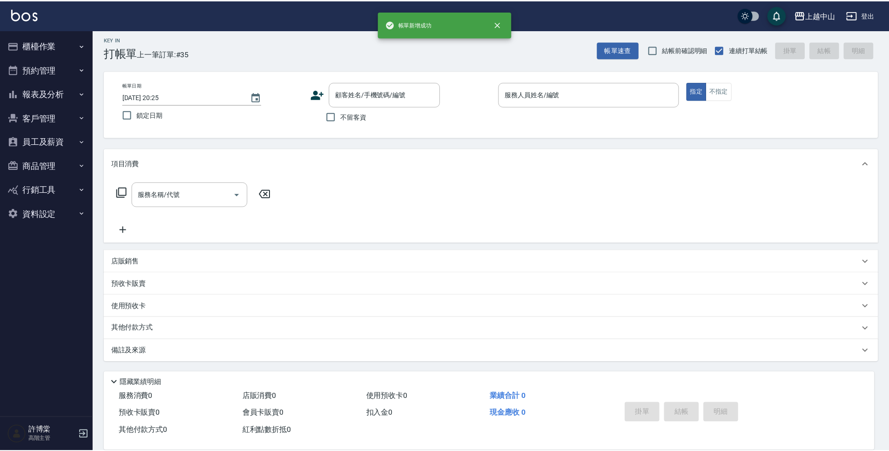
scroll to position [0, 0]
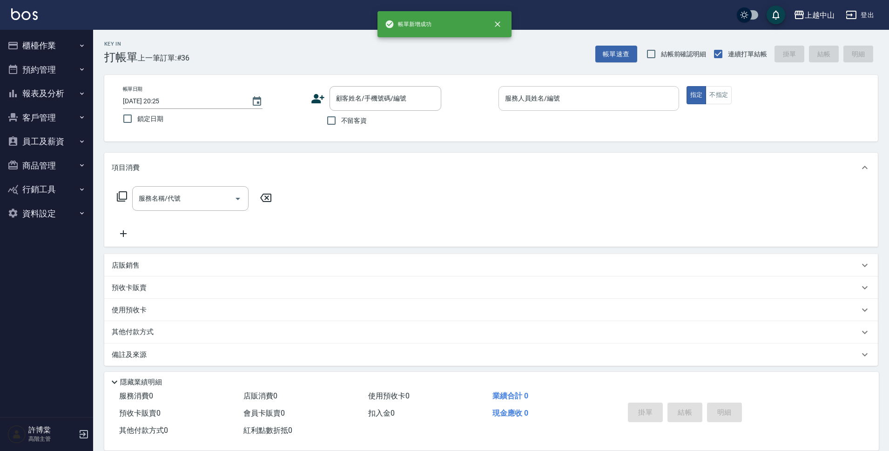
click at [541, 109] on div "服務人員姓名/編號" at bounding box center [589, 98] width 181 height 25
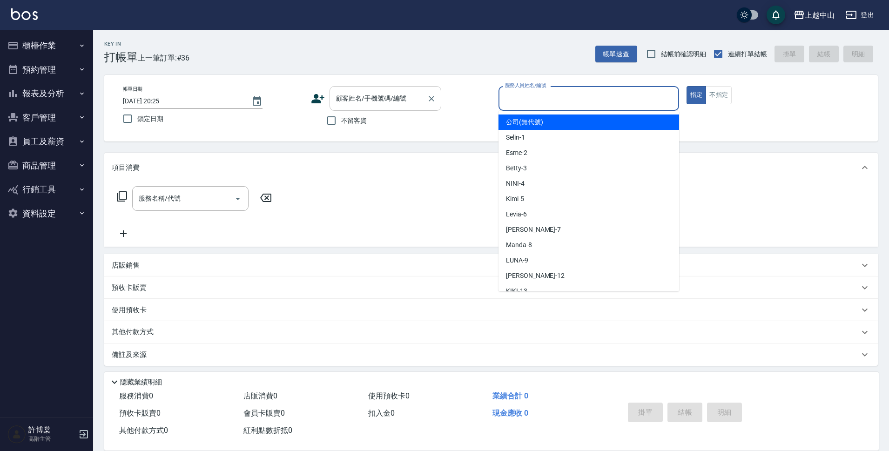
click at [359, 102] on input "顧客姓名/手機號碼/編號" at bounding box center [378, 98] width 89 height 16
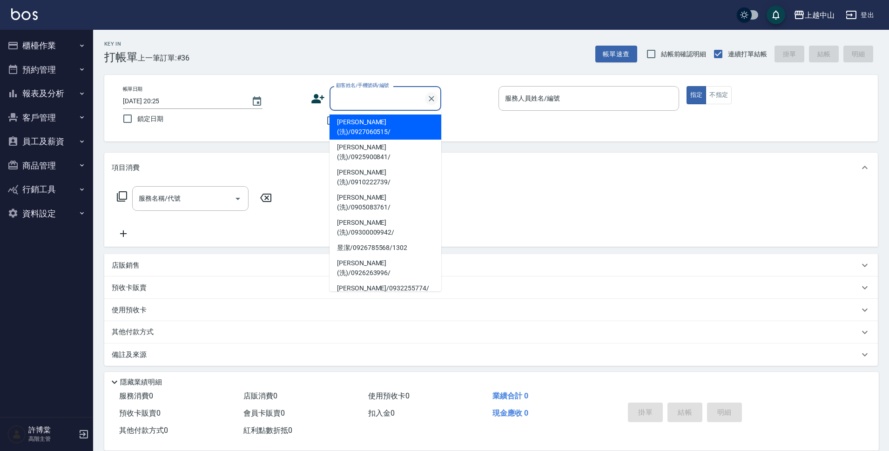
click at [437, 102] on button "Clear" at bounding box center [431, 98] width 13 height 13
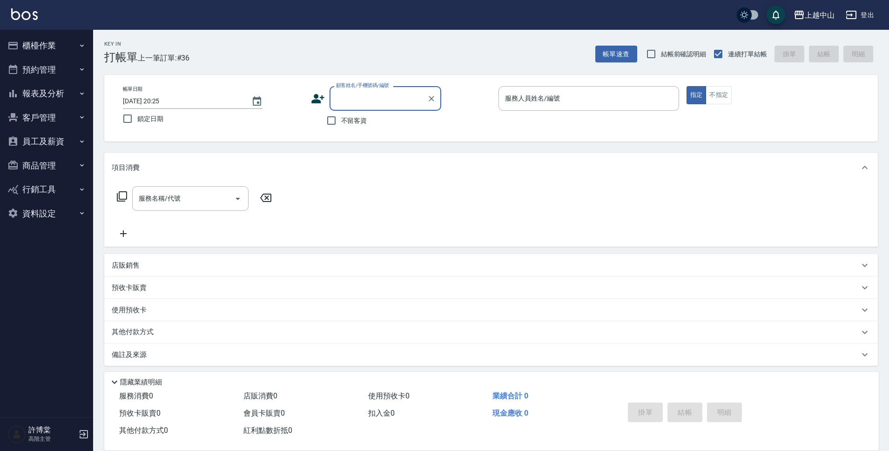
click at [404, 97] on input "顧客姓名/手機號碼/編號" at bounding box center [378, 98] width 89 height 16
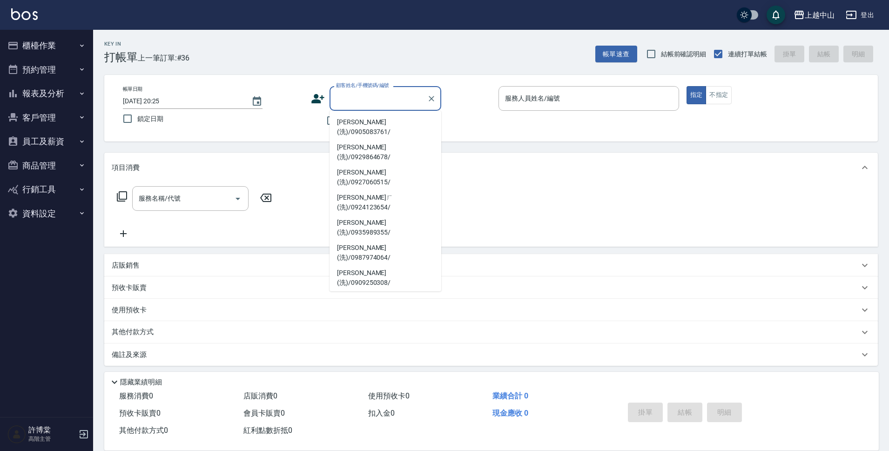
click at [396, 366] on li "[PERSON_NAME](洗)/0986762360/" at bounding box center [386, 378] width 112 height 25
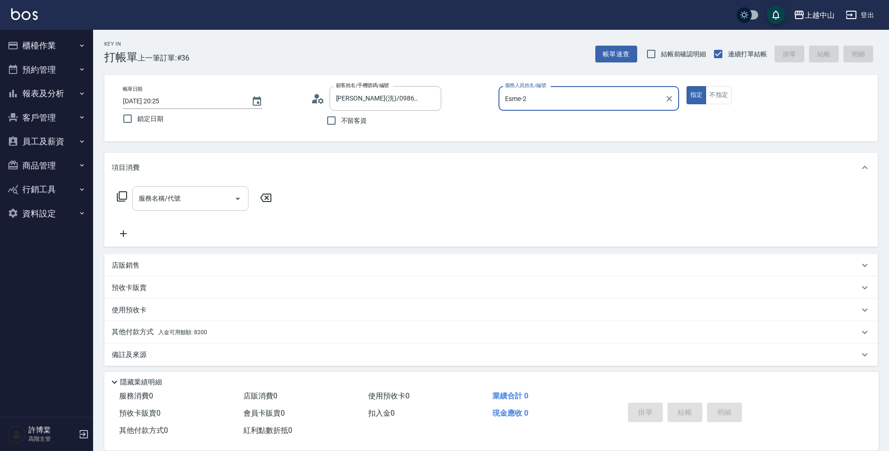
click at [234, 195] on icon "Open" at bounding box center [237, 198] width 11 height 11
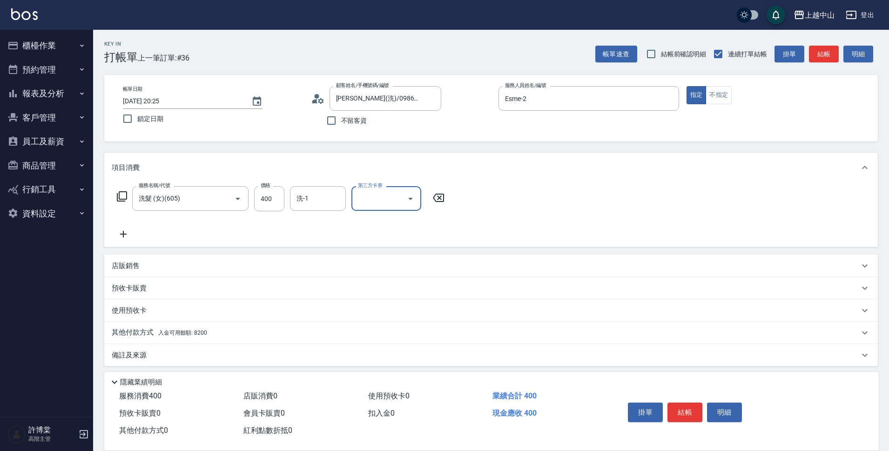
click at [305, 198] on div "洗-1 洗-1" at bounding box center [318, 198] width 56 height 25
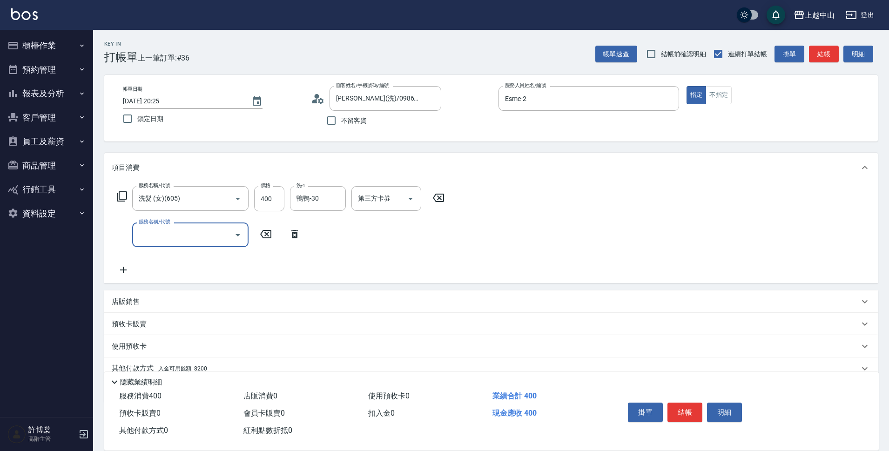
scroll to position [41, 0]
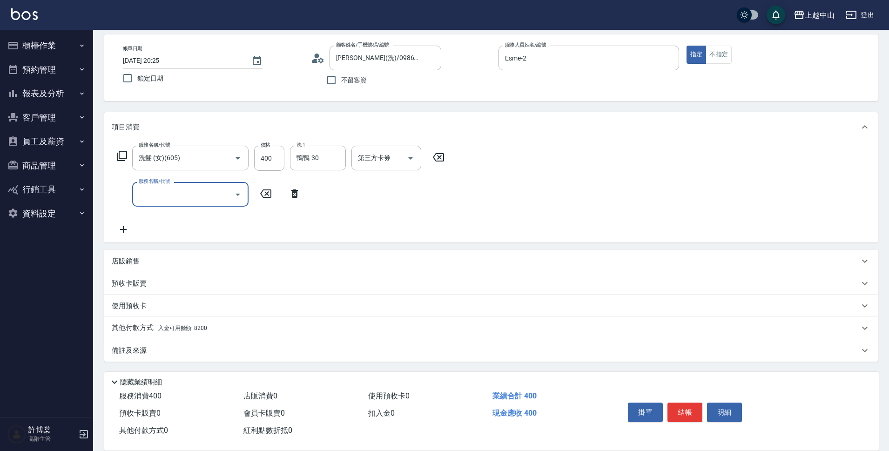
drag, startPoint x: 217, startPoint y: 332, endPoint x: 456, endPoint y: 324, distance: 239.0
click at [217, 331] on div "其他付款方式 入金可用餘額: 8200" at bounding box center [486, 328] width 748 height 10
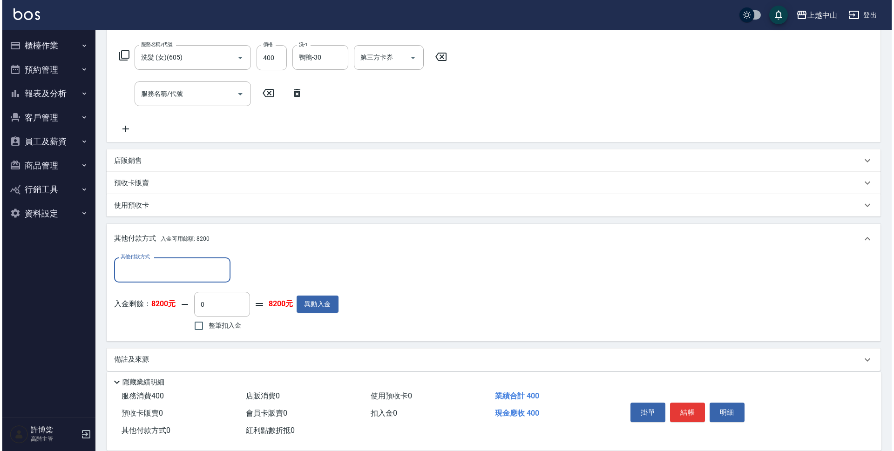
scroll to position [150, 0]
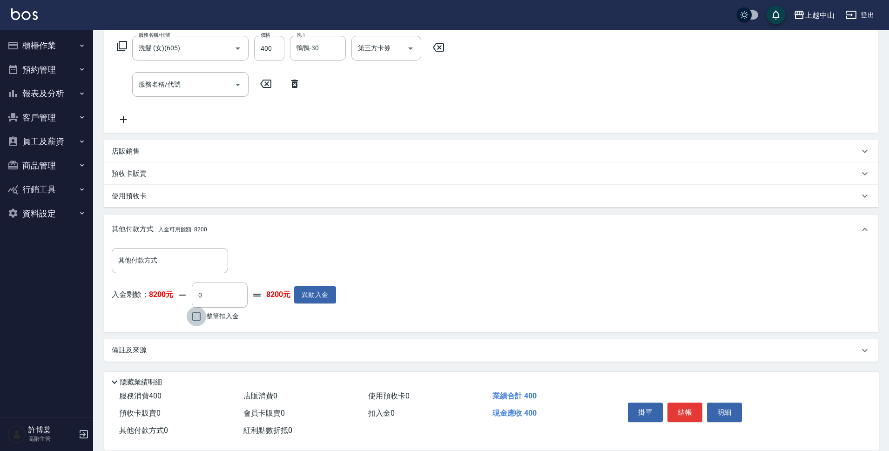
click at [198, 315] on input "整筆扣入金" at bounding box center [197, 317] width 20 height 20
click at [719, 407] on button "明細" at bounding box center [724, 413] width 35 height 20
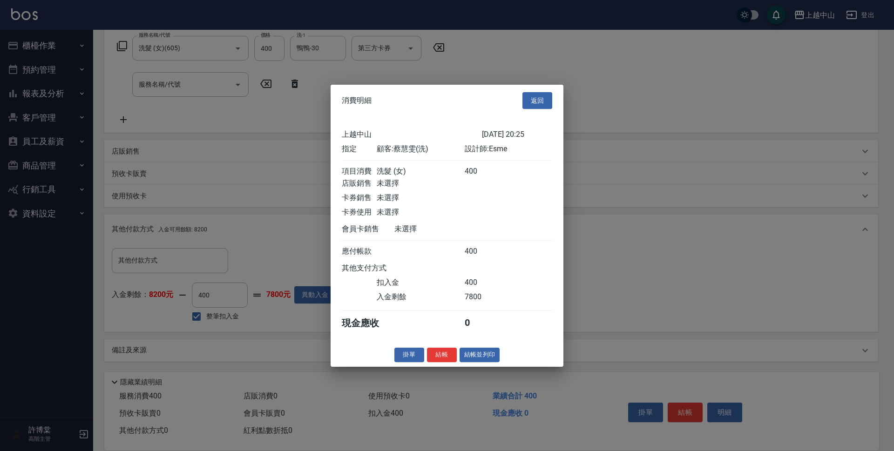
click at [448, 366] on div "消費明細 返回 上越中山 [DATE] 20:25 指定 顧客: [PERSON_NAME](洗) 設計師: Esme 項目消費 洗髮 (女) 400 店販銷…" at bounding box center [447, 225] width 233 height 282
click at [447, 357] on button "結帳" at bounding box center [442, 355] width 30 height 14
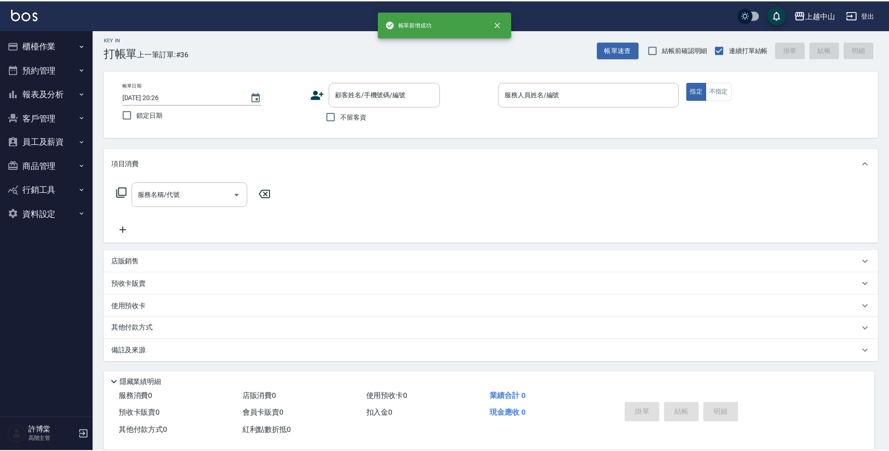
scroll to position [0, 0]
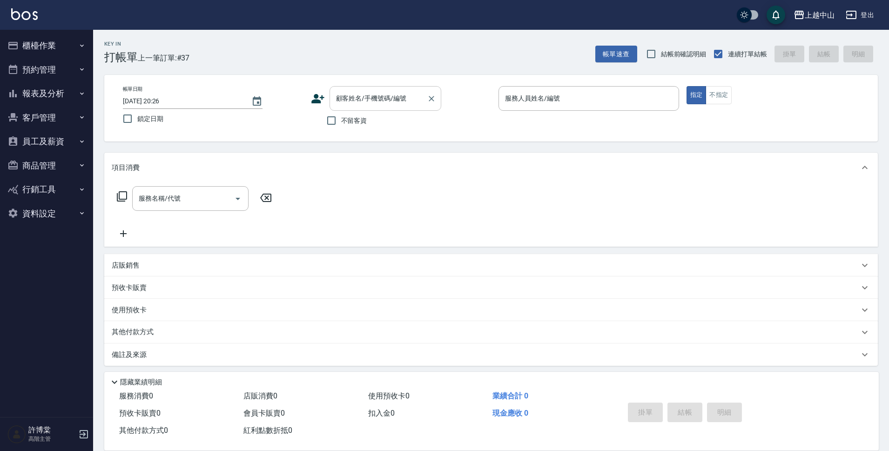
click at [352, 105] on input "顧客姓名/手機號碼/編號" at bounding box center [378, 98] width 89 height 16
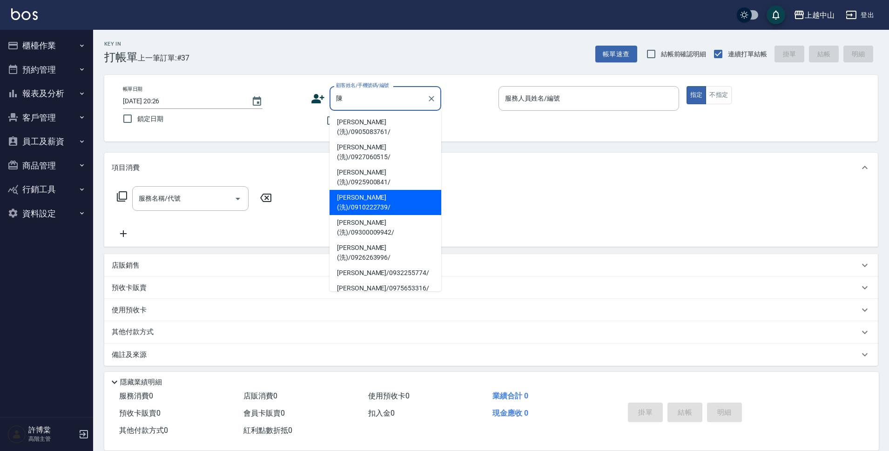
click at [378, 190] on li "[PERSON_NAME](洗)/0910222739/" at bounding box center [386, 202] width 112 height 25
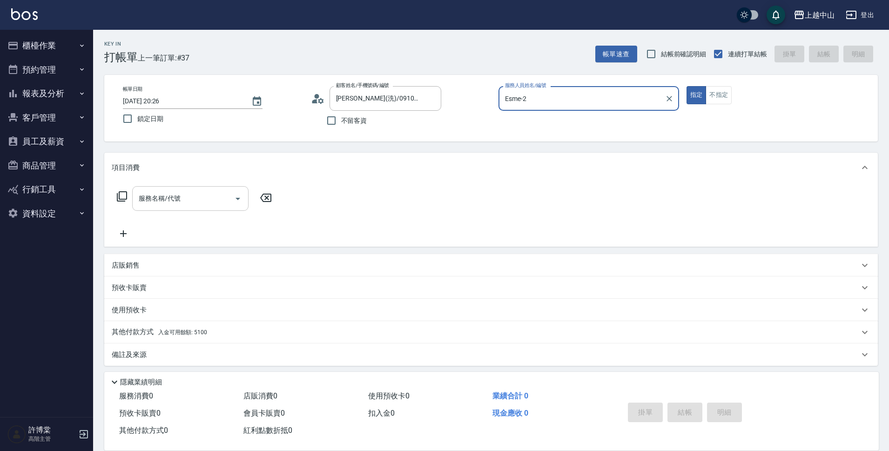
click at [193, 206] on input "服務名稱/代號" at bounding box center [183, 198] width 94 height 16
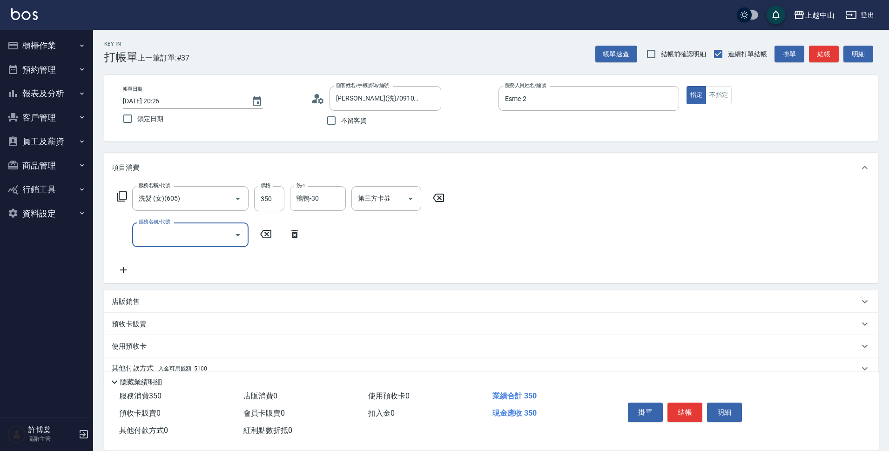
scroll to position [41, 0]
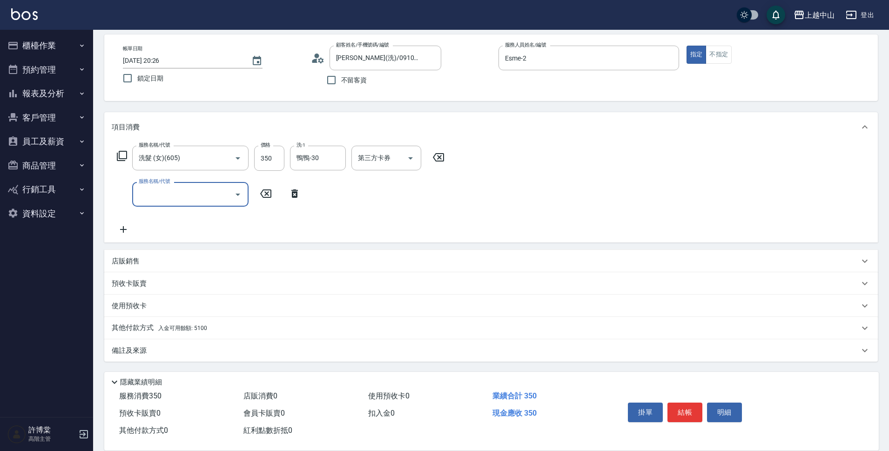
click at [205, 327] on span "入金可用餘額: 5100" at bounding box center [182, 328] width 49 height 7
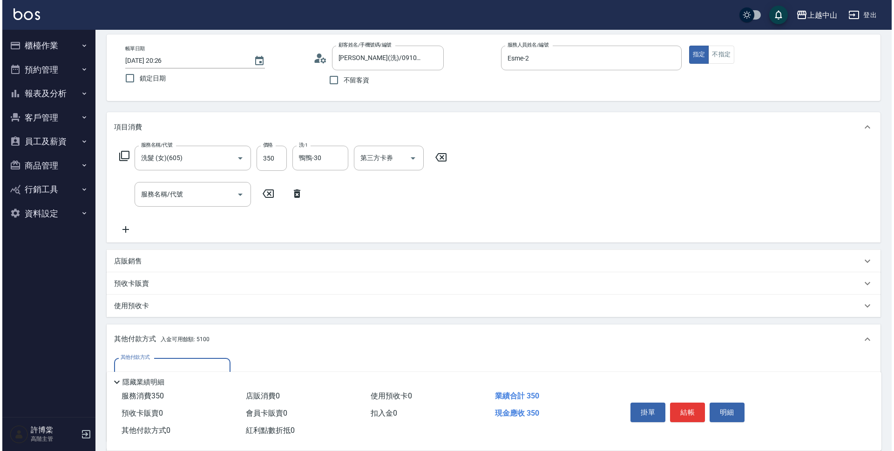
scroll to position [150, 0]
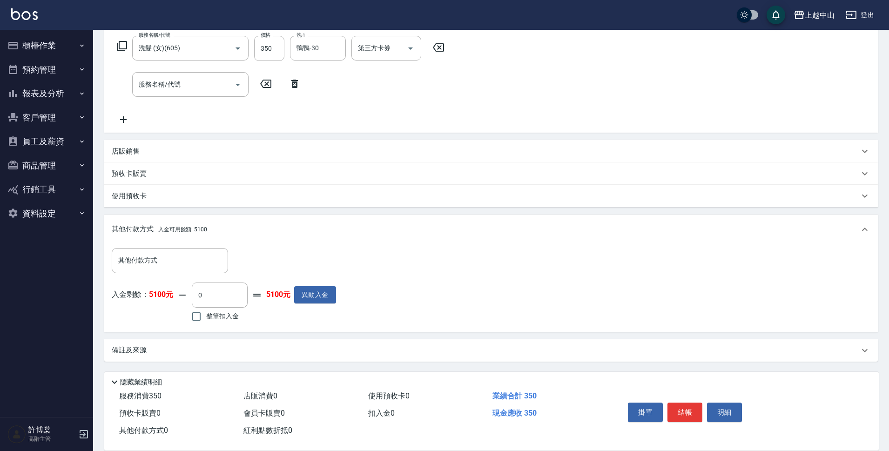
click at [209, 321] on span "整筆扣入金" at bounding box center [222, 317] width 33 height 10
click at [206, 321] on input "整筆扣入金" at bounding box center [197, 317] width 20 height 20
click at [723, 406] on button "明細" at bounding box center [724, 413] width 35 height 20
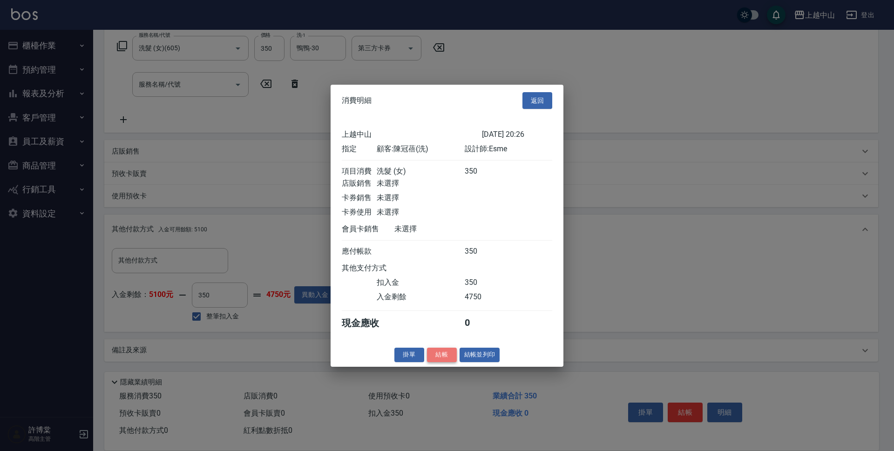
click at [432, 357] on button "結帳" at bounding box center [442, 355] width 30 height 14
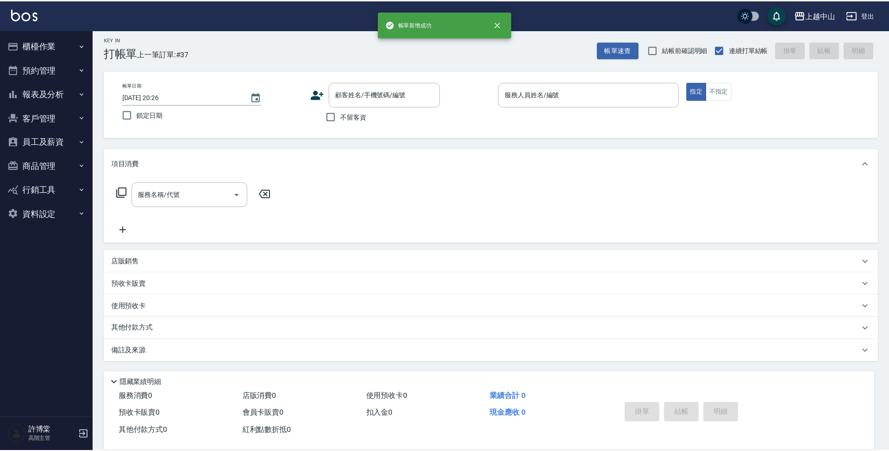
scroll to position [0, 0]
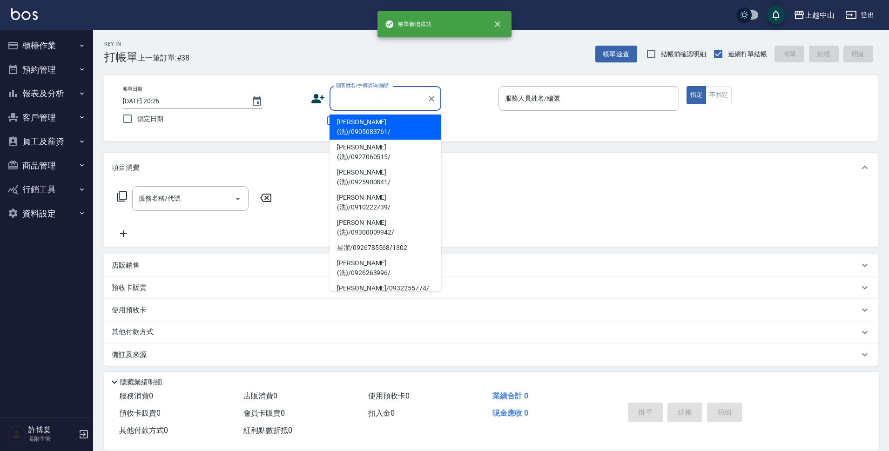
click at [358, 96] on input "顧客姓名/手機號碼/編號" at bounding box center [378, 98] width 89 height 16
click at [432, 99] on icon "Clear" at bounding box center [432, 99] width 6 height 6
click at [405, 93] on input "顧客姓名/手機號碼/編號" at bounding box center [378, 98] width 89 height 16
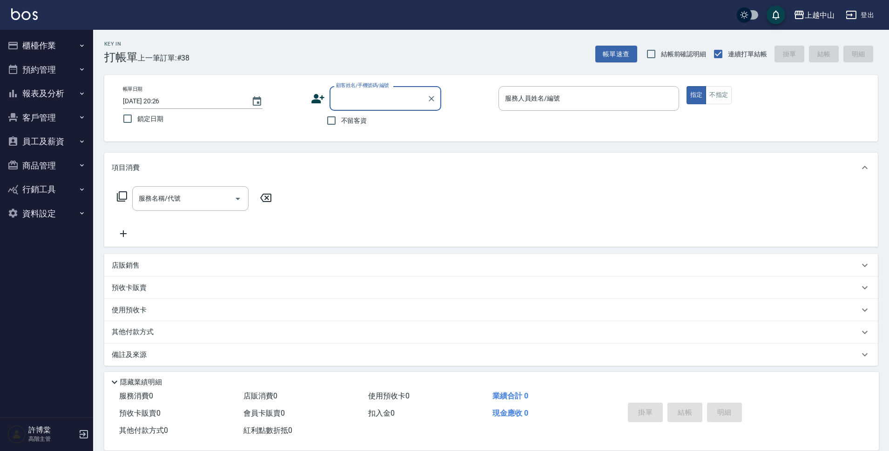
click at [416, 109] on div "顧客姓名/手機號碼/編號 顧客姓名/手機號碼/編號 不留客資" at bounding box center [401, 108] width 181 height 44
click at [405, 95] on input "顧客姓名/手機號碼/編號" at bounding box center [378, 98] width 89 height 16
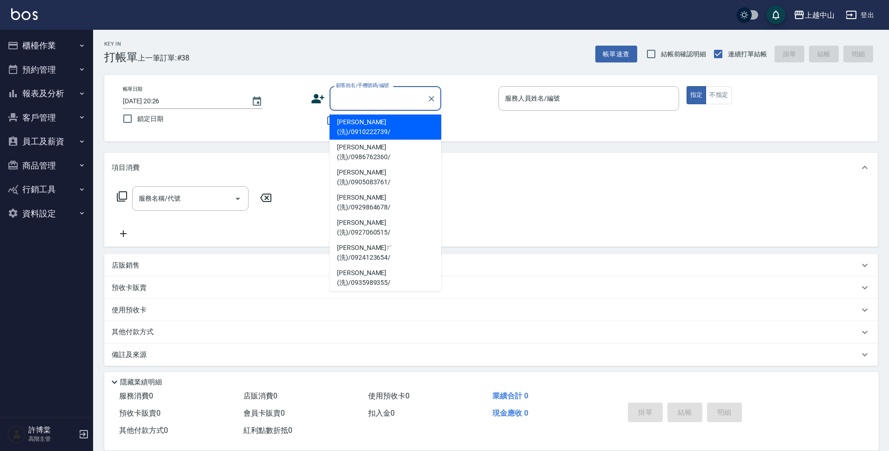
click at [405, 95] on input "顧客姓名/手機號碼/編號" at bounding box center [378, 98] width 89 height 16
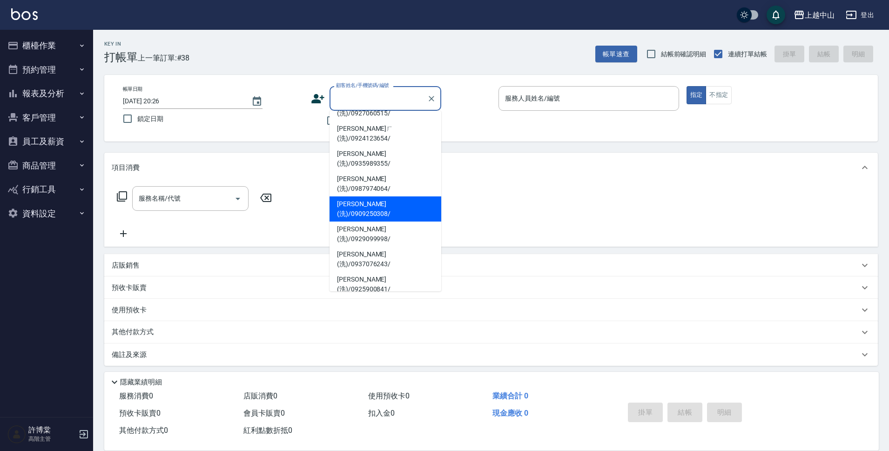
scroll to position [123, 0]
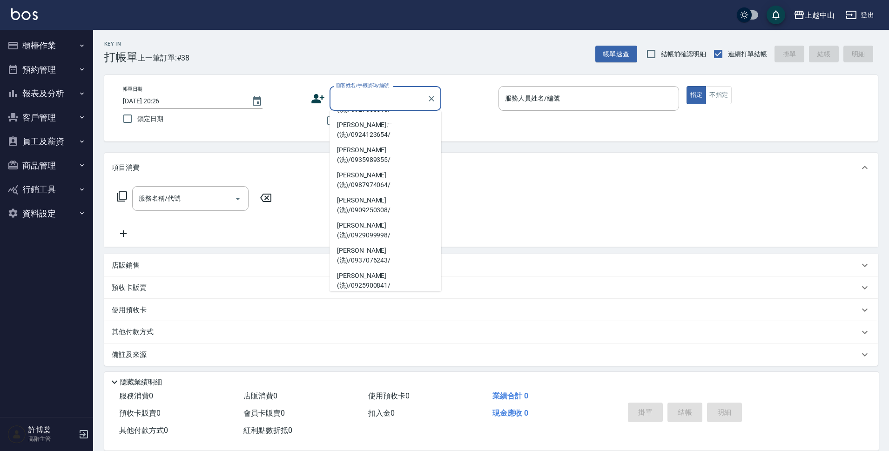
click at [407, 369] on li "[PERSON_NAME](洗)/0918589177/" at bounding box center [386, 381] width 112 height 25
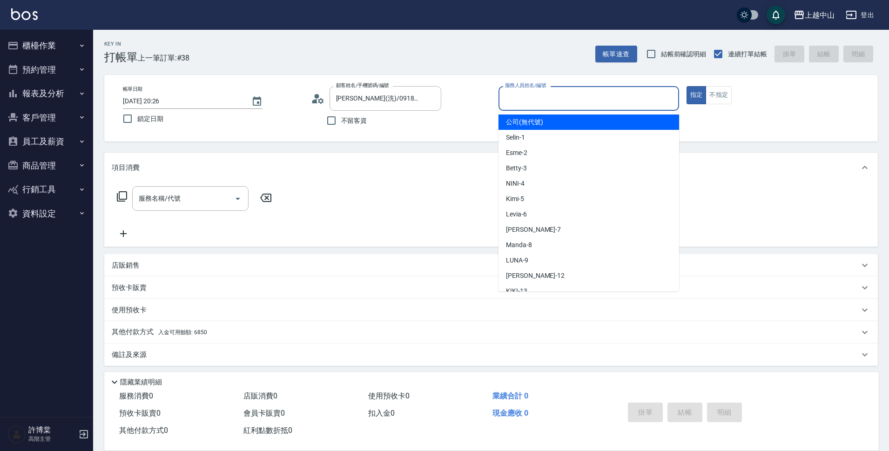
click at [528, 95] on input "服務人員姓名/編號" at bounding box center [589, 98] width 172 height 16
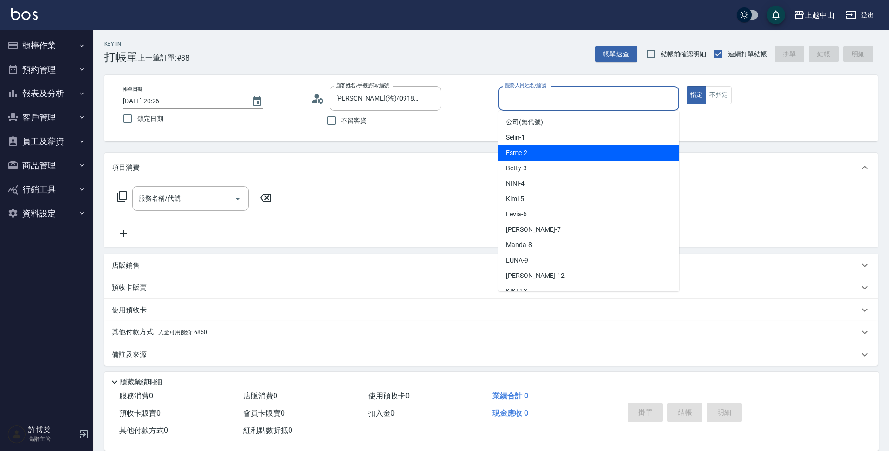
click at [520, 151] on span "Esme -2" at bounding box center [516, 153] width 21 height 10
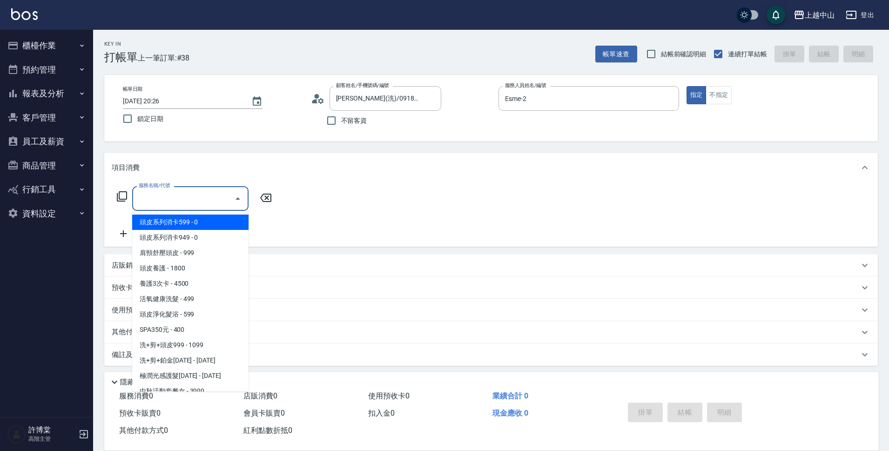
click at [224, 203] on input "服務名稱/代號" at bounding box center [183, 198] width 94 height 16
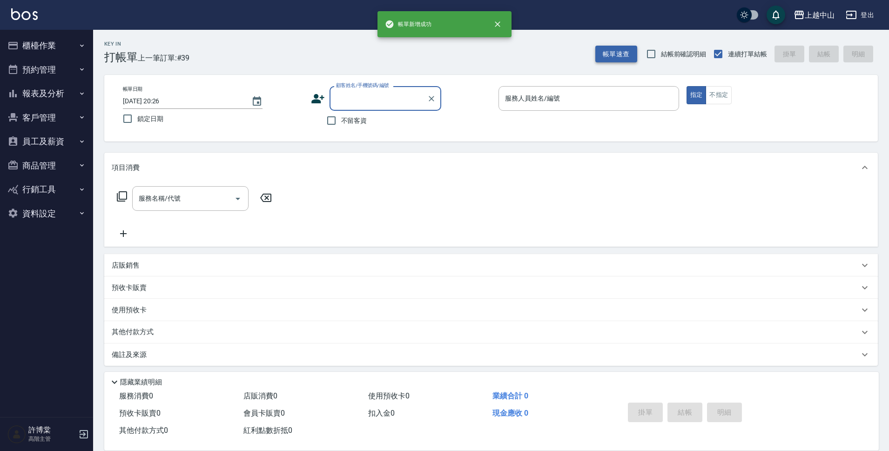
click at [630, 57] on button "帳單速查" at bounding box center [617, 54] width 42 height 17
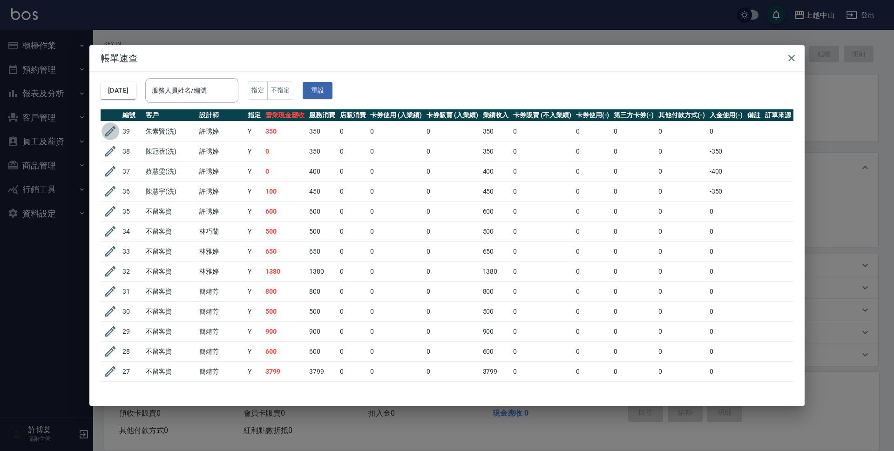
click at [110, 137] on icon "button" at bounding box center [110, 131] width 14 height 14
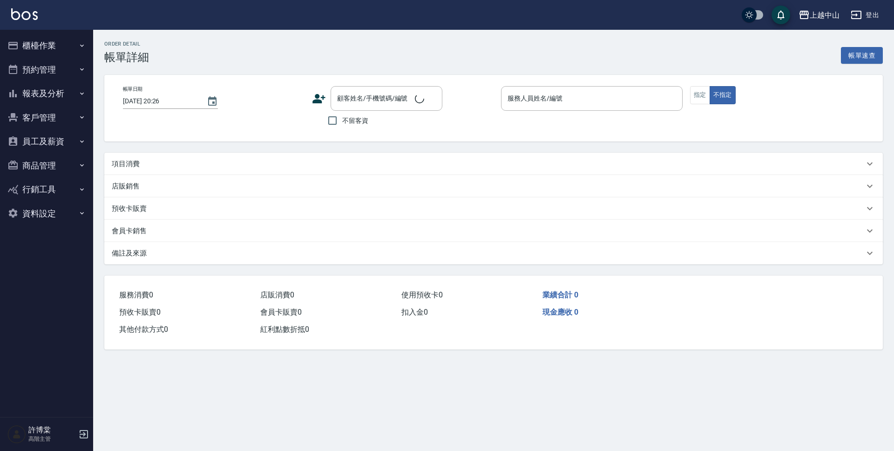
click at [889, 307] on div "Order detail 帳單詳細 帳單速查 帳單日期 [DATE] 20:26 顧客姓名/手機號碼/編號 顧客姓名/手機號碼/編號 不留客資 服務人員姓名/…" at bounding box center [493, 195] width 801 height 331
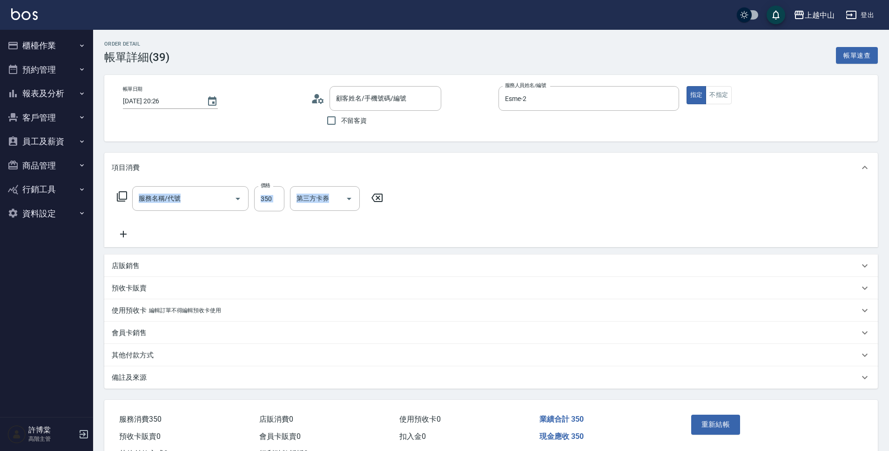
click at [169, 313] on p "編輯訂單不得編輯預收卡使用" at bounding box center [185, 311] width 72 height 10
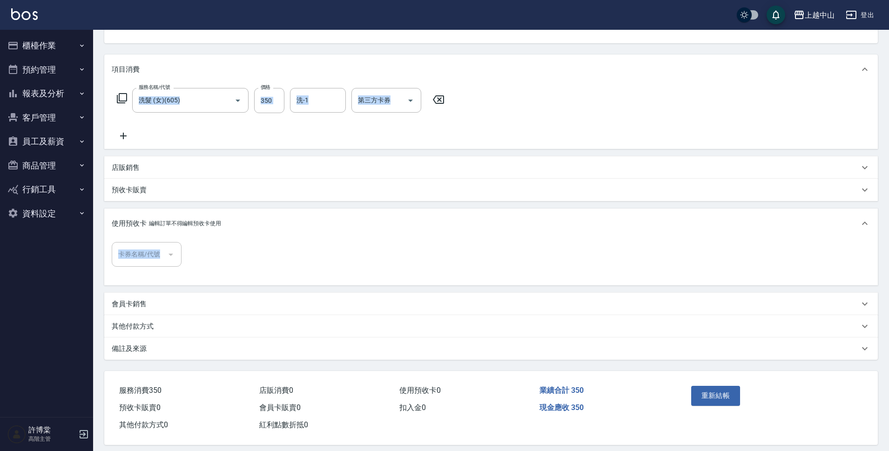
scroll to position [99, 0]
click at [120, 324] on p "其他付款方式" at bounding box center [133, 326] width 42 height 10
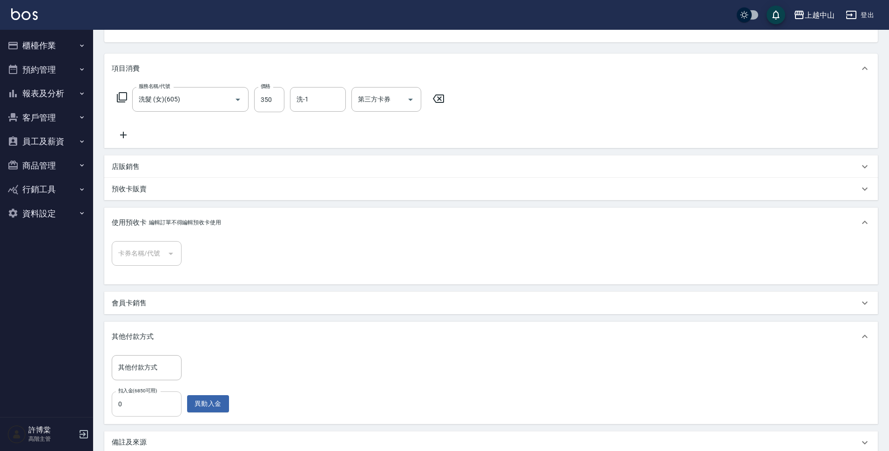
click at [157, 405] on input "0" at bounding box center [147, 404] width 70 height 25
click at [59, 51] on button "櫃檯作業" at bounding box center [47, 46] width 86 height 24
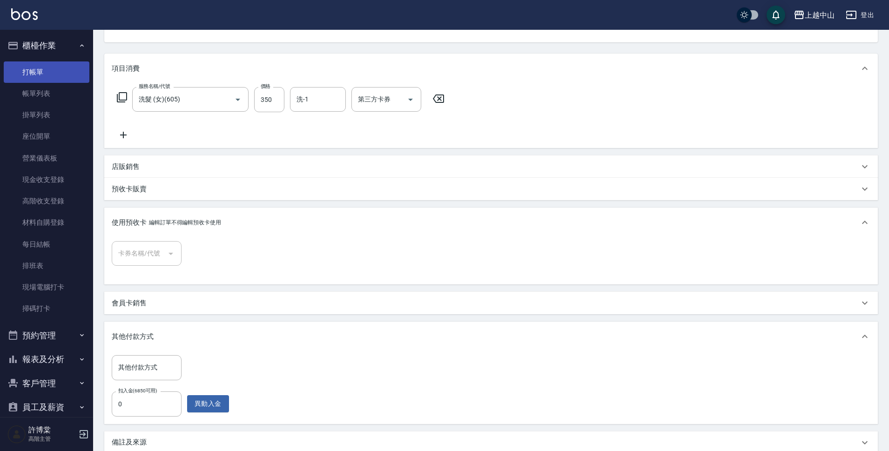
click at [49, 69] on link "打帳單" at bounding box center [47, 71] width 86 height 21
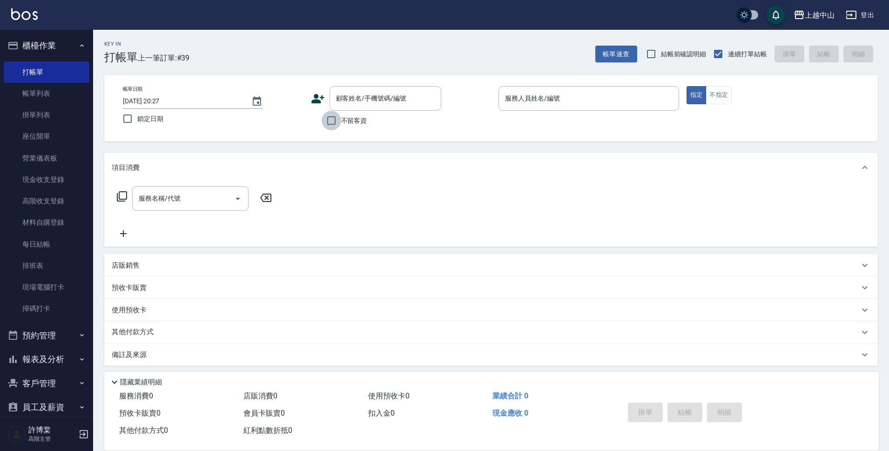
click at [332, 122] on input "不留客資" at bounding box center [332, 121] width 20 height 20
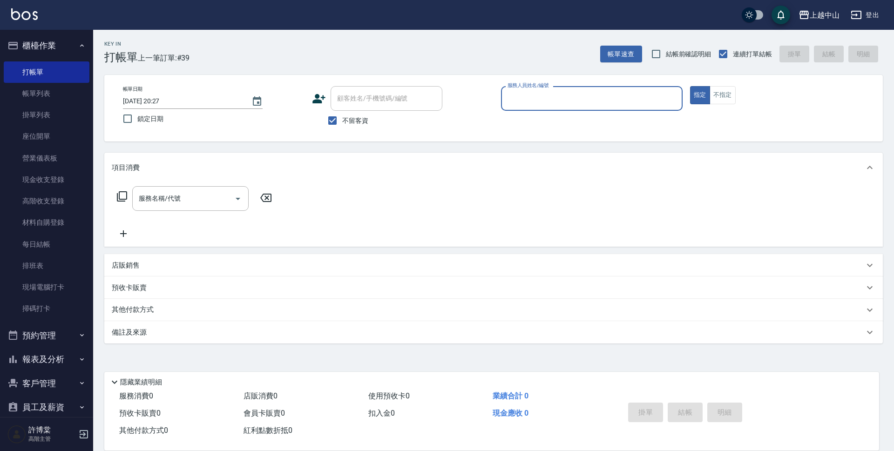
click at [348, 113] on label "不留客資" at bounding box center [346, 121] width 46 height 20
click at [342, 113] on input "不留客資" at bounding box center [333, 121] width 20 height 20
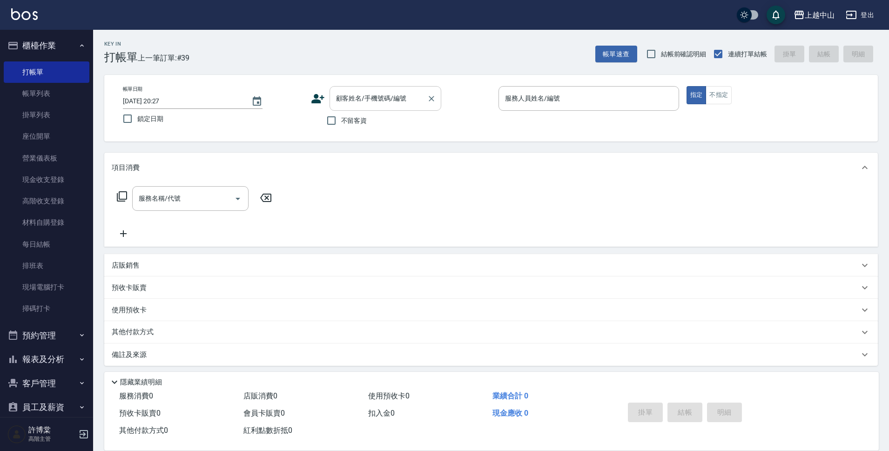
click at [348, 110] on div "顧客姓名/手機號碼/編號" at bounding box center [386, 98] width 112 height 25
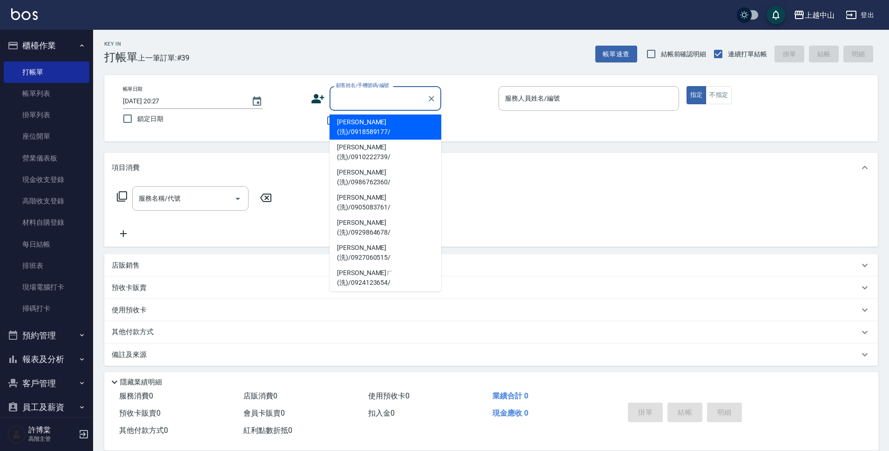
click at [359, 122] on li "[PERSON_NAME](洗)/0918589177/" at bounding box center [386, 127] width 112 height 25
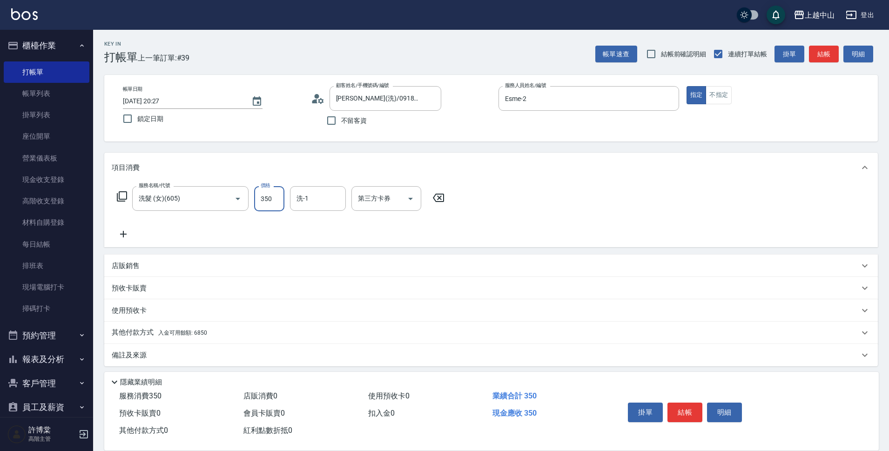
scroll to position [5, 0]
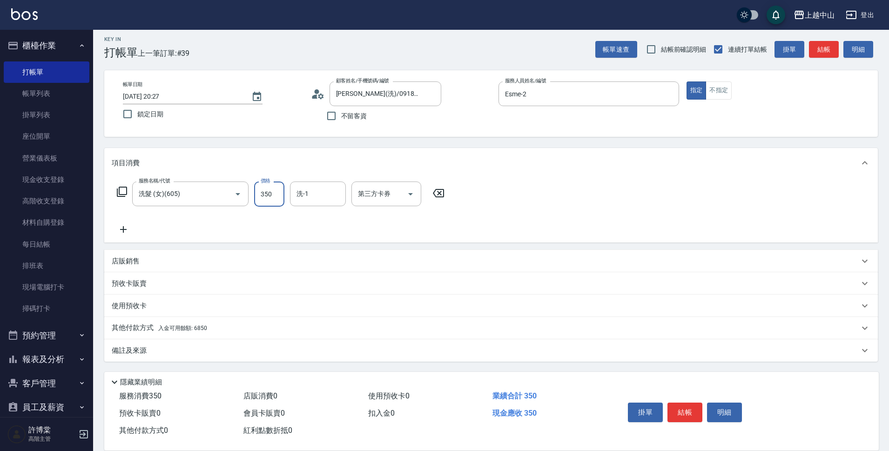
click at [191, 328] on span "入金可用餘額: 6850" at bounding box center [182, 328] width 49 height 7
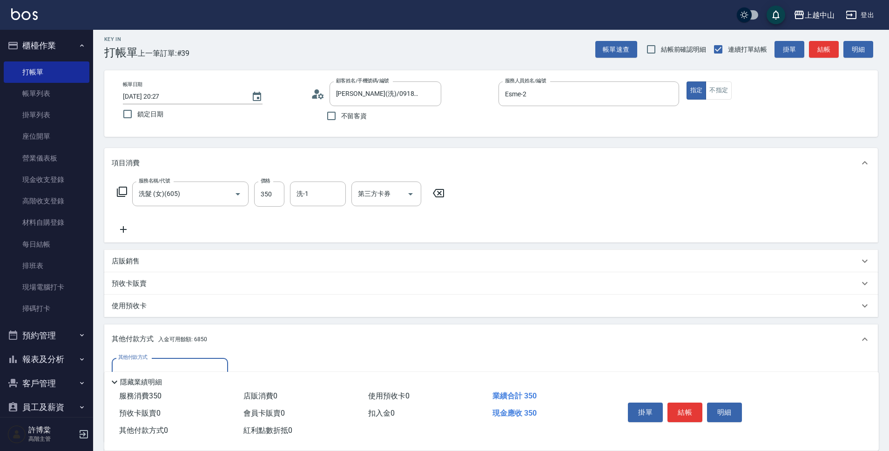
scroll to position [115, 0]
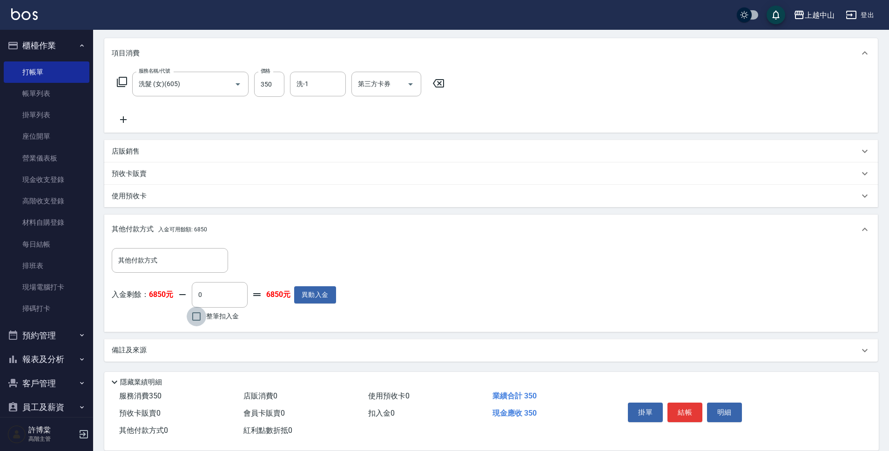
click at [195, 312] on input "整筆扣入金" at bounding box center [197, 317] width 20 height 20
click at [208, 318] on span "整筆扣入金" at bounding box center [222, 317] width 33 height 10
click at [206, 318] on input "整筆扣入金" at bounding box center [197, 317] width 20 height 20
click at [41, 97] on link "帳單列表" at bounding box center [47, 93] width 86 height 21
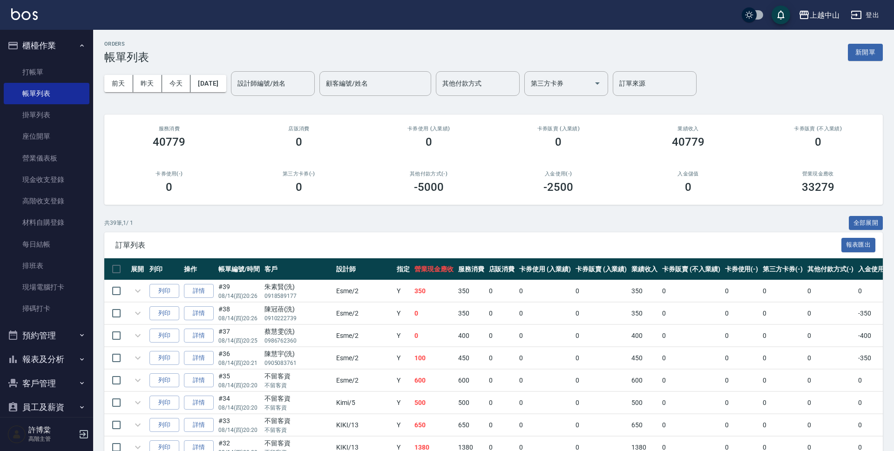
drag, startPoint x: 88, startPoint y: 163, endPoint x: 102, endPoint y: 229, distance: 67.5
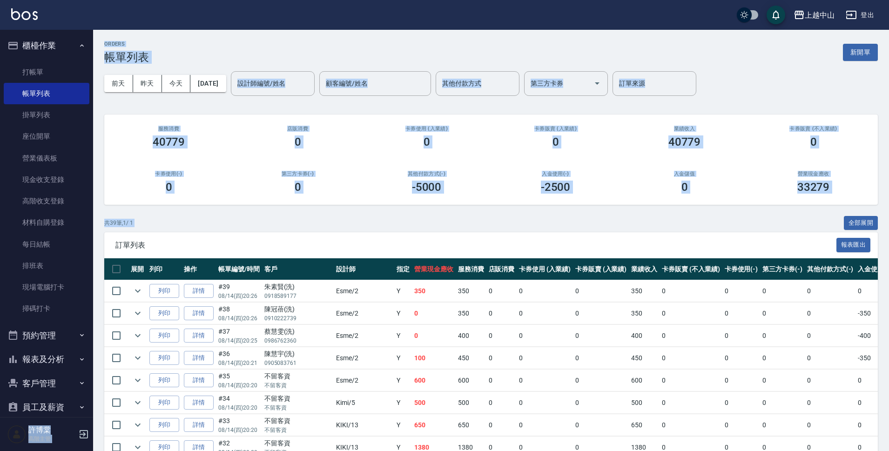
drag, startPoint x: 93, startPoint y: 217, endPoint x: 96, endPoint y: 257, distance: 39.3
drag, startPoint x: 88, startPoint y: 224, endPoint x: 96, endPoint y: 285, distance: 62.4
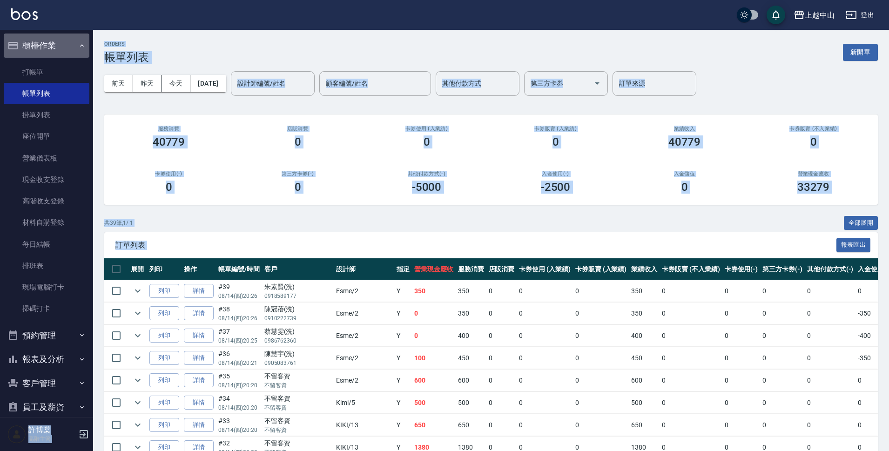
click at [61, 35] on button "櫃檯作業" at bounding box center [47, 46] width 86 height 24
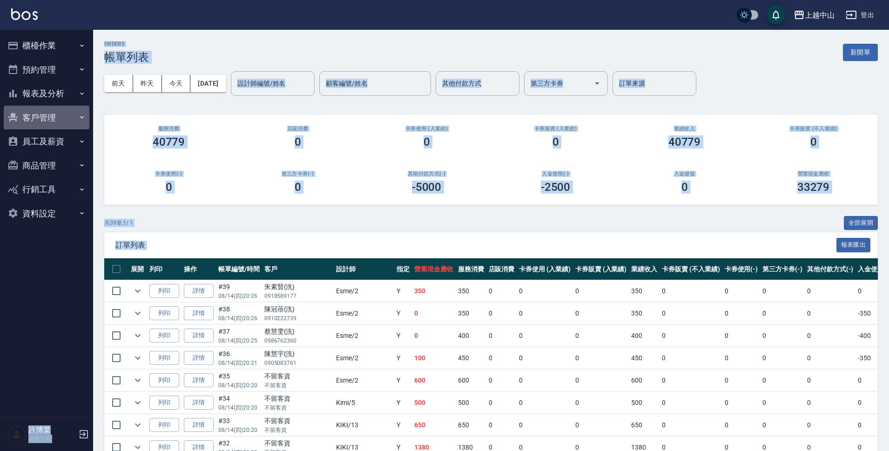
click at [69, 115] on button "客戶管理" at bounding box center [47, 118] width 86 height 24
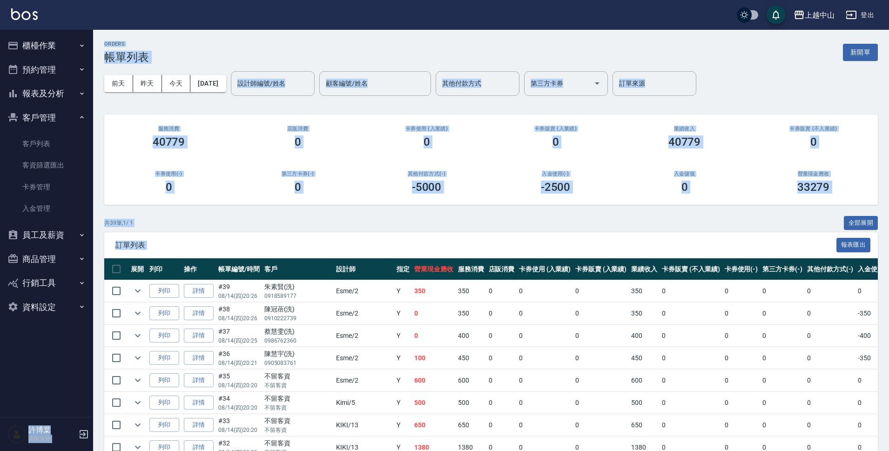
click at [69, 115] on button "客戶管理" at bounding box center [47, 118] width 86 height 24
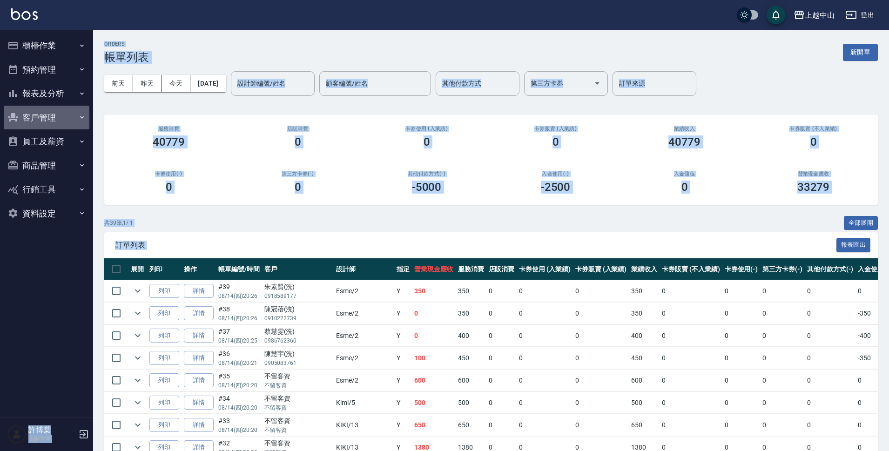
click at [69, 115] on button "客戶管理" at bounding box center [47, 118] width 86 height 24
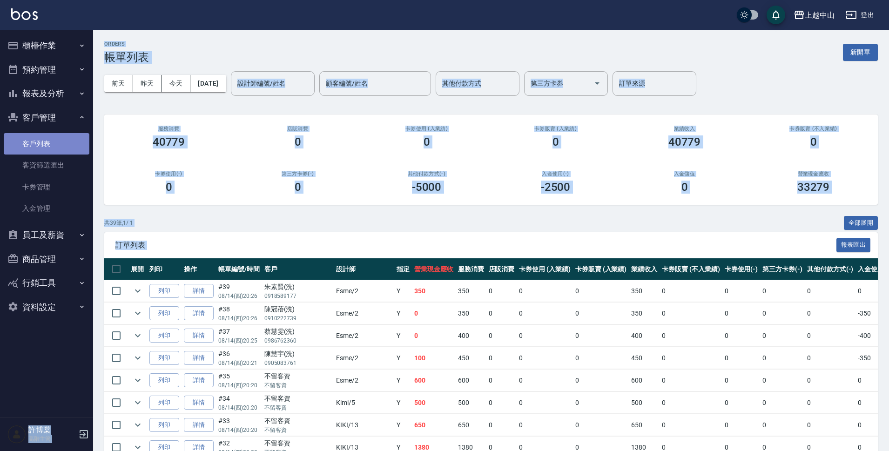
click at [61, 142] on link "客戶列表" at bounding box center [47, 143] width 86 height 21
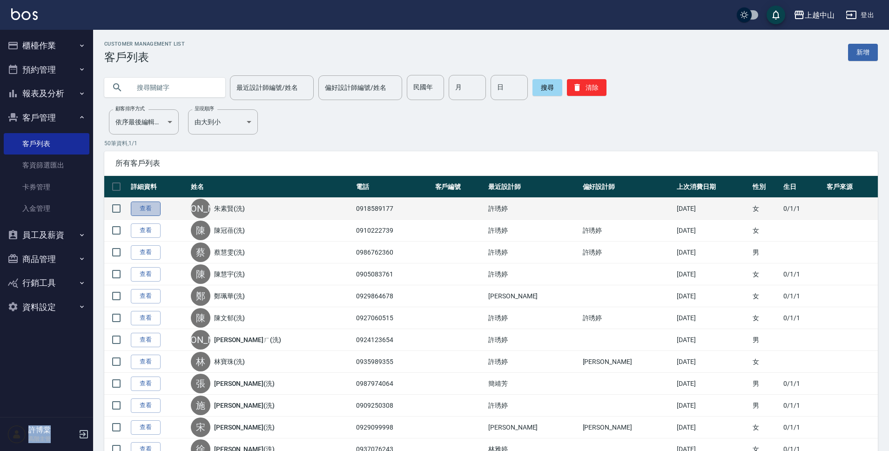
click at [146, 212] on link "查看" at bounding box center [146, 209] width 30 height 14
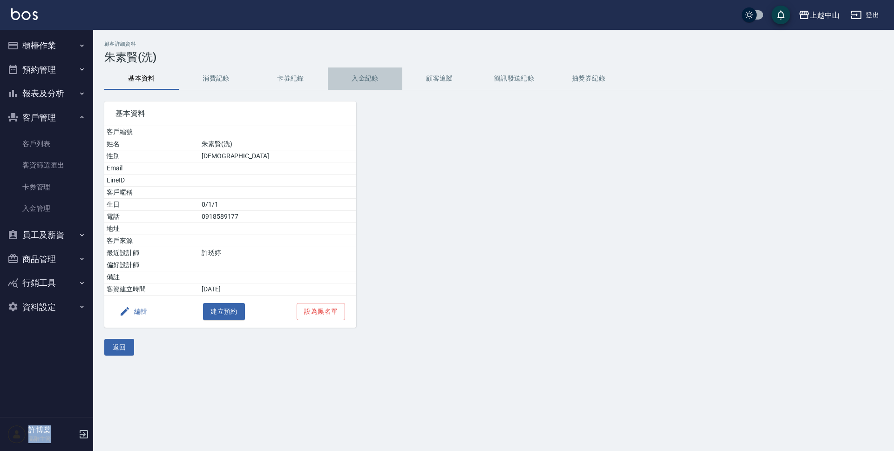
click at [372, 81] on button "入金紀錄" at bounding box center [365, 79] width 75 height 22
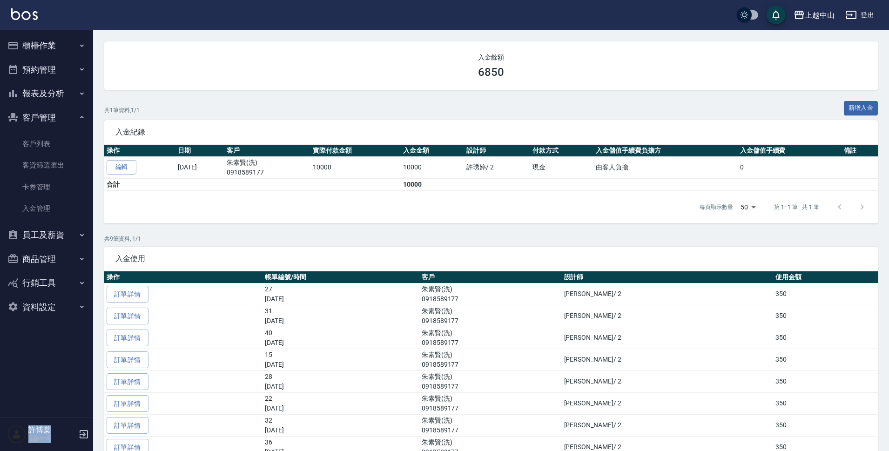
scroll to position [61, 0]
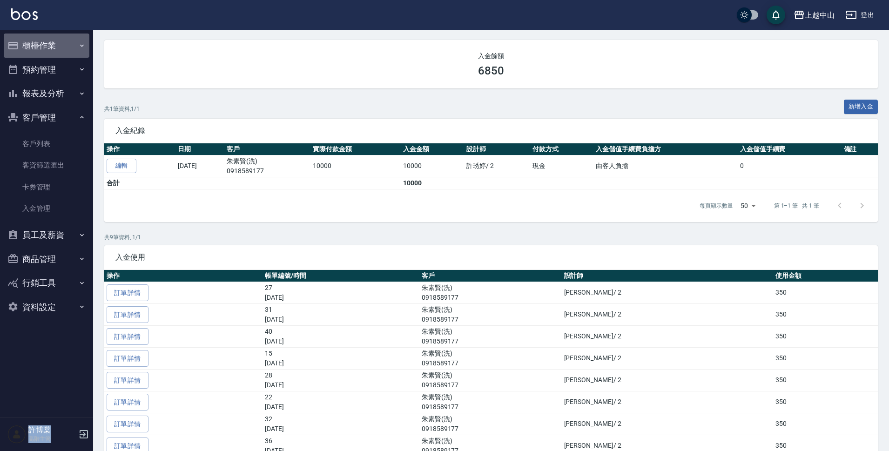
click at [61, 50] on button "櫃檯作業" at bounding box center [47, 46] width 86 height 24
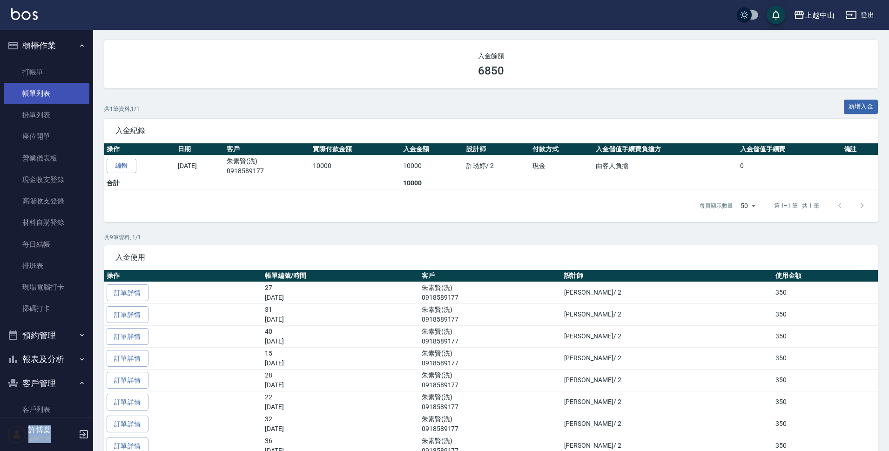
click at [59, 95] on link "帳單列表" at bounding box center [47, 93] width 86 height 21
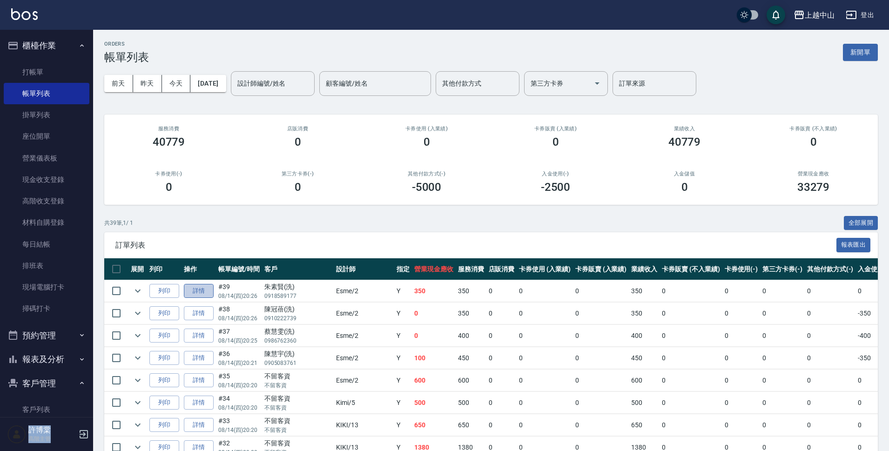
click at [202, 292] on link "詳情" at bounding box center [199, 291] width 30 height 14
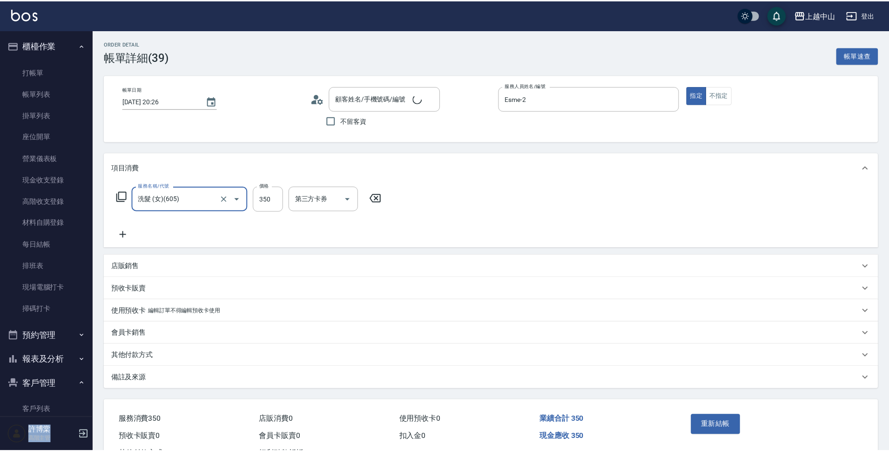
scroll to position [38, 0]
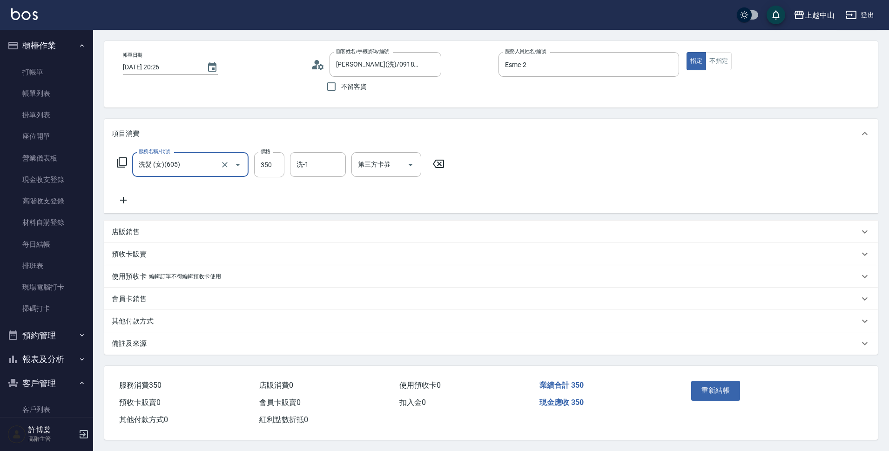
click at [156, 319] on div "其他付款方式" at bounding box center [486, 322] width 748 height 10
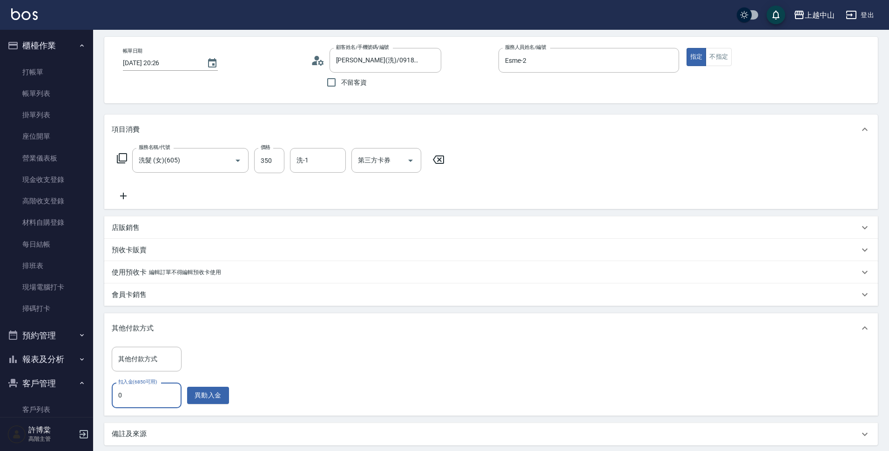
click at [156, 402] on input "0" at bounding box center [147, 395] width 70 height 25
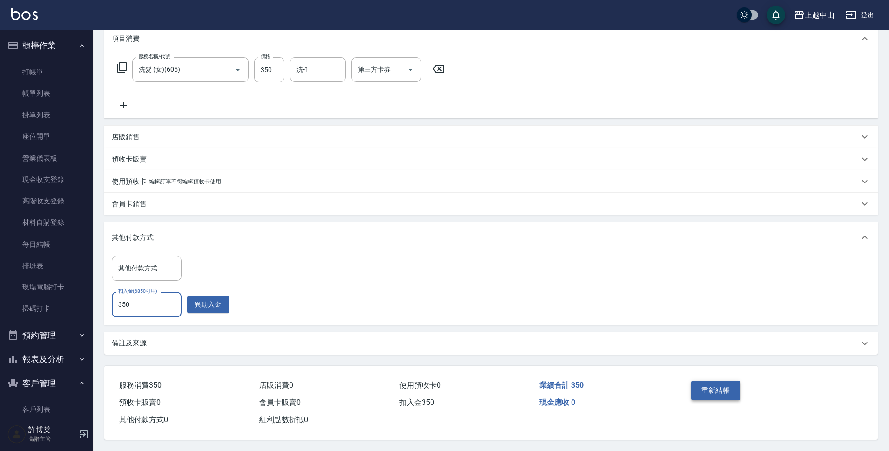
click at [720, 383] on button "重新結帳" at bounding box center [716, 391] width 49 height 20
click at [58, 47] on button "櫃檯作業" at bounding box center [47, 46] width 86 height 24
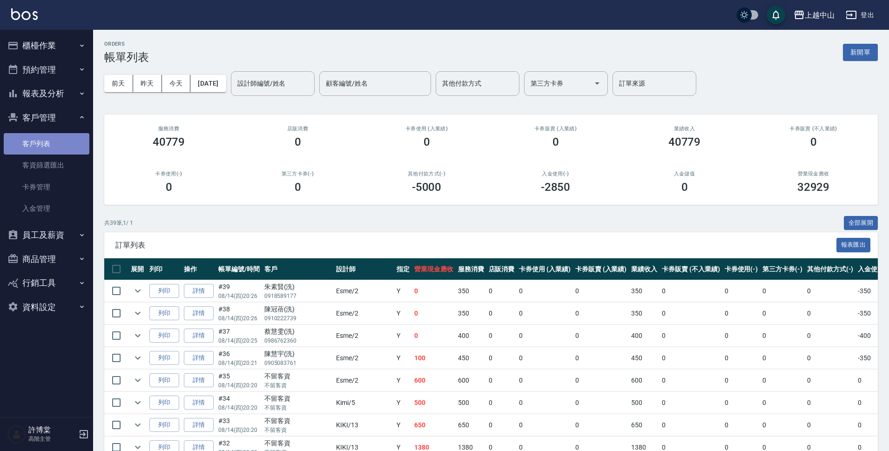
click at [50, 140] on link "客戶列表" at bounding box center [47, 143] width 86 height 21
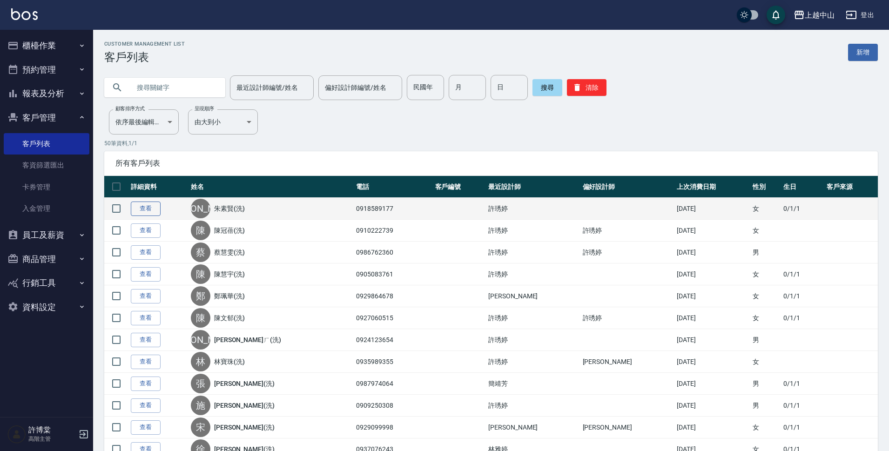
click at [147, 207] on link "查看" at bounding box center [146, 209] width 30 height 14
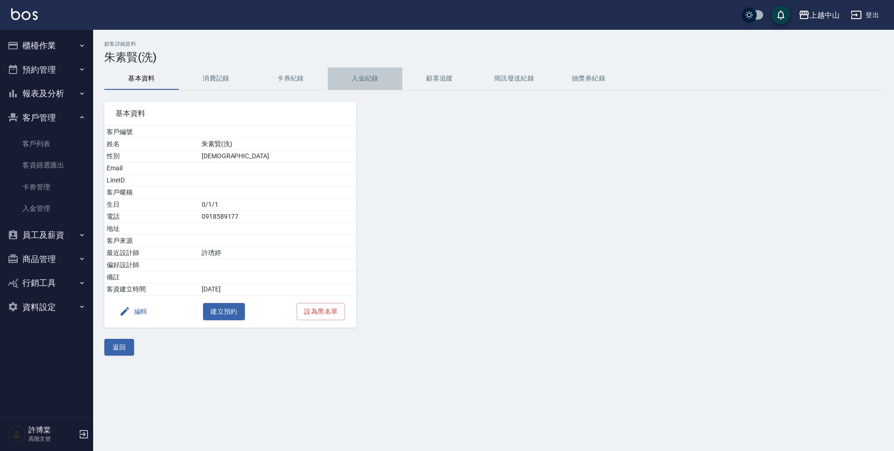
click at [373, 71] on button "入金紀錄" at bounding box center [365, 79] width 75 height 22
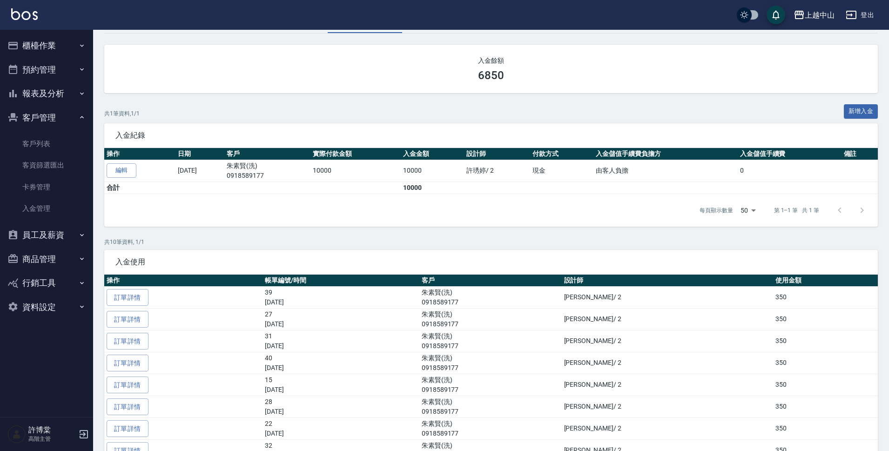
scroll to position [56, 0]
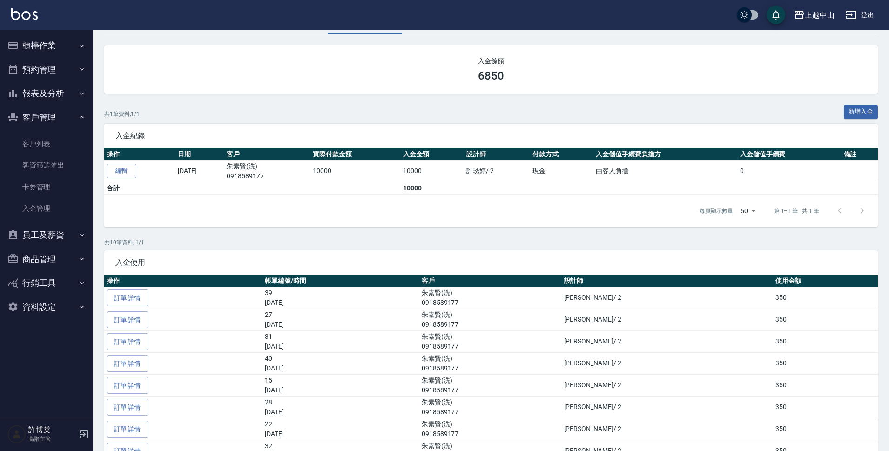
click at [80, 121] on icon "button" at bounding box center [81, 117] width 7 height 7
click at [75, 67] on button "預約管理" at bounding box center [47, 70] width 86 height 24
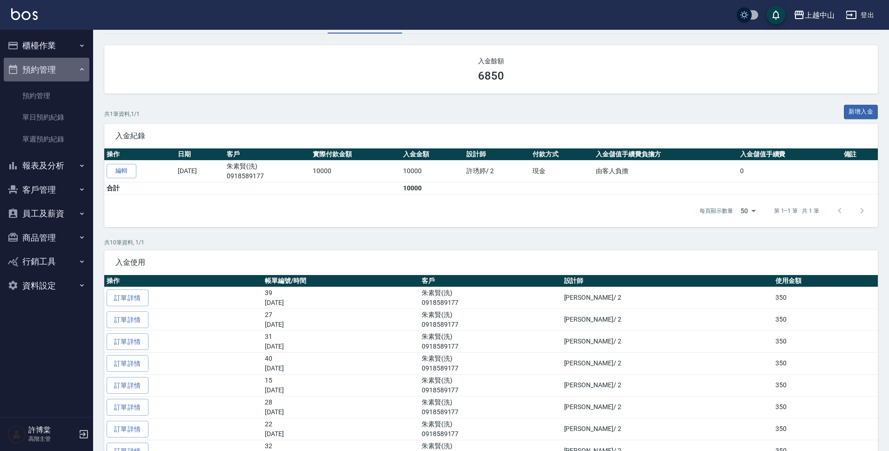
click at [75, 67] on button "預約管理" at bounding box center [47, 70] width 86 height 24
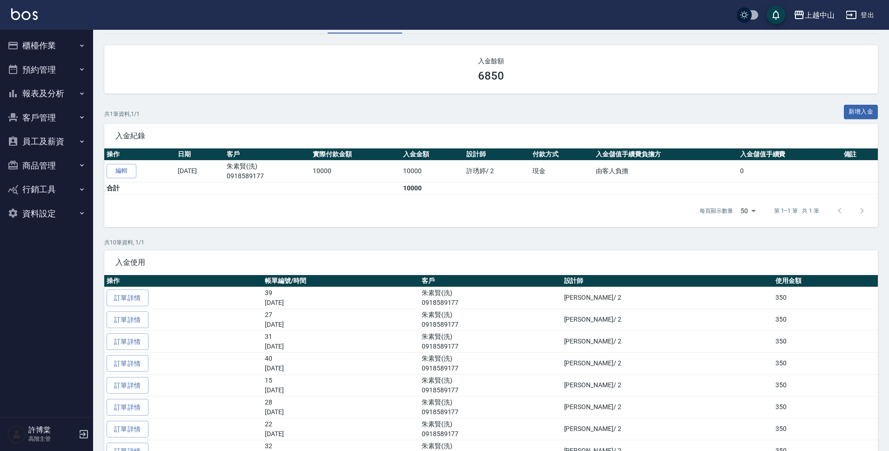
click at [80, 97] on icon "button" at bounding box center [81, 93] width 7 height 7
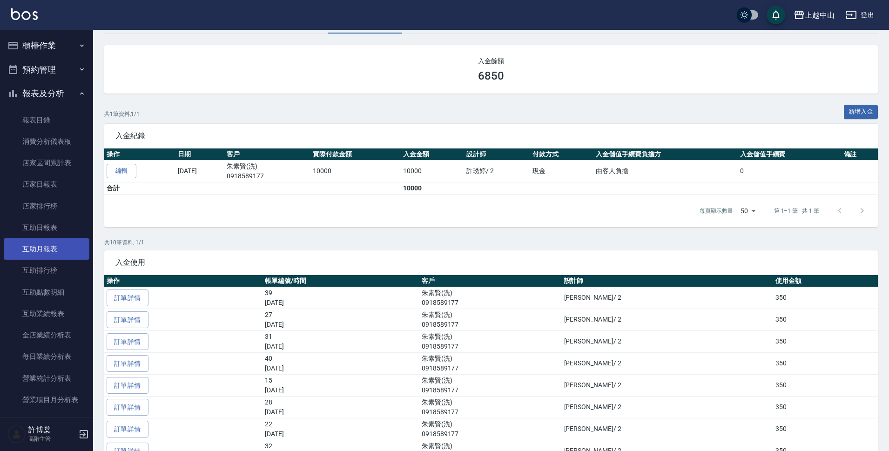
click at [55, 250] on link "互助月報表" at bounding box center [47, 248] width 86 height 21
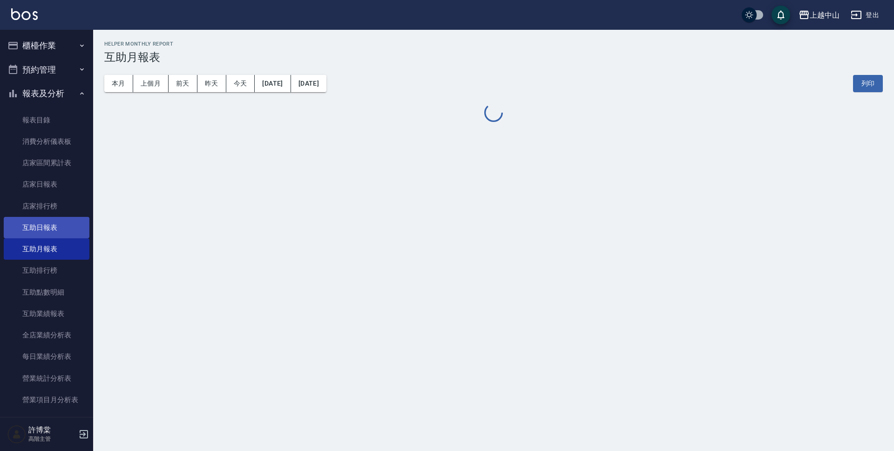
click at [61, 231] on link "互助日報表" at bounding box center [47, 227] width 86 height 21
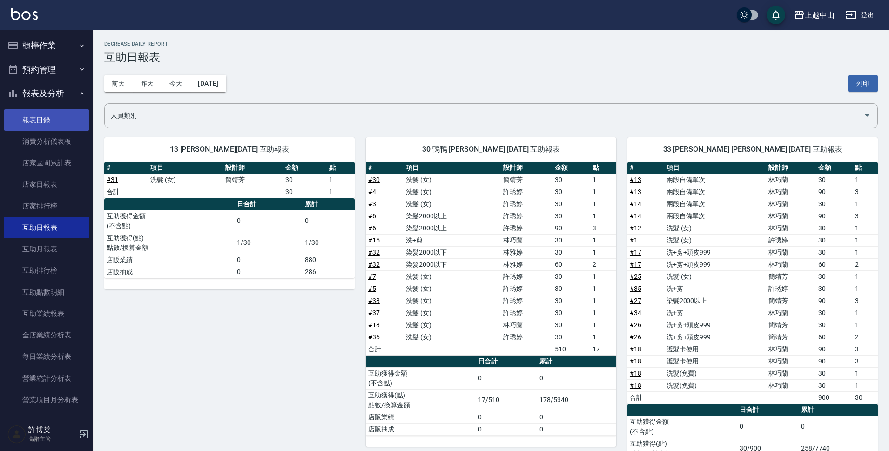
click at [68, 120] on link "報表目錄" at bounding box center [47, 119] width 86 height 21
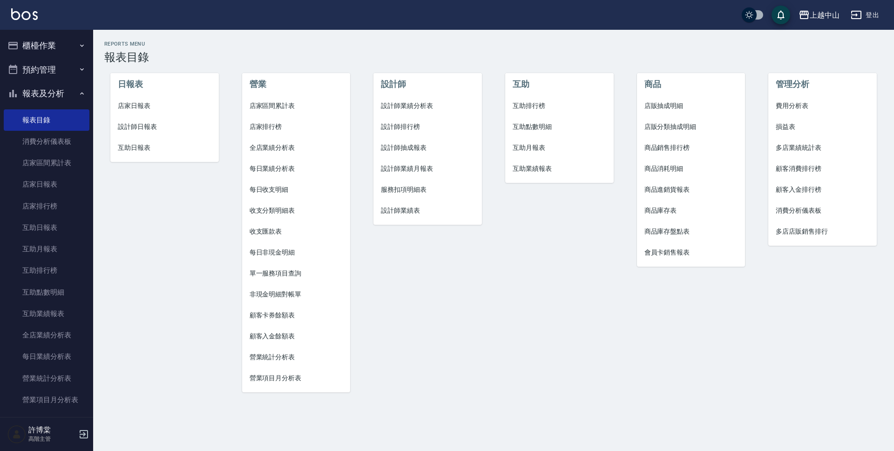
click at [63, 101] on button "報表及分析" at bounding box center [47, 93] width 86 height 24
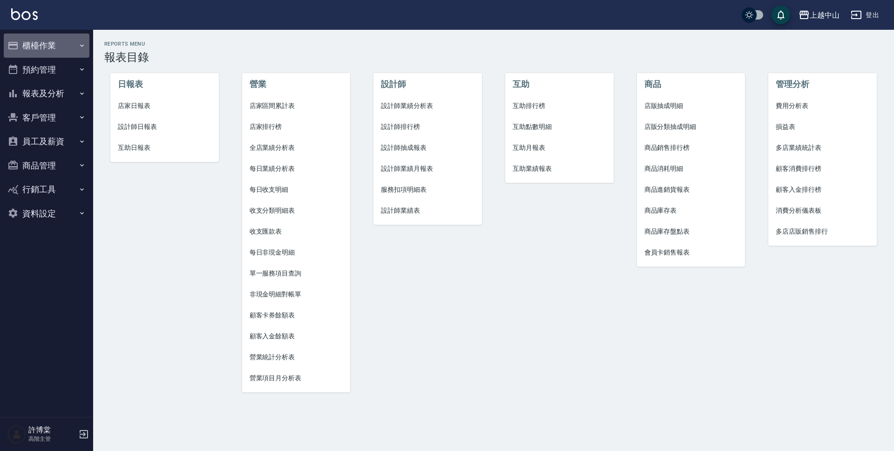
click at [70, 40] on button "櫃檯作業" at bounding box center [47, 46] width 86 height 24
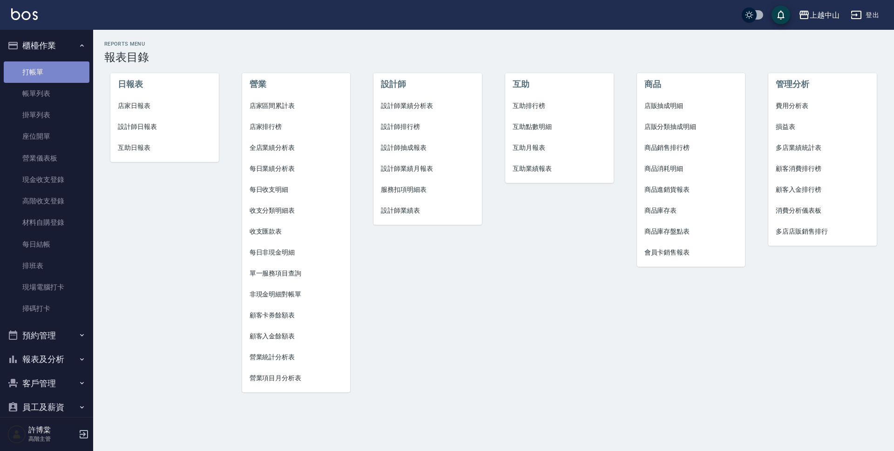
click at [64, 75] on link "打帳單" at bounding box center [47, 71] width 86 height 21
